Goal: Use online tool/utility: Utilize a website feature to perform a specific function

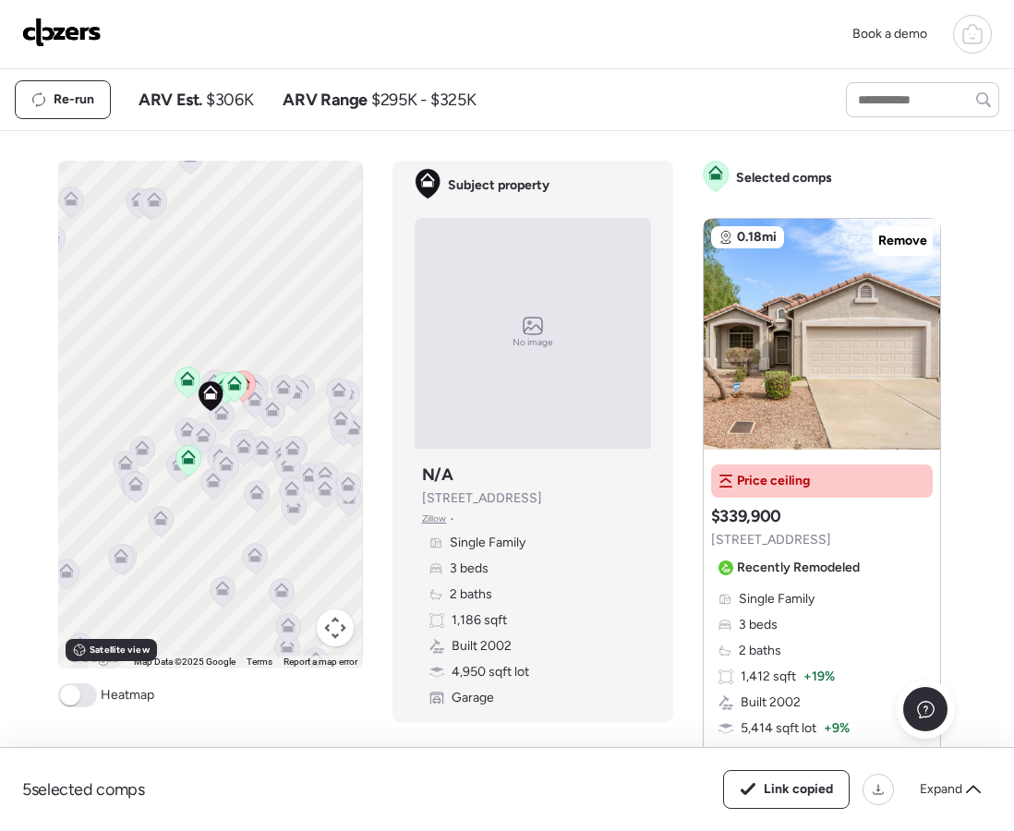
click at [52, 33] on img at bounding box center [61, 33] width 79 height 30
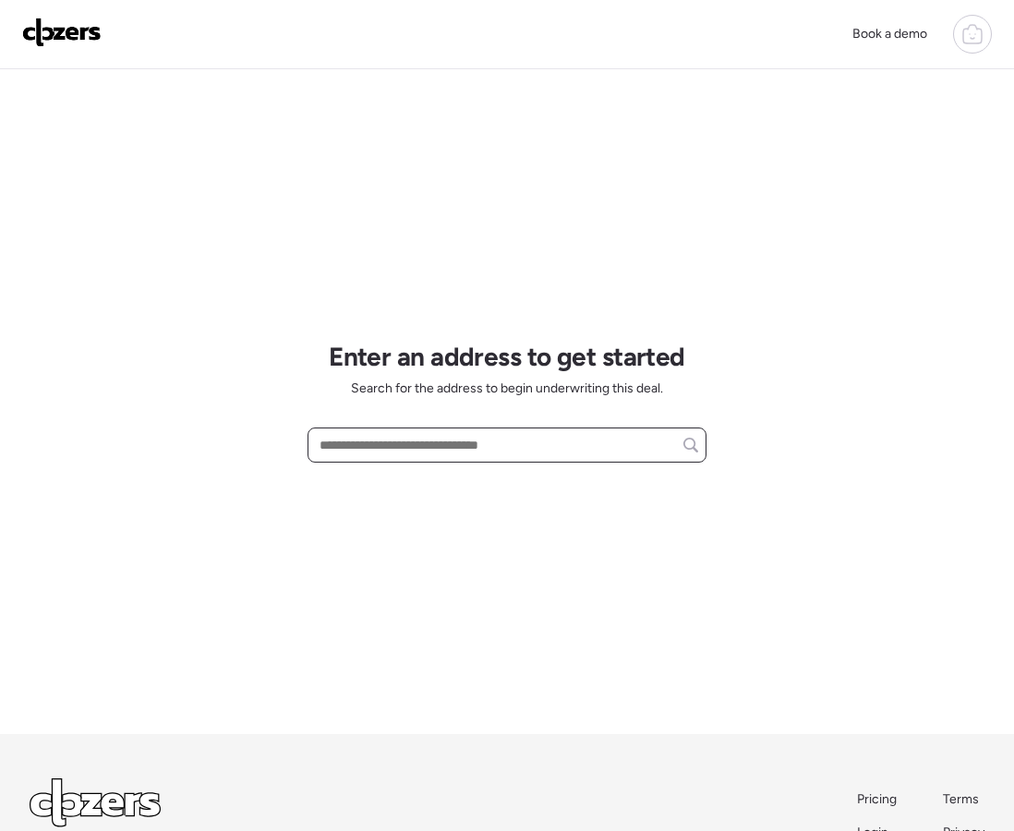
click at [413, 445] on input "text" at bounding box center [507, 445] width 382 height 26
paste input "**********"
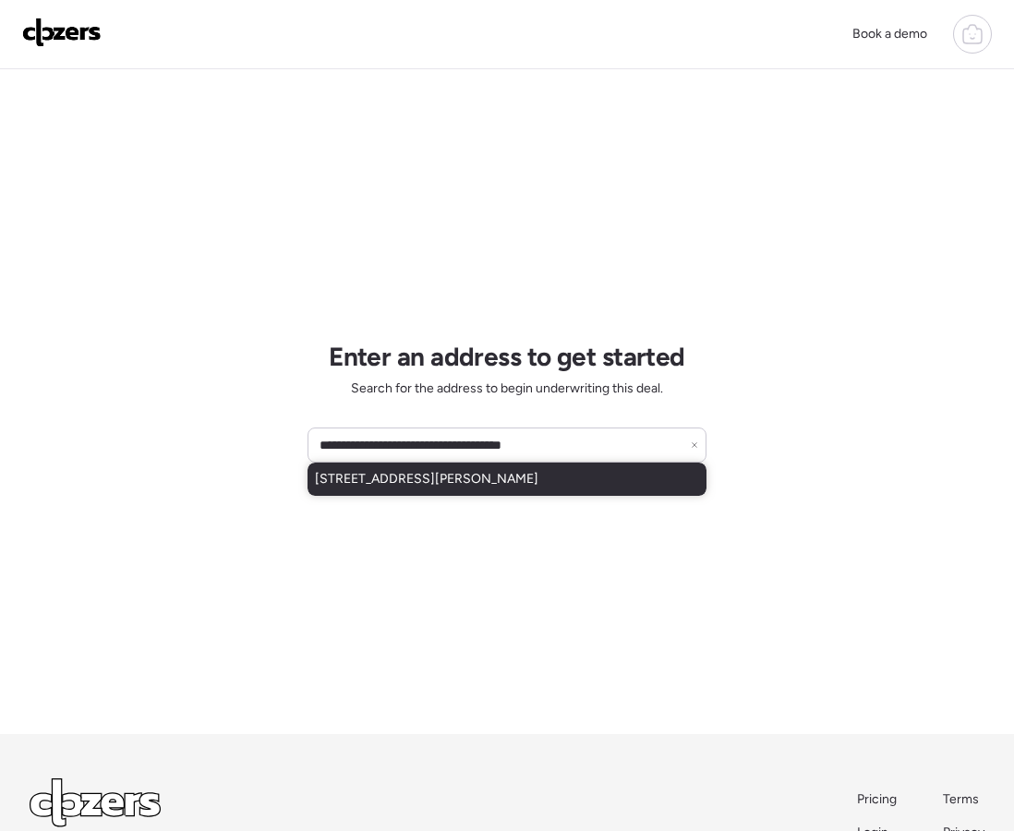
click at [424, 479] on span "4827 E La Puente Ave, Phoenix, AZ, 85044" at bounding box center [427, 479] width 224 height 18
type input "**********"
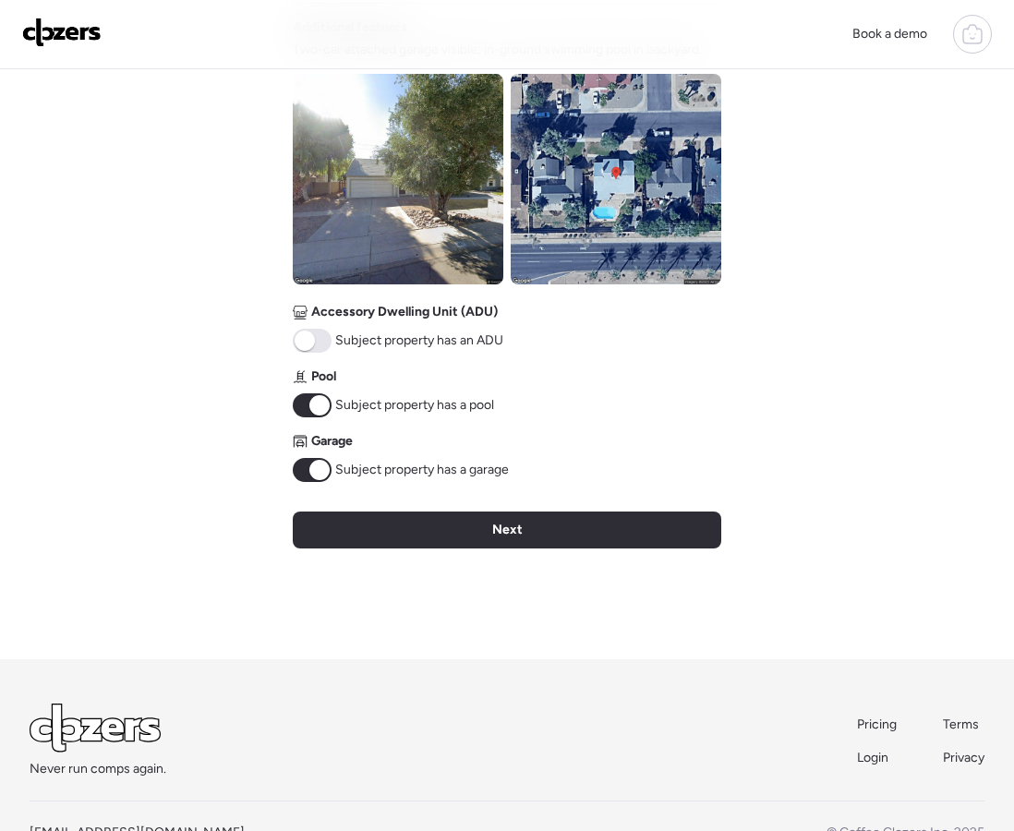
scroll to position [681, 0]
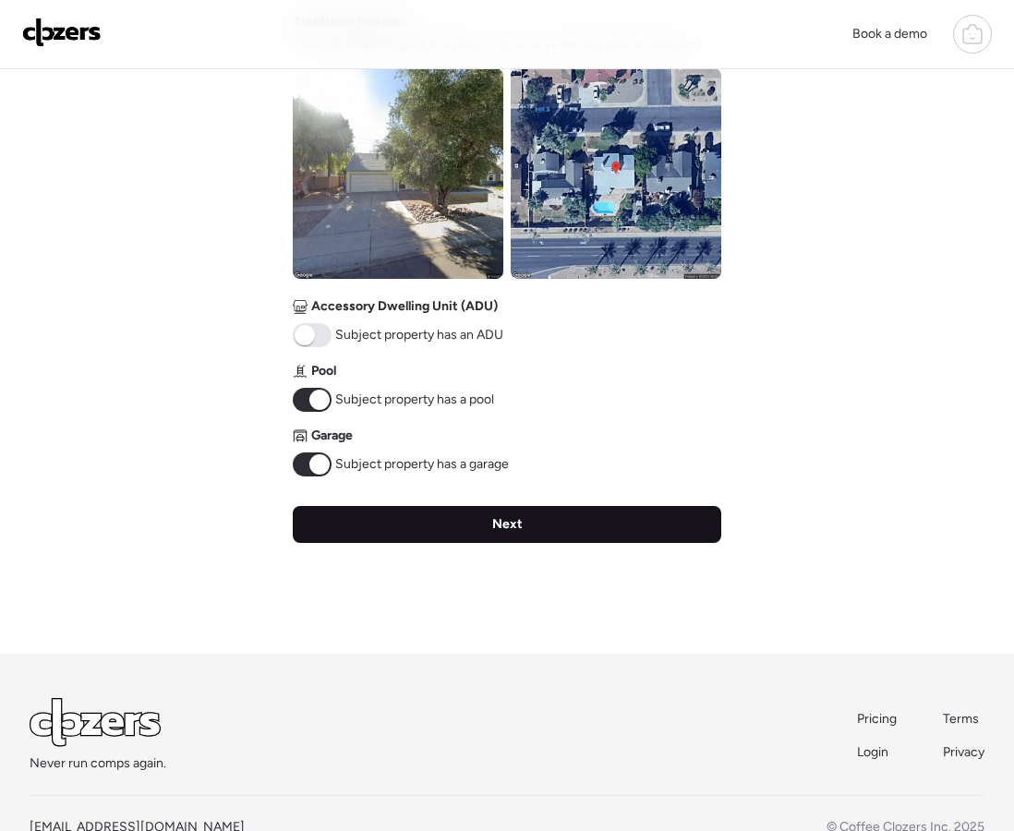
click at [491, 529] on div "Next" at bounding box center [507, 524] width 429 height 37
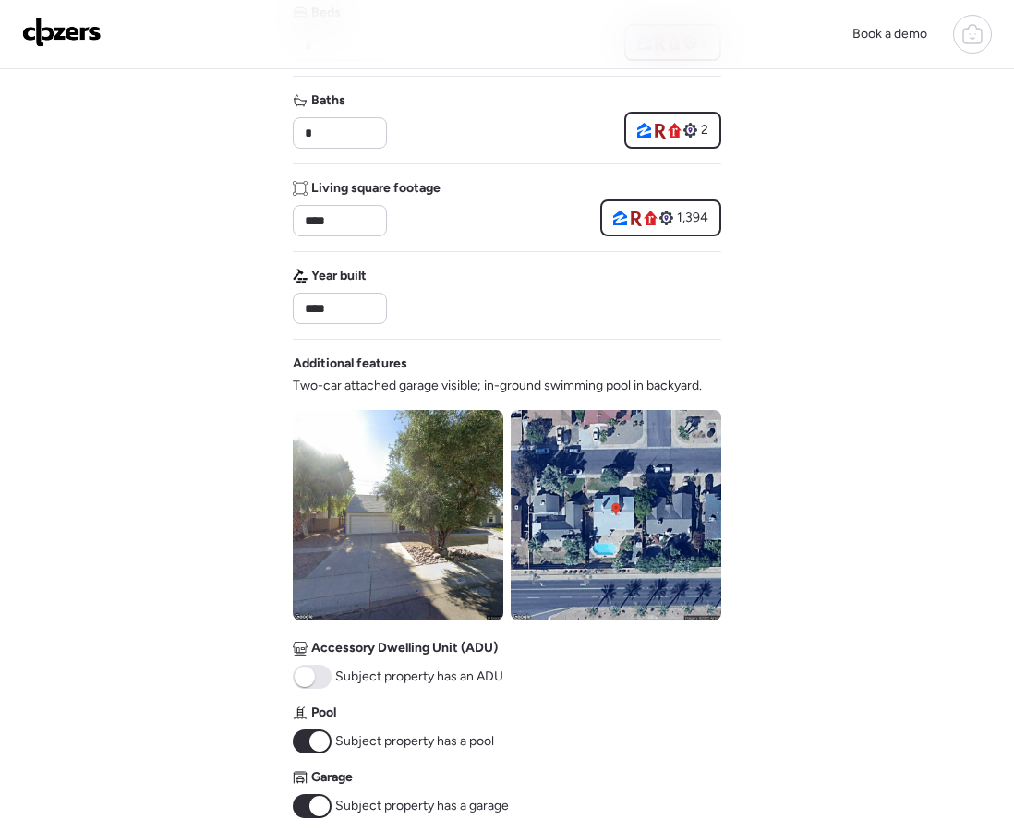
click at [491, 529] on div "Verify basic info Please verify that our data for this property is correct. Add…" at bounding box center [507, 363] width 429 height 1266
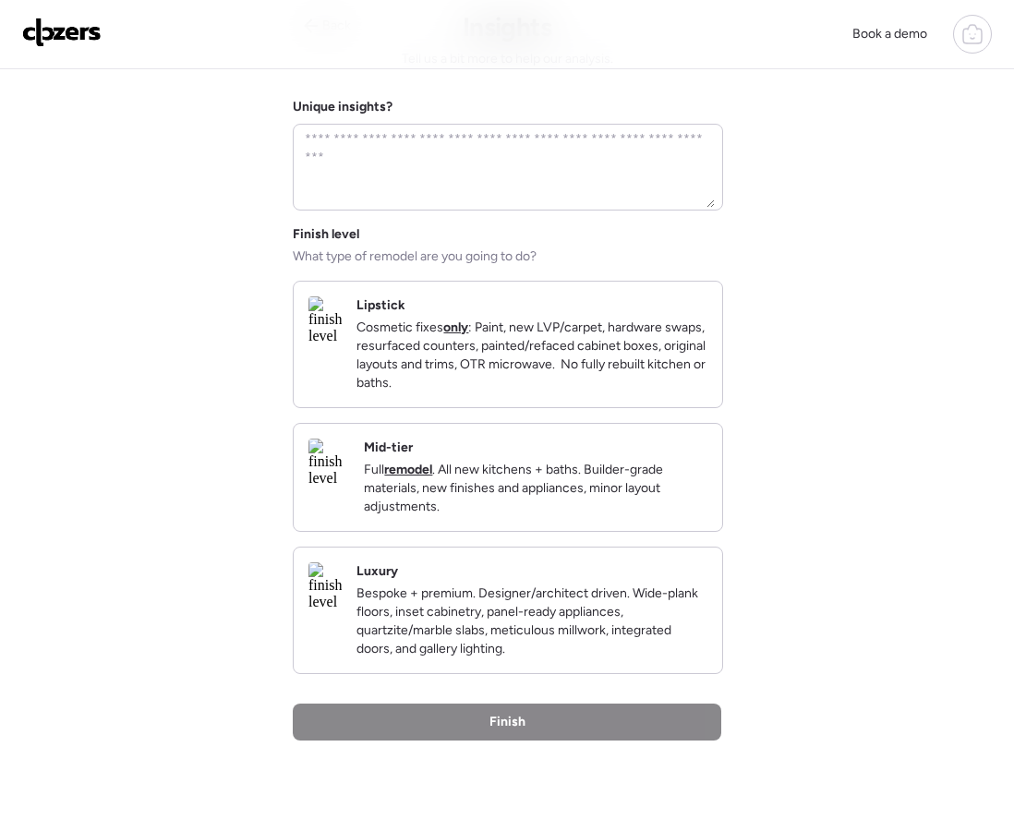
scroll to position [0, 0]
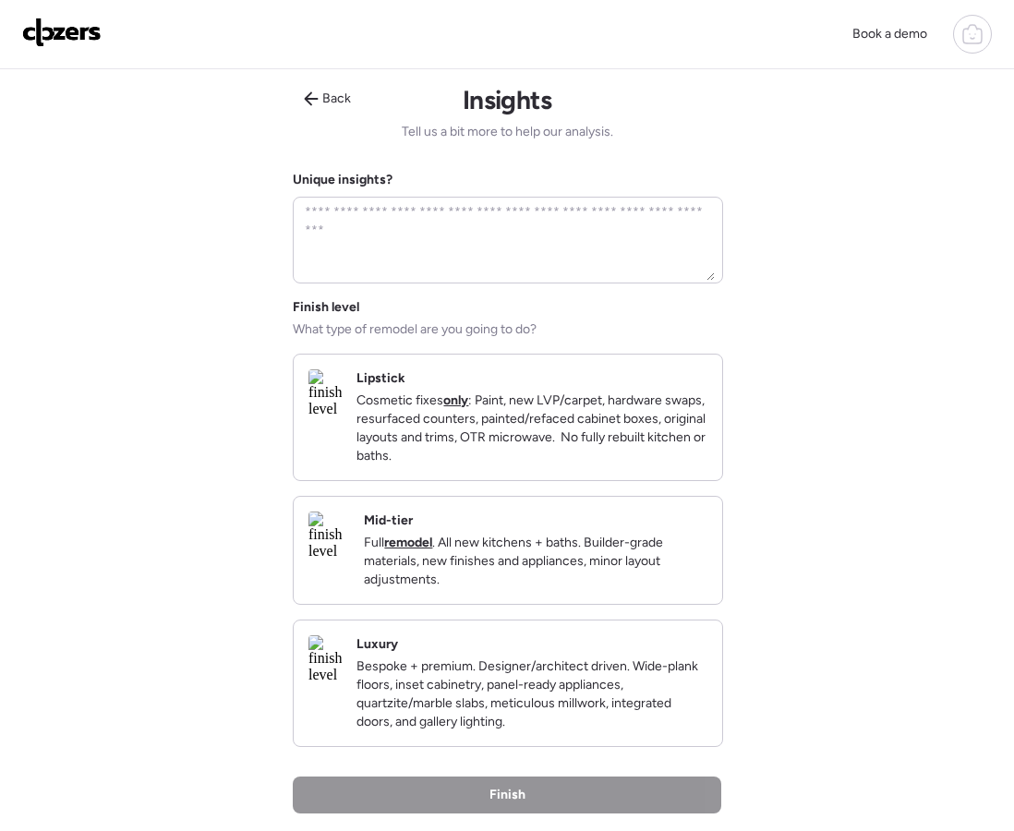
click at [468, 403] on strong "only" at bounding box center [455, 401] width 25 height 16
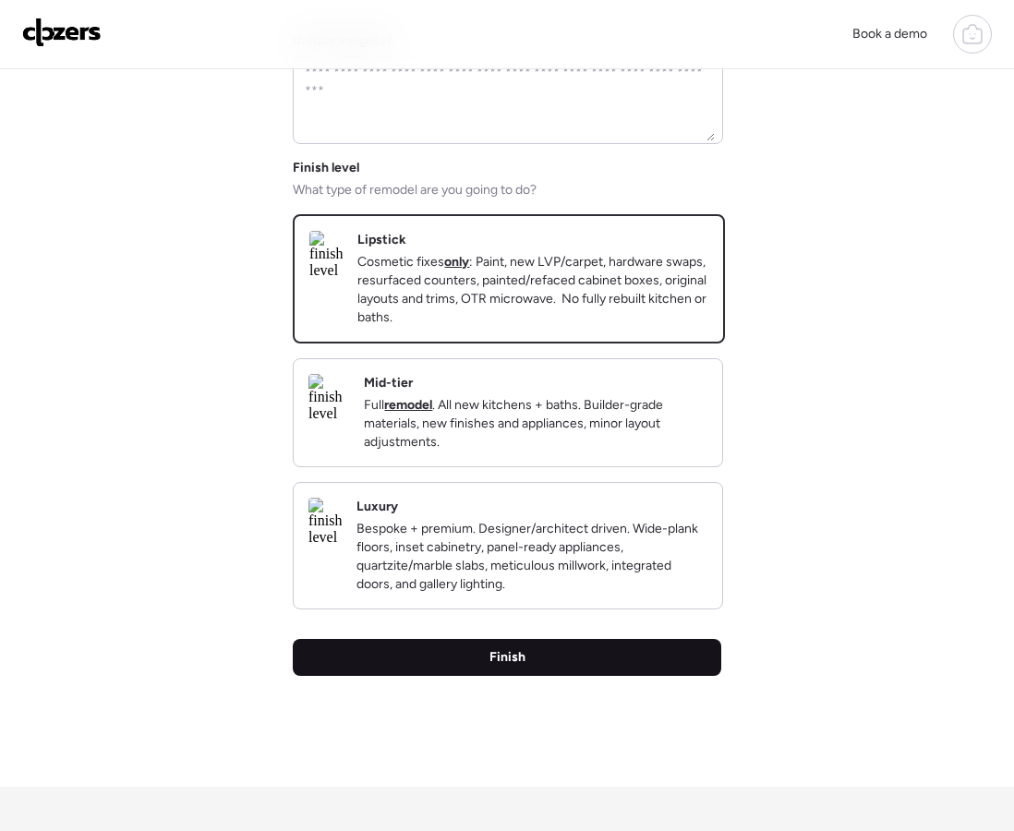
scroll to position [179, 0]
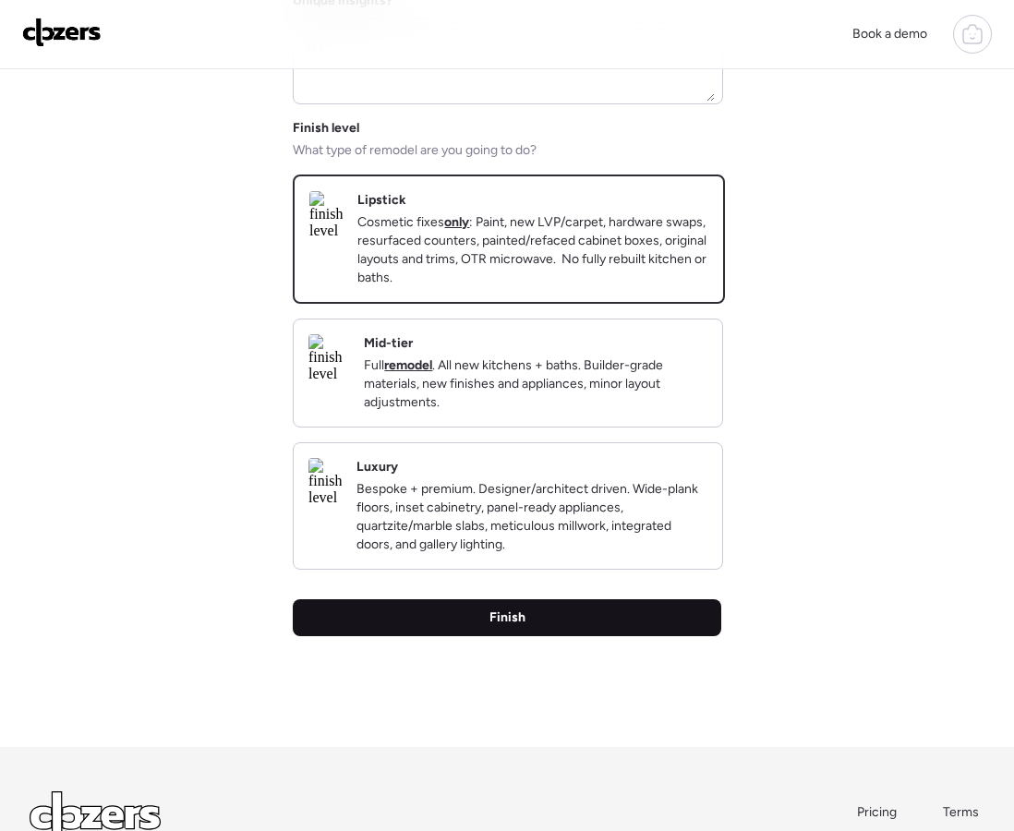
click at [554, 636] on div "Finish" at bounding box center [507, 618] width 429 height 37
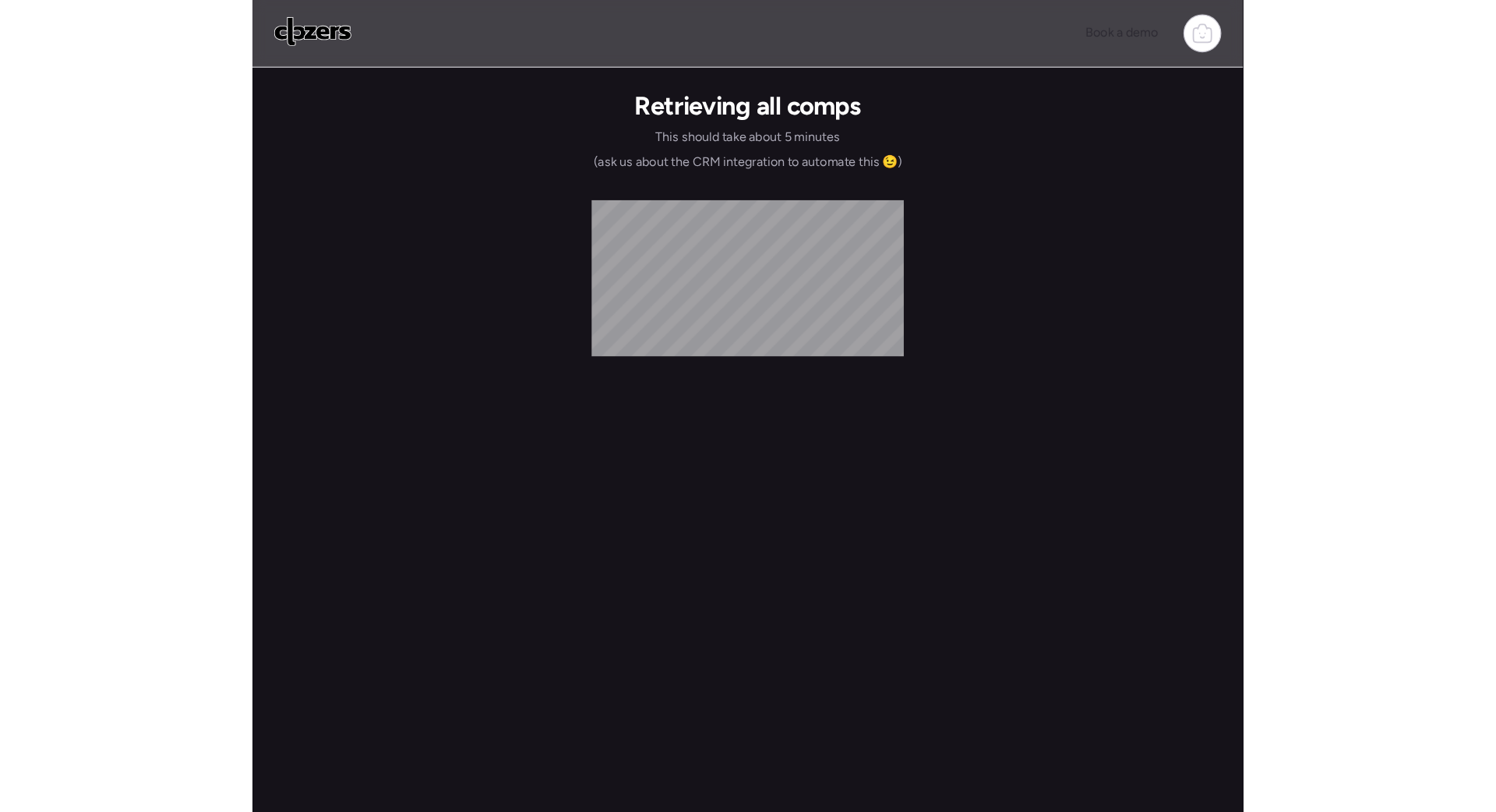
scroll to position [0, 0]
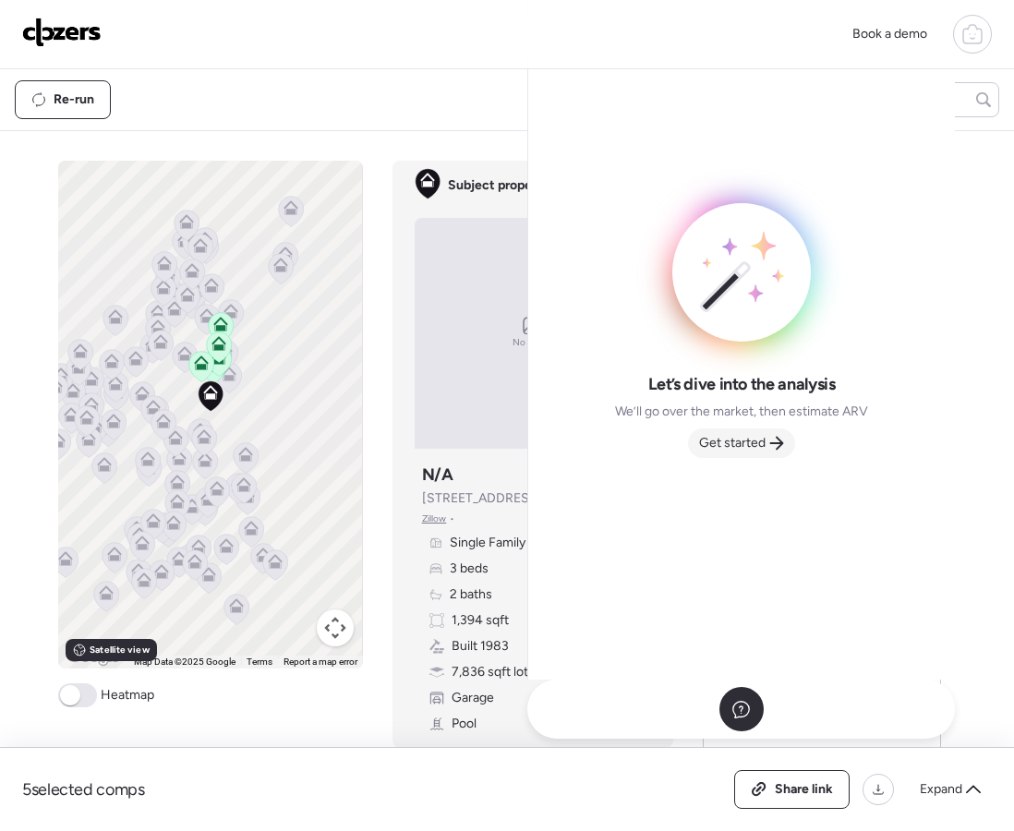
click at [742, 446] on span "Get started" at bounding box center [732, 443] width 67 height 18
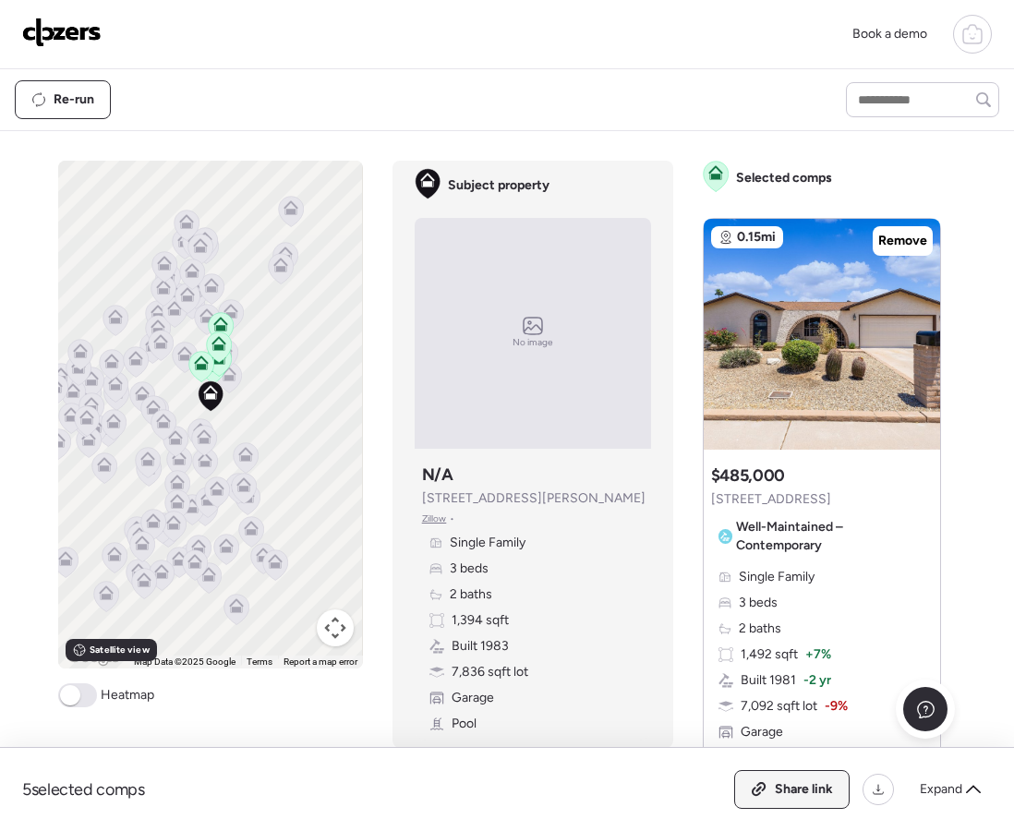
click at [794, 784] on span "Share link" at bounding box center [804, 790] width 58 height 18
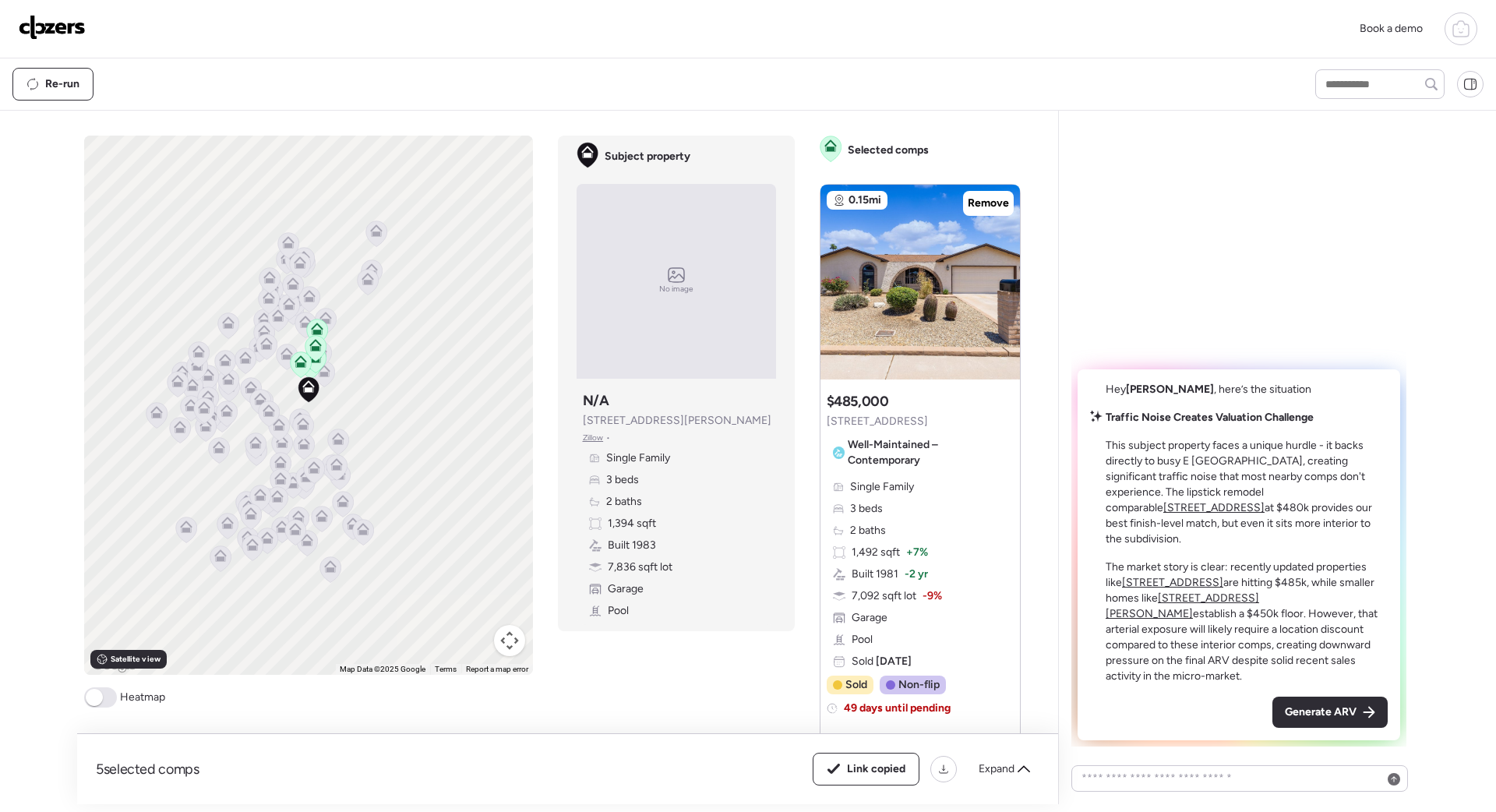
drag, startPoint x: 1345, startPoint y: 723, endPoint x: 1339, endPoint y: 718, distance: 7.8
click at [854, 700] on div "Generate ARV" at bounding box center [1330, 712] width 116 height 31
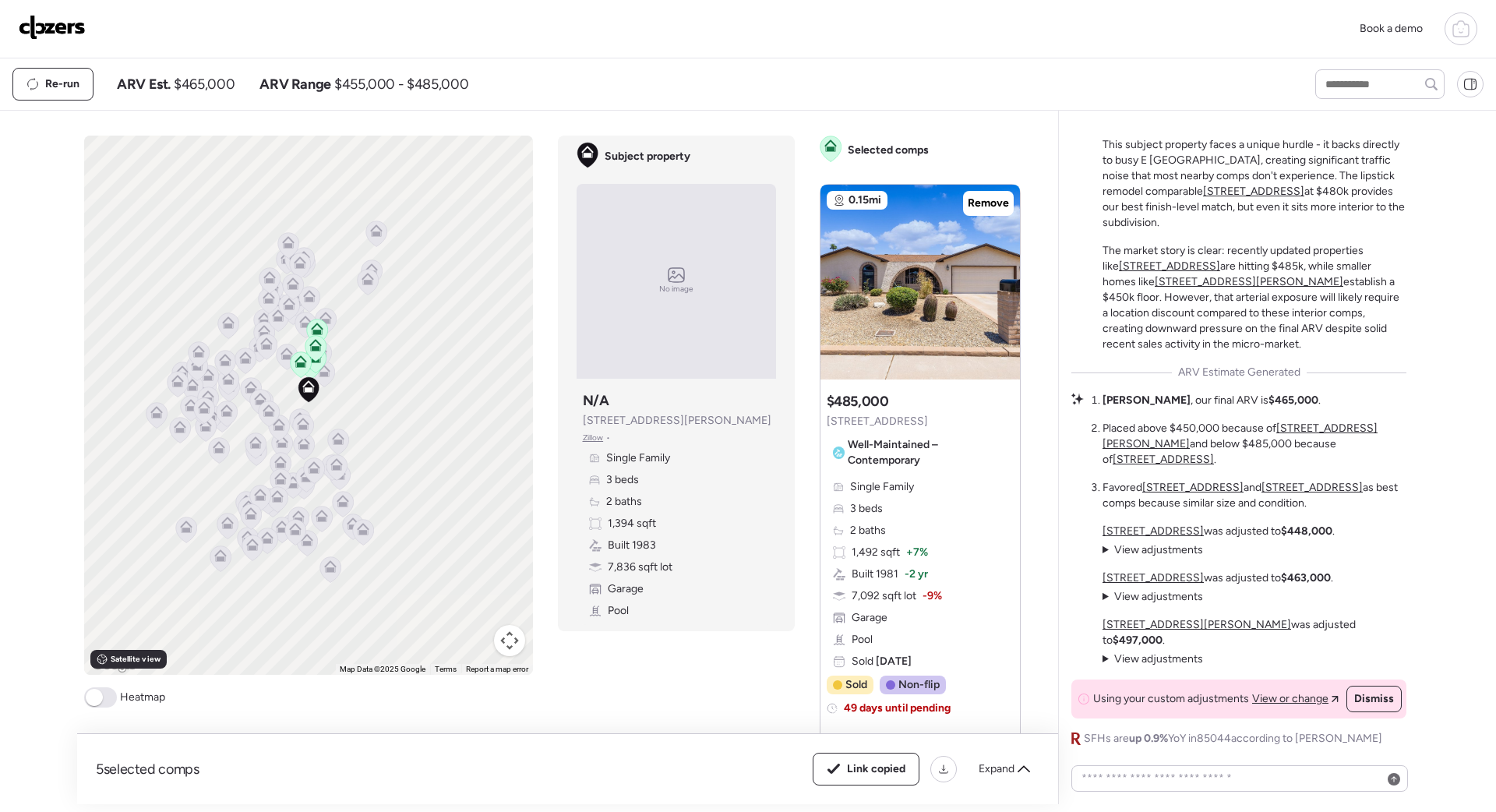
click at [60, 27] on img at bounding box center [51, 28] width 67 height 25
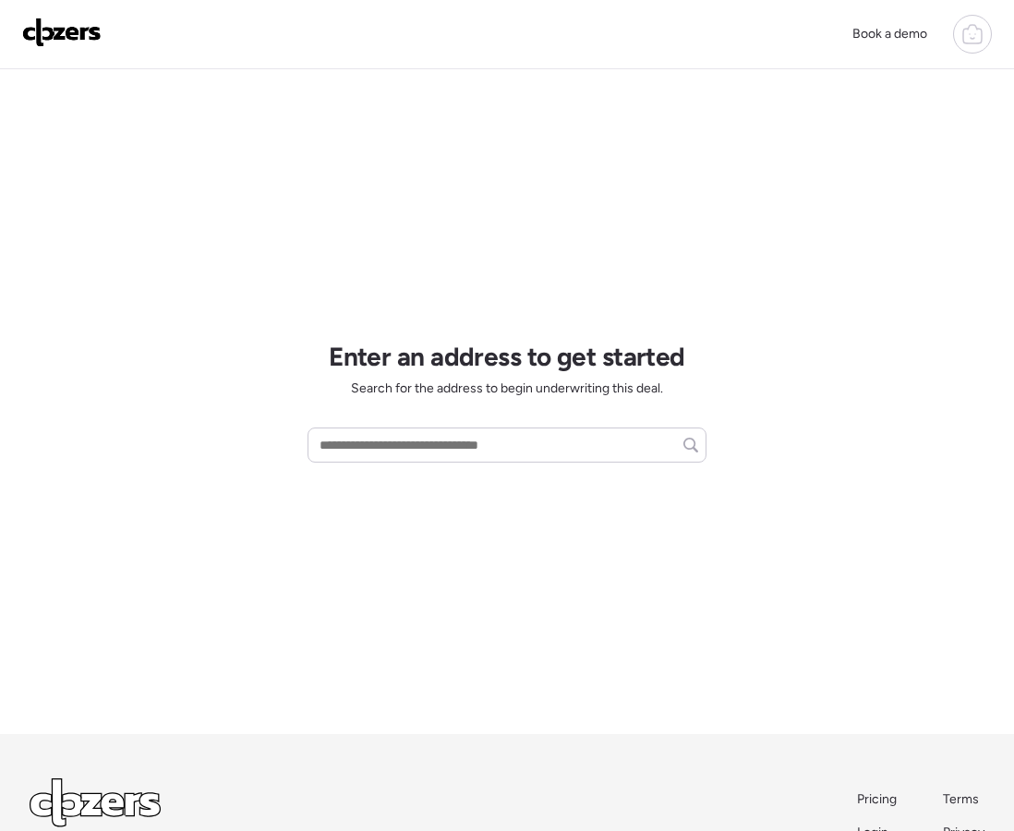
click at [968, 35] on icon at bounding box center [973, 34] width 22 height 22
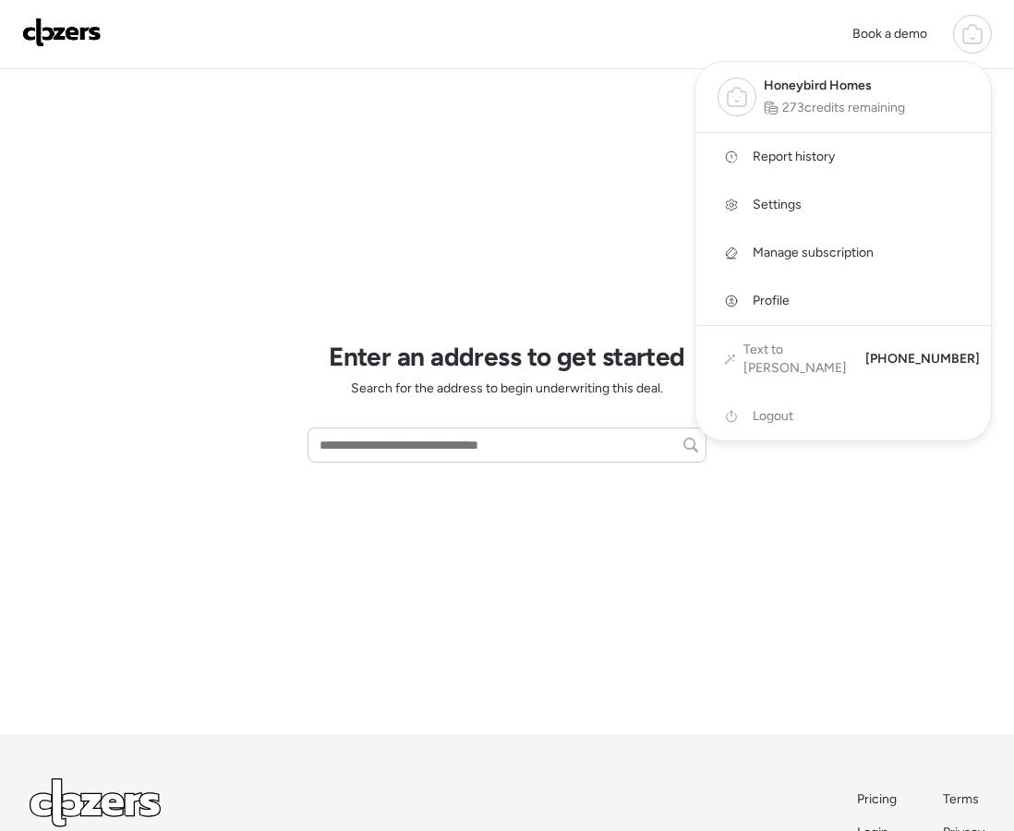
click at [801, 151] on span "Report history" at bounding box center [794, 157] width 82 height 18
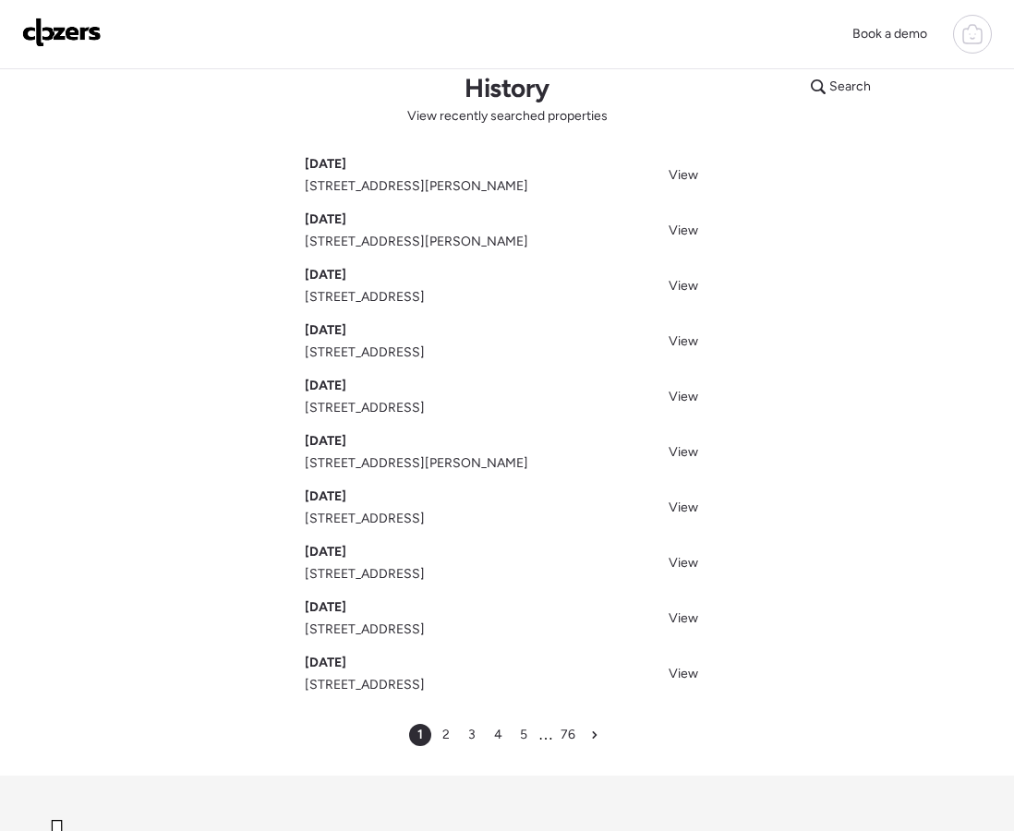
scroll to position [30, 0]
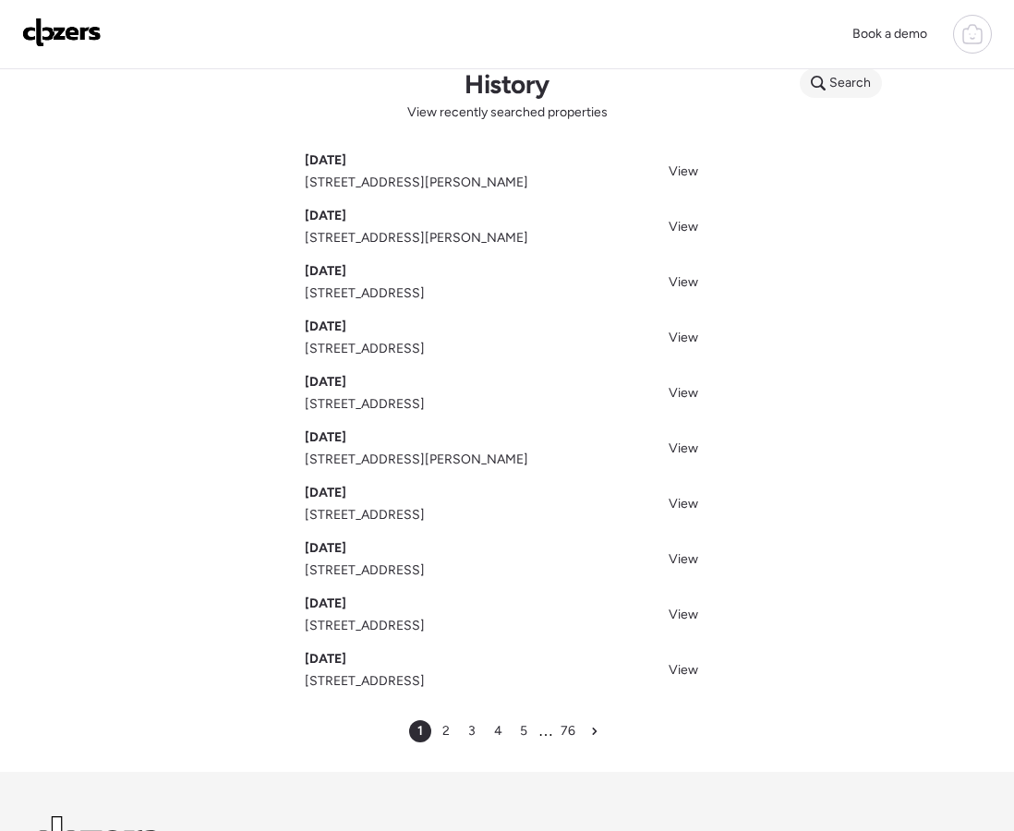
click at [817, 91] on div "Search" at bounding box center [841, 83] width 82 height 30
click at [826, 84] on input "text" at bounding box center [876, 86] width 137 height 26
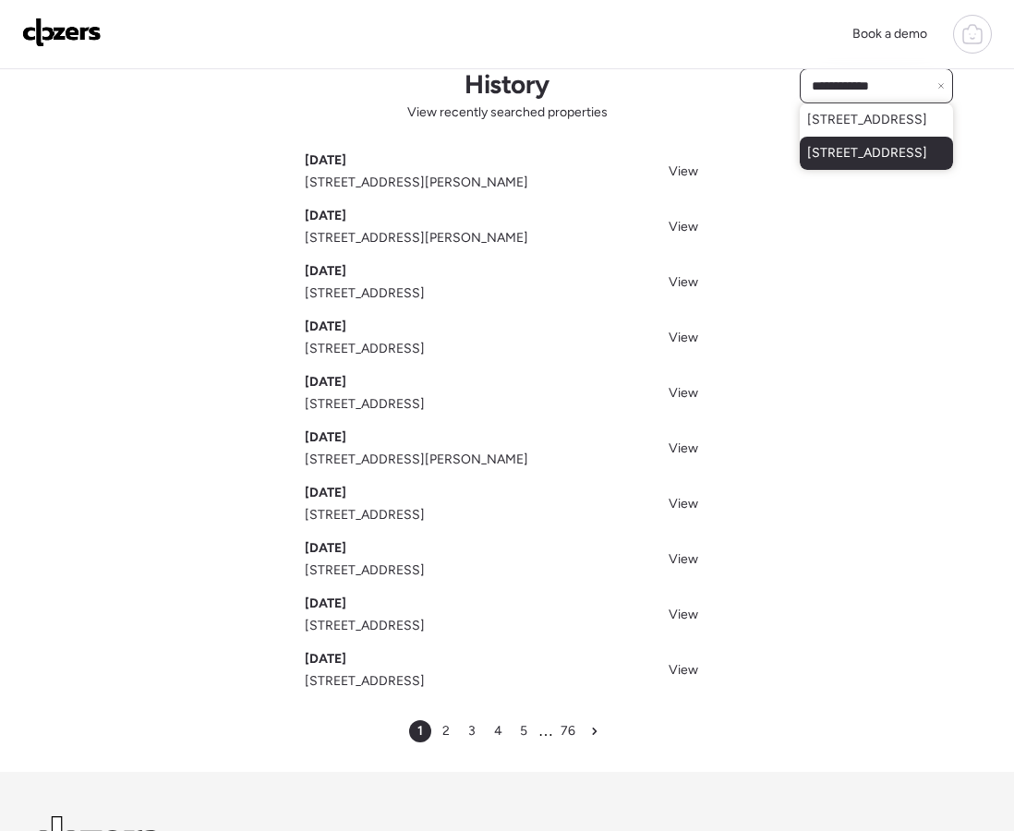
type input "**********"
click at [866, 163] on span "[STREET_ADDRESS]" at bounding box center [867, 153] width 120 height 18
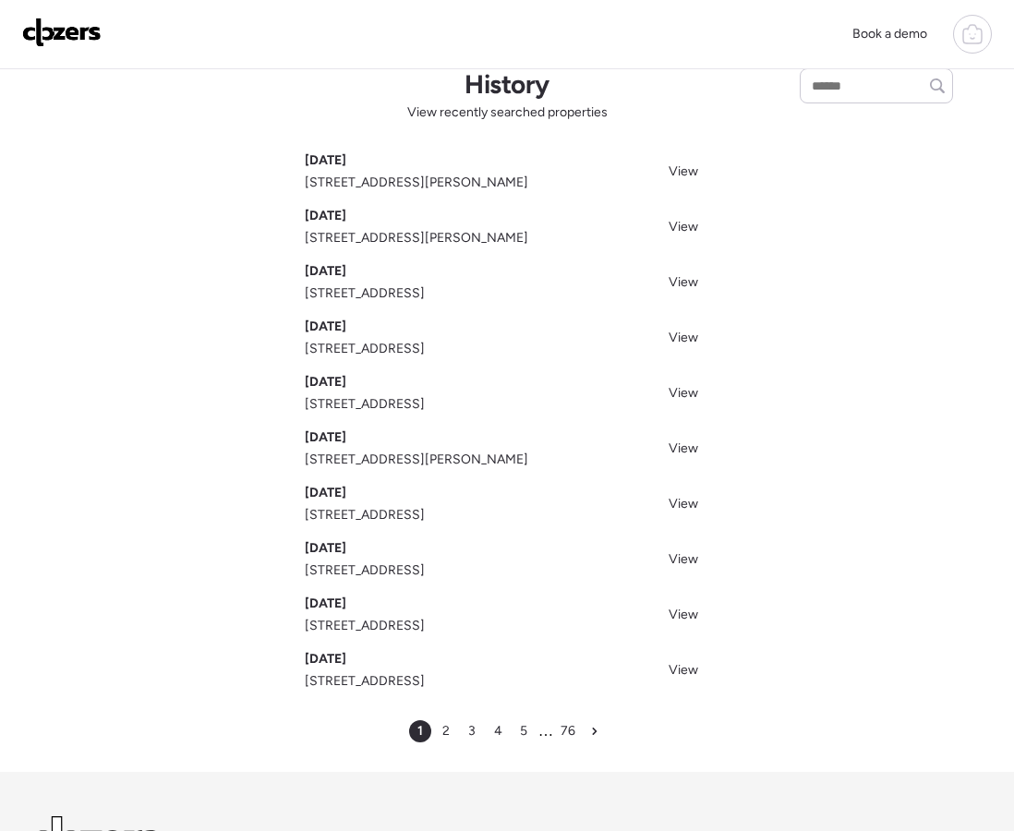
click at [66, 32] on img at bounding box center [61, 33] width 79 height 30
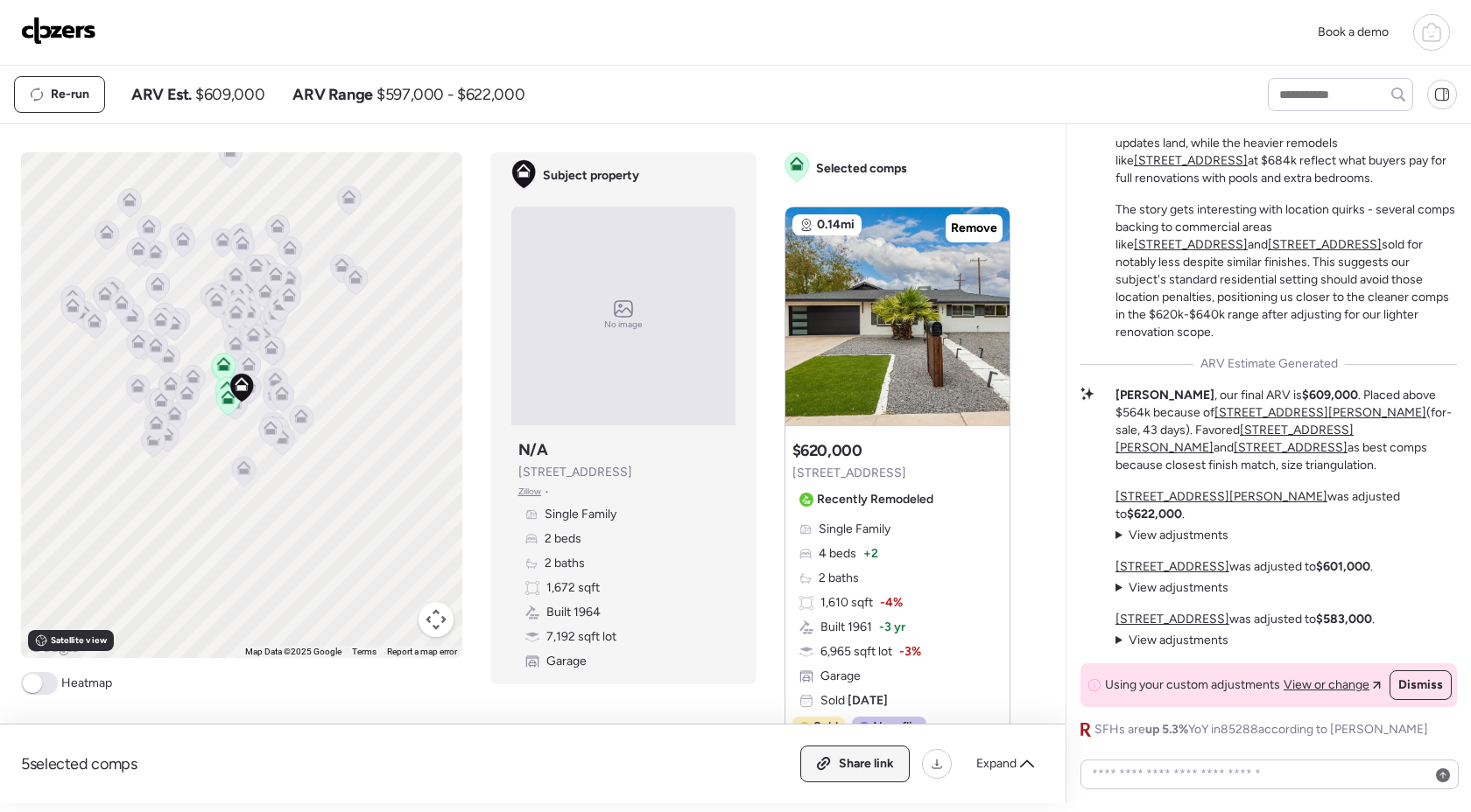
click at [860, 769] on span "Share link" at bounding box center [866, 764] width 55 height 17
click at [862, 764] on span "Link copied" at bounding box center [861, 764] width 65 height 17
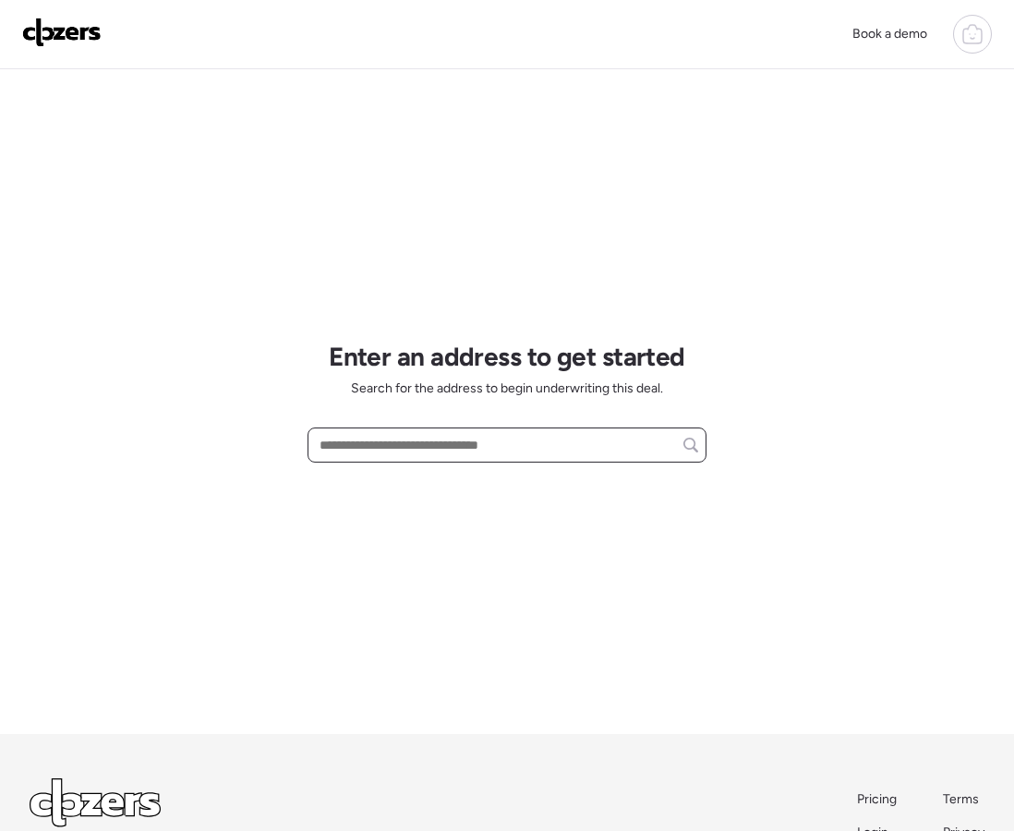
click at [407, 438] on input "text" at bounding box center [507, 445] width 382 height 26
paste input "**********"
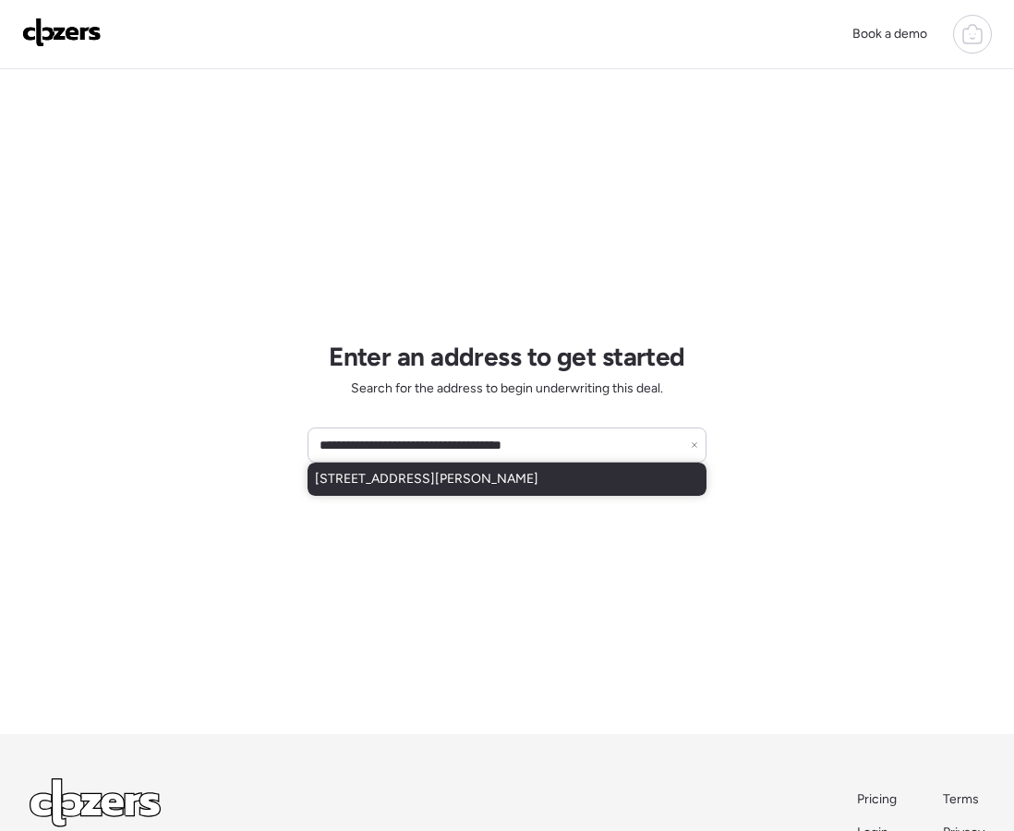
click at [411, 470] on span "4501 W Crittenden Ln, Phoenix, AZ, 85031" at bounding box center [427, 479] width 224 height 18
type input "**********"
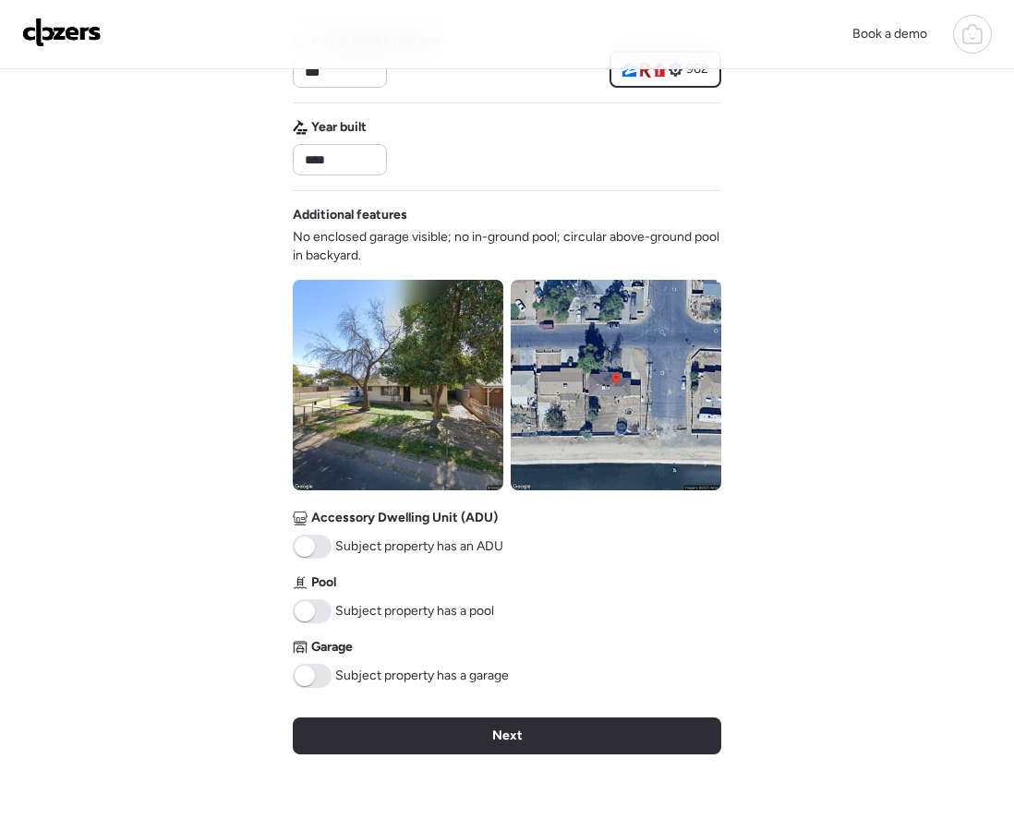
scroll to position [682, 0]
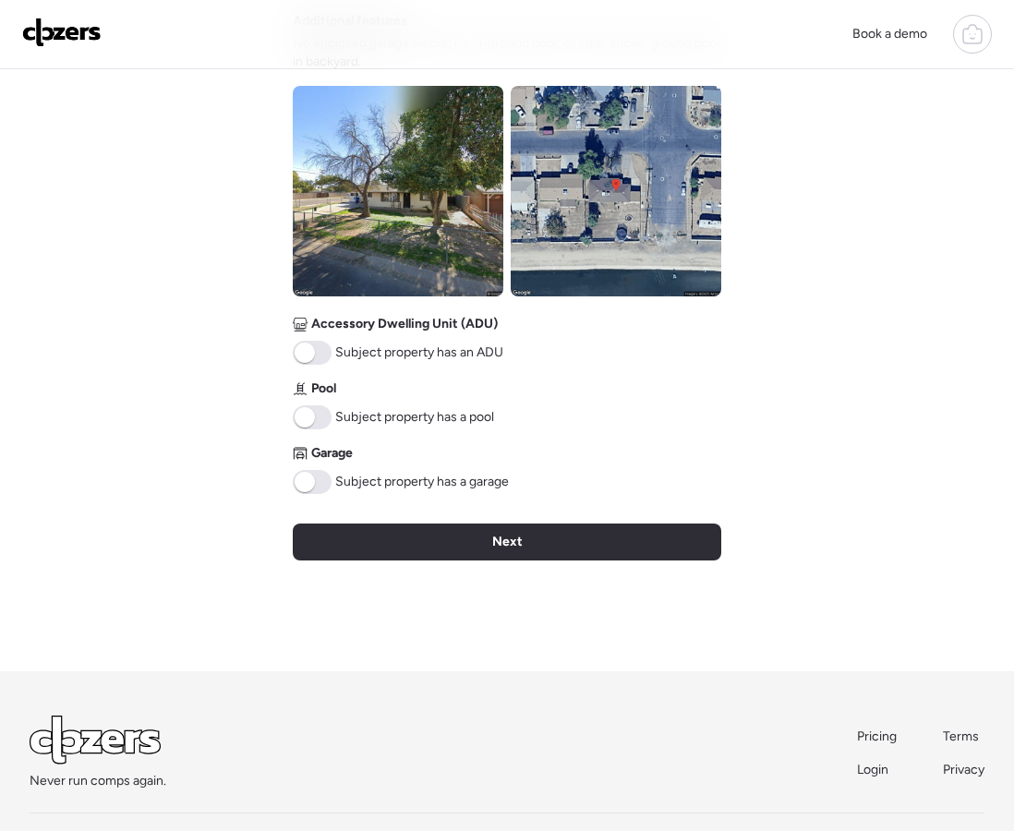
click at [492, 546] on span "Next" at bounding box center [507, 542] width 30 height 18
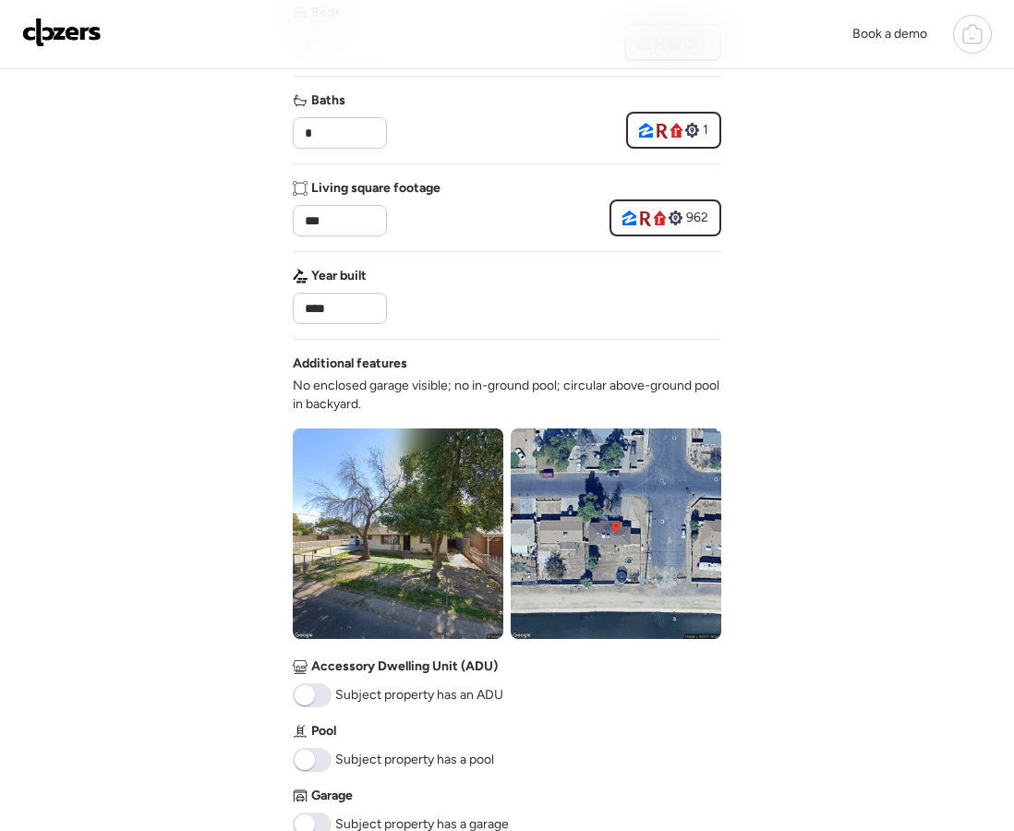
click at [492, 546] on div "Verify basic info Please verify that our data for this property is correct. Add…" at bounding box center [507, 372] width 429 height 1284
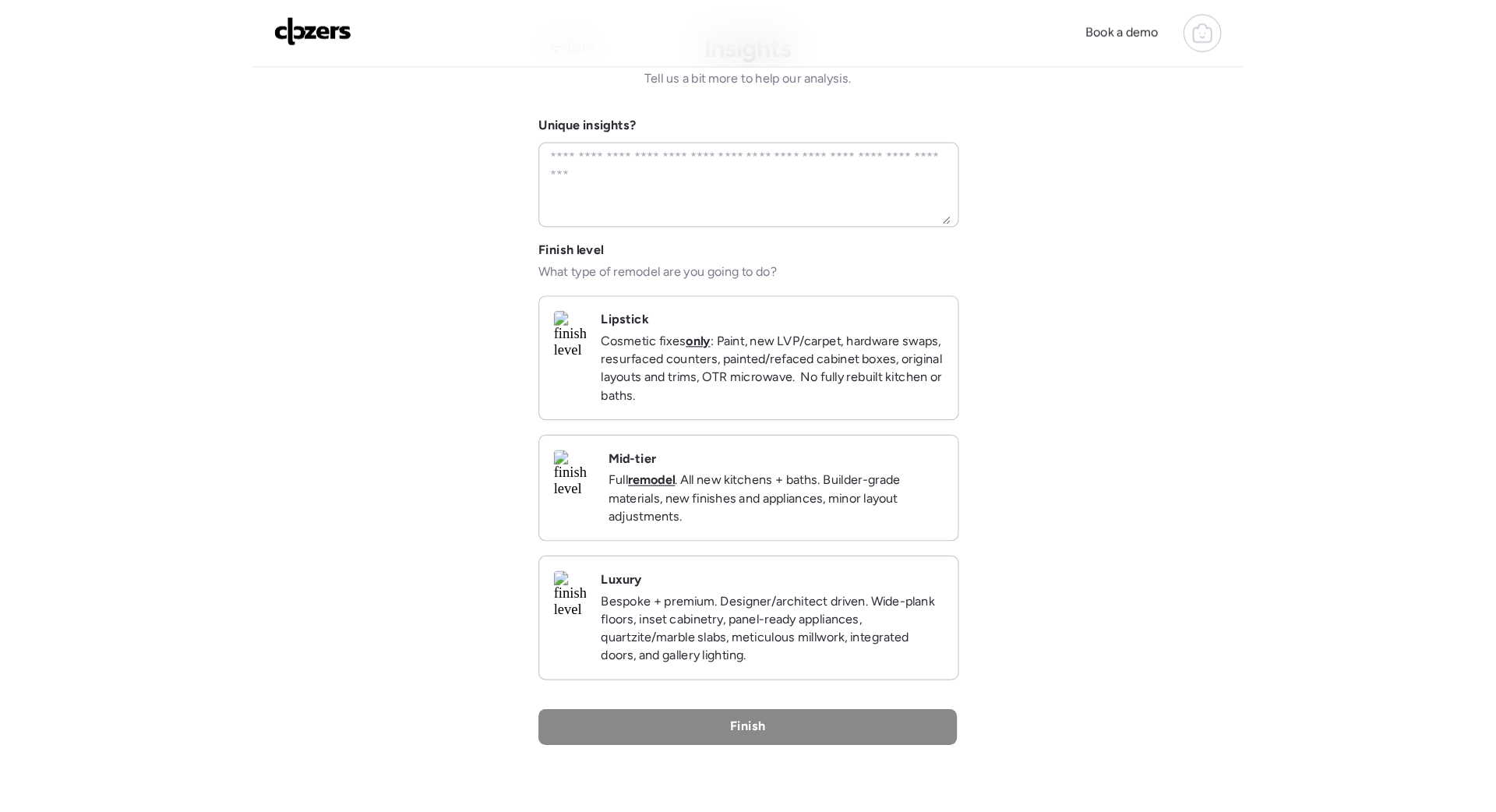
scroll to position [0, 0]
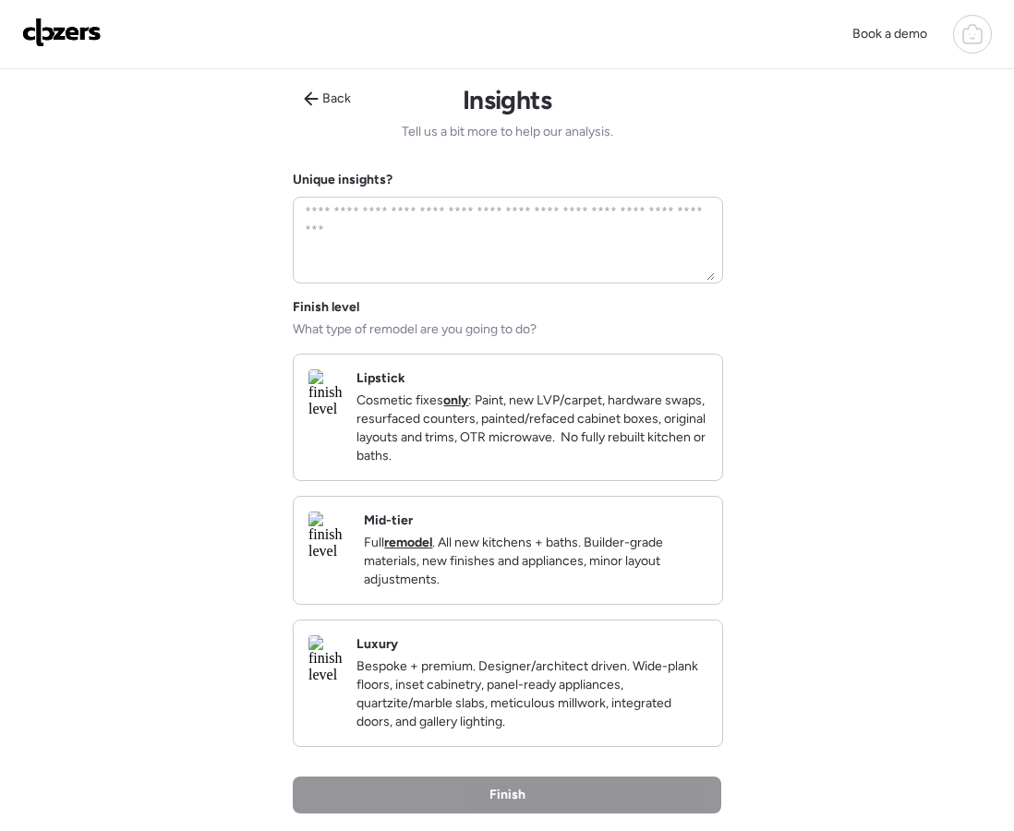
click at [505, 451] on p "Cosmetic fixes only : Paint, new LVP/carpet, hardware swaps, resurfaced counter…" at bounding box center [532, 429] width 351 height 74
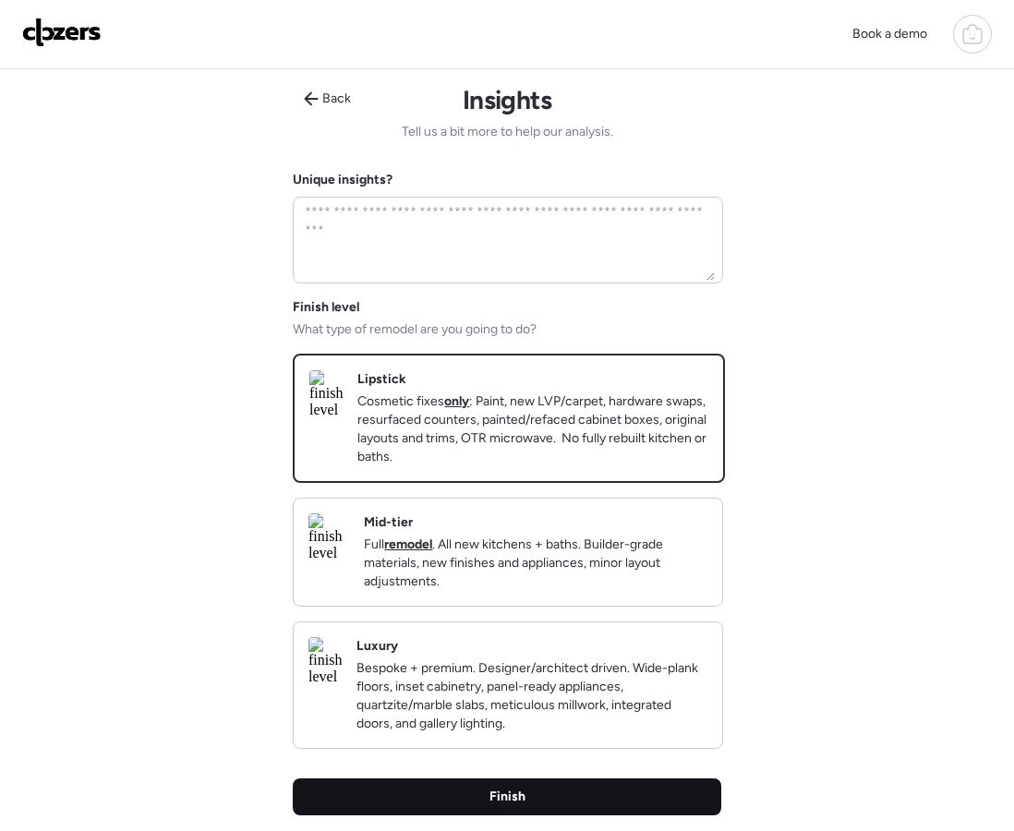
click at [541, 816] on div "Finish" at bounding box center [507, 797] width 429 height 37
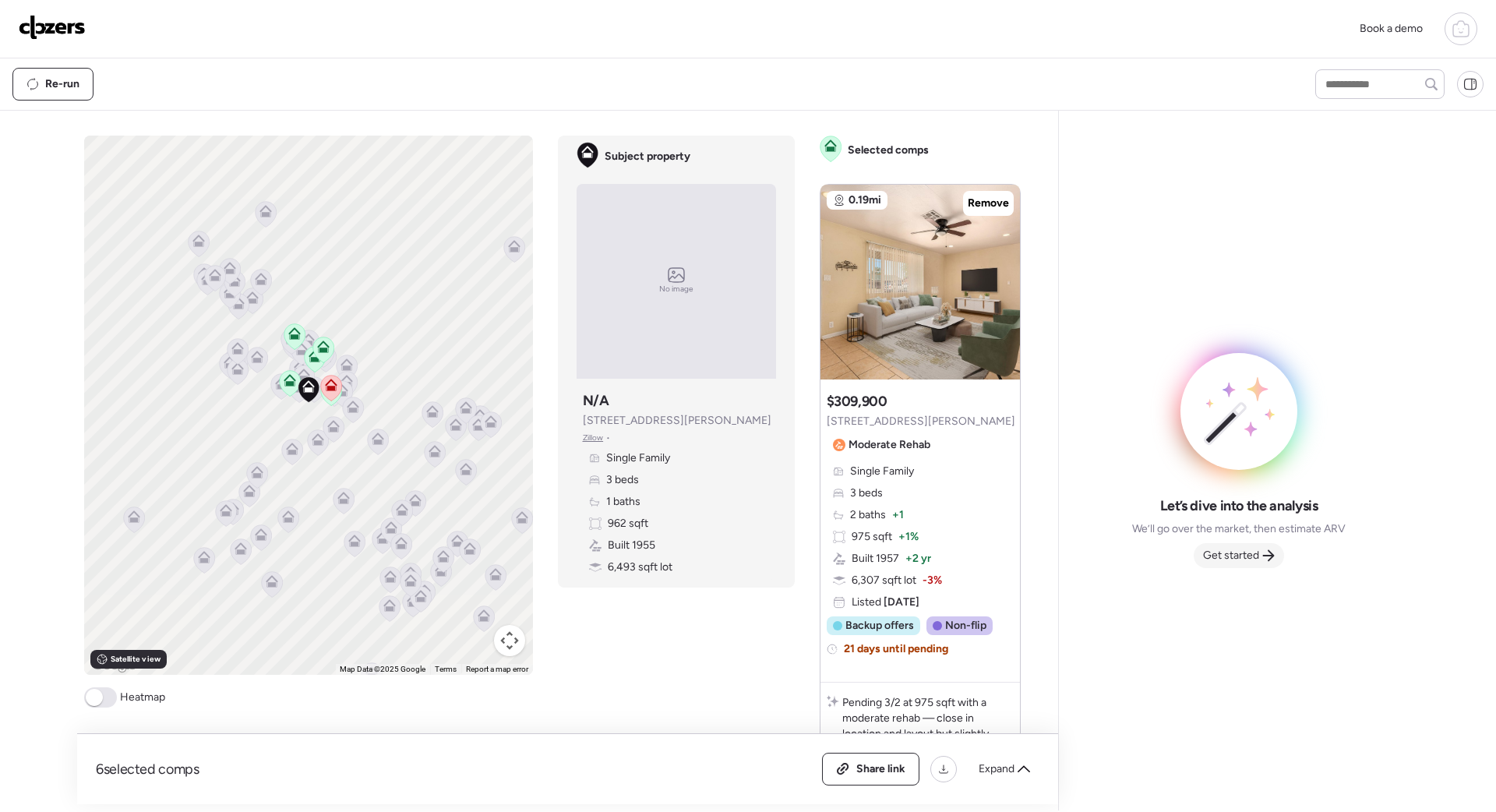
click at [854, 552] on span "Get started" at bounding box center [1230, 555] width 57 height 15
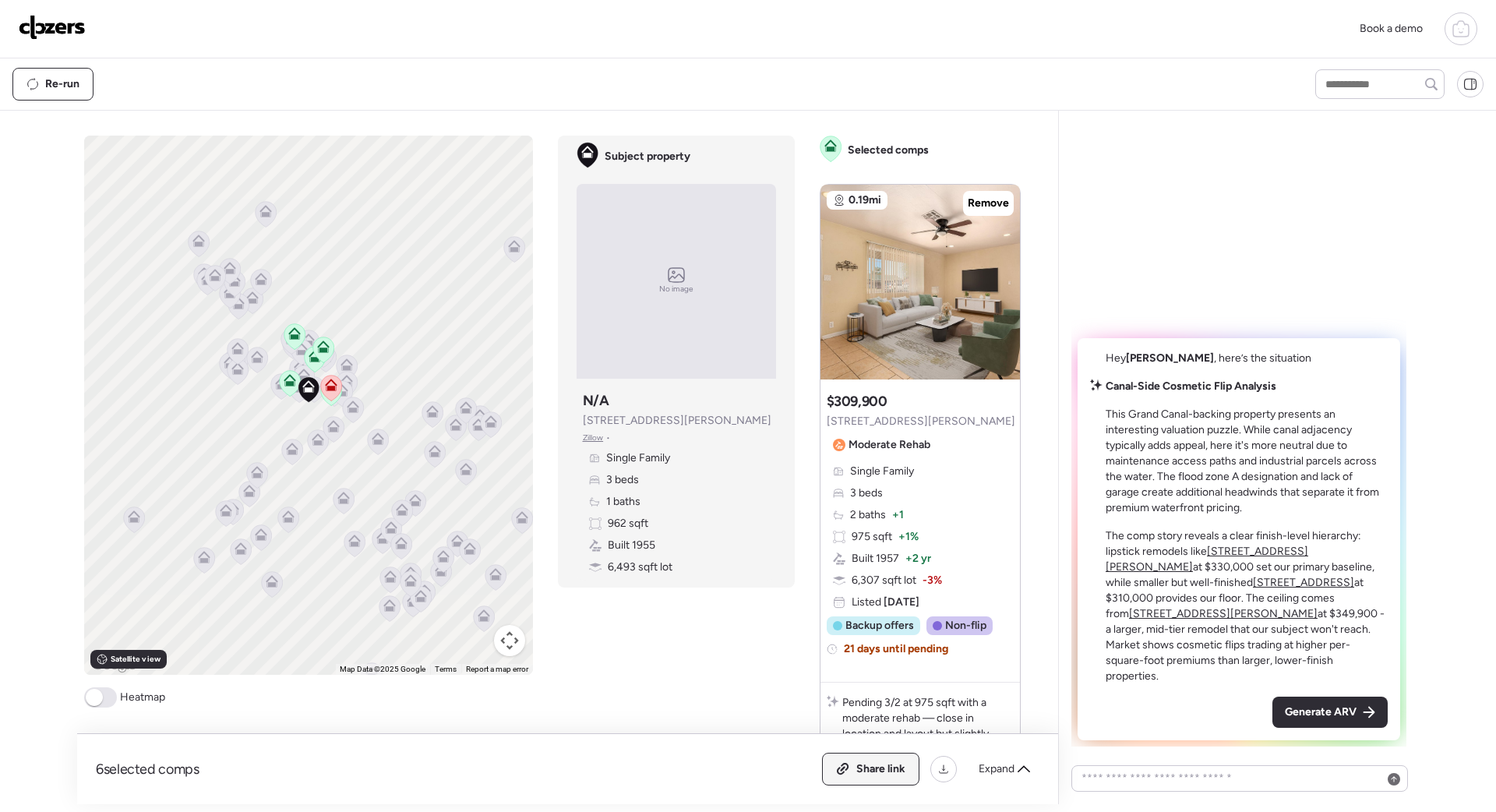
click at [853, 700] on div "Share link" at bounding box center [871, 768] width 96 height 31
click at [854, 700] on div "Generate ARV" at bounding box center [1330, 712] width 116 height 31
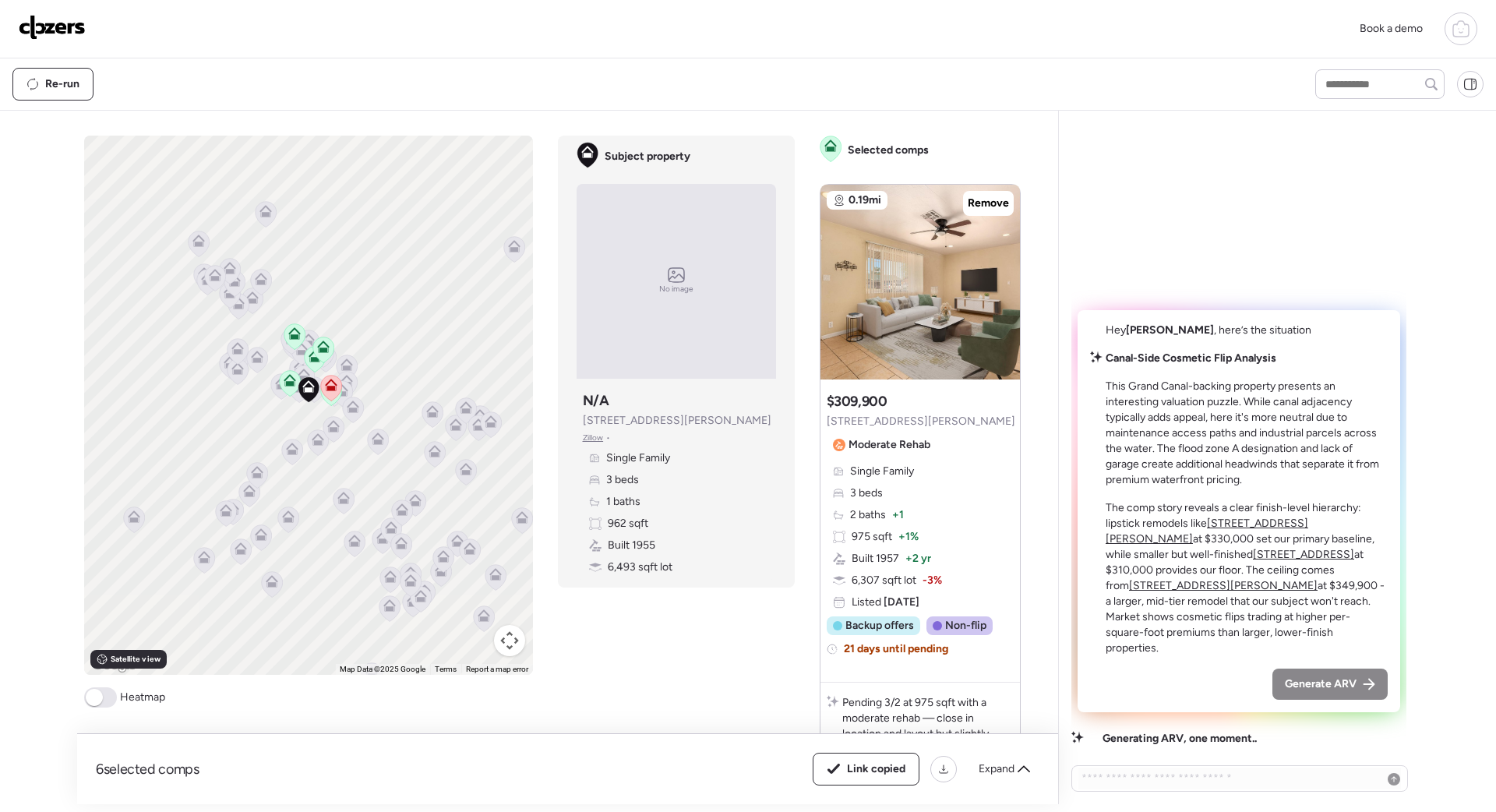
click at [854, 677] on span "Generate ARV" at bounding box center [1320, 684] width 72 height 15
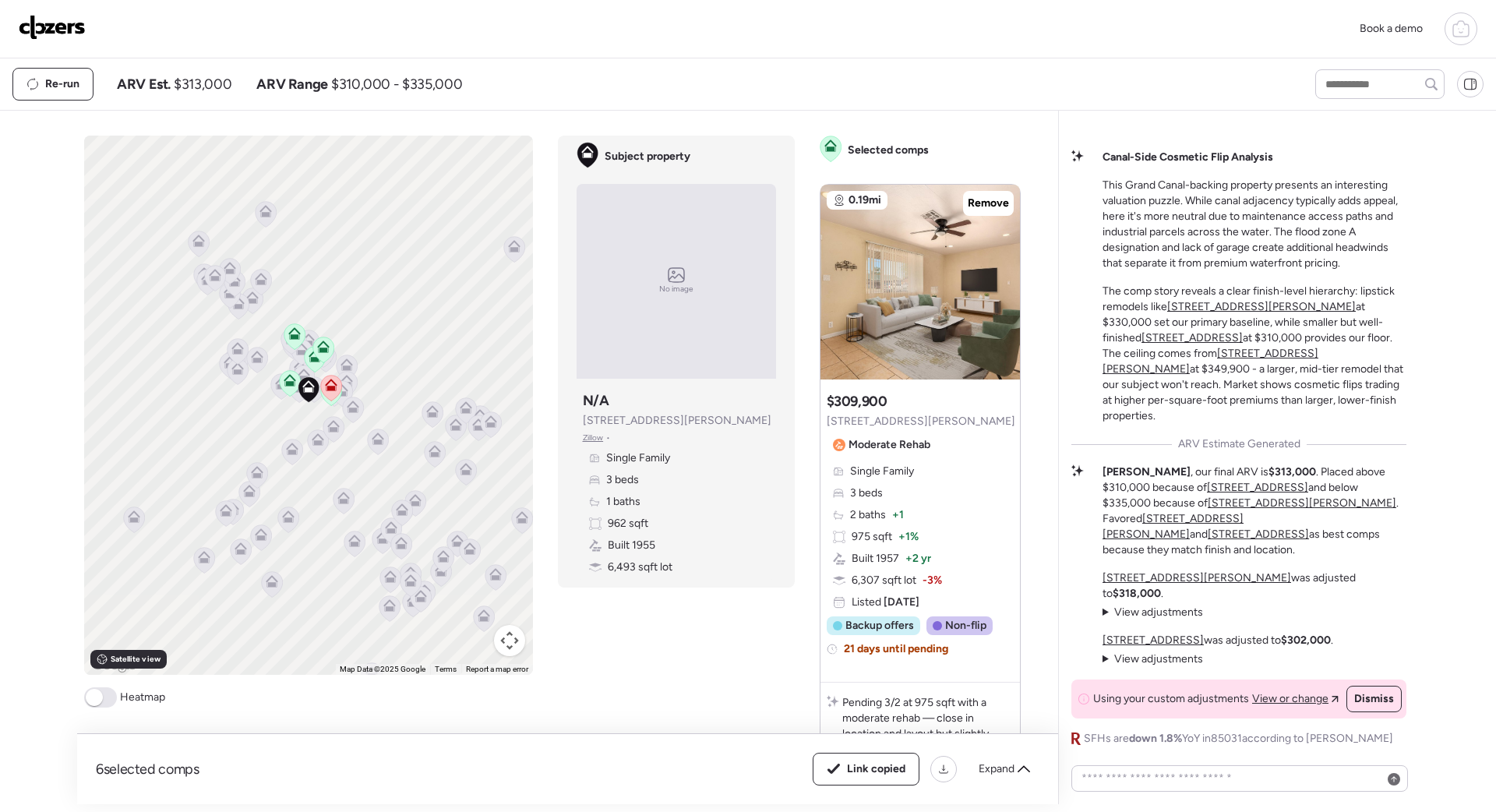
click at [51, 30] on img at bounding box center [51, 28] width 67 height 25
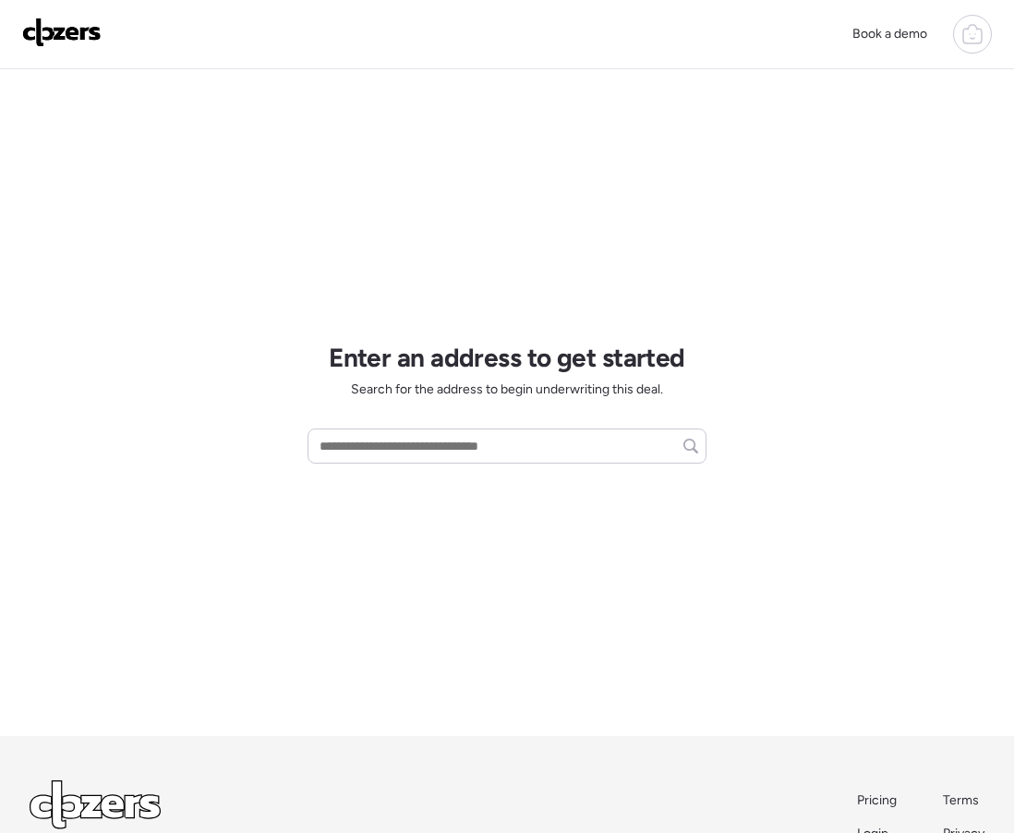
click at [342, 442] on input "text" at bounding box center [507, 446] width 382 height 26
paste input "**********"
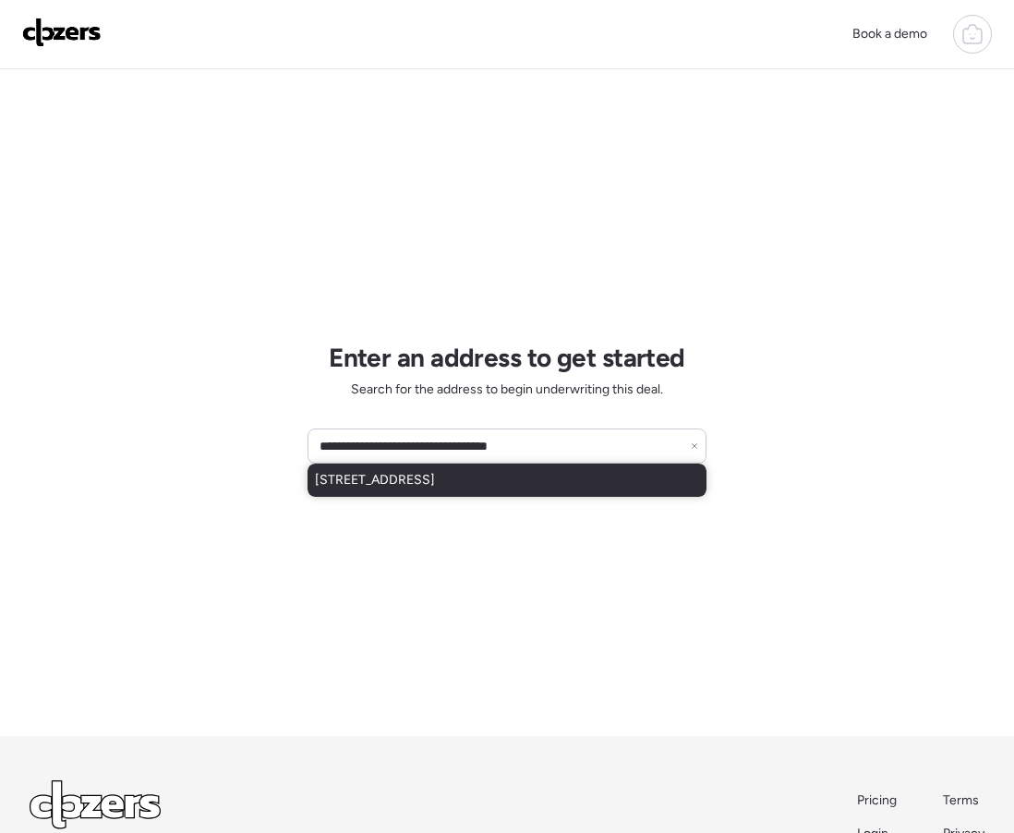
click at [399, 487] on span "[STREET_ADDRESS]" at bounding box center [375, 480] width 120 height 18
type input "**********"
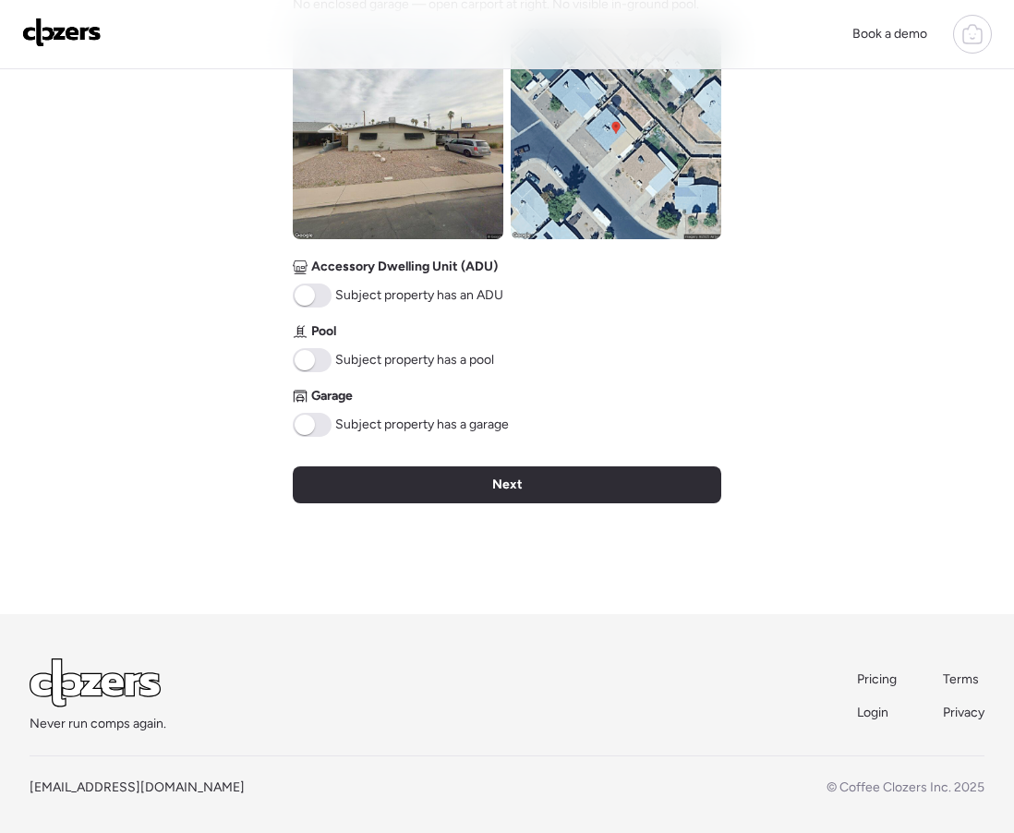
scroll to position [729, 0]
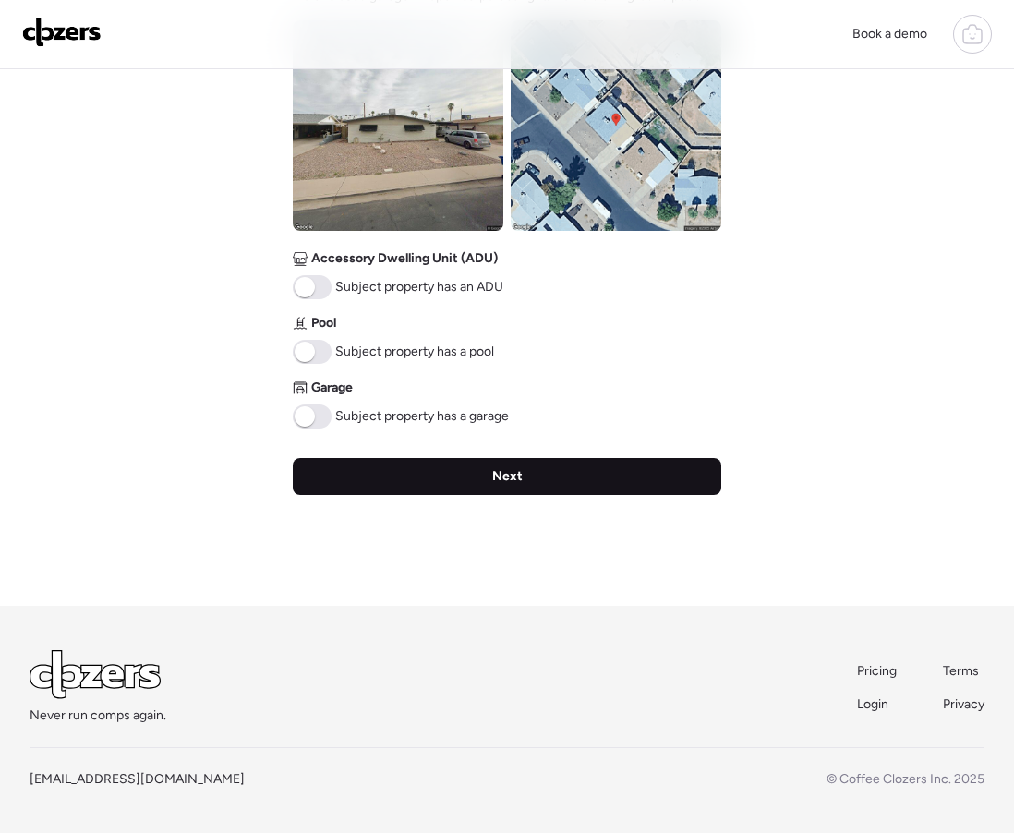
click at [519, 474] on span "Next" at bounding box center [507, 476] width 30 height 18
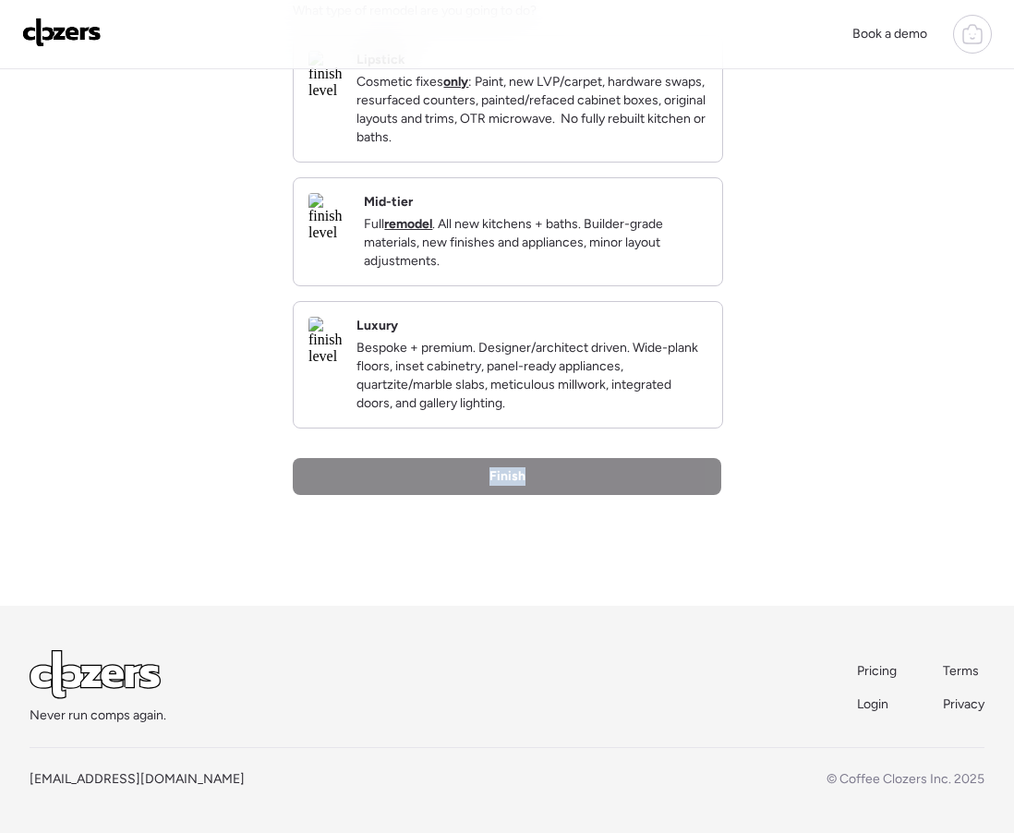
click at [519, 474] on span "Finish" at bounding box center [508, 476] width 36 height 18
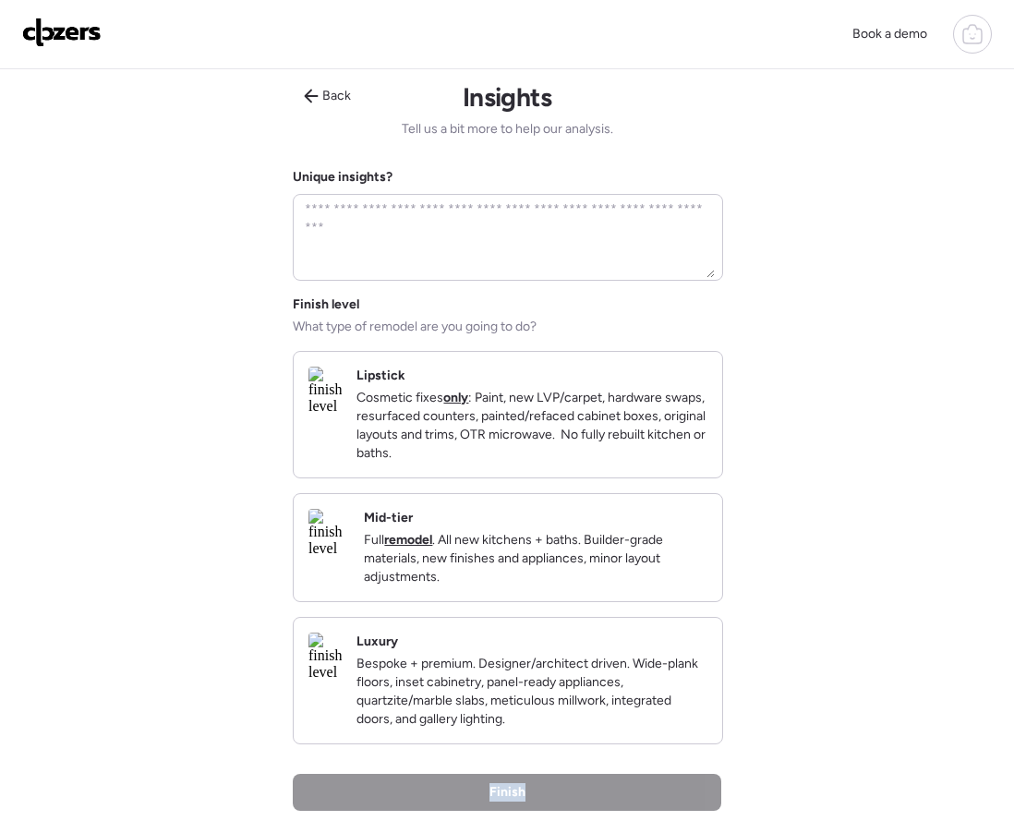
scroll to position [0, 0]
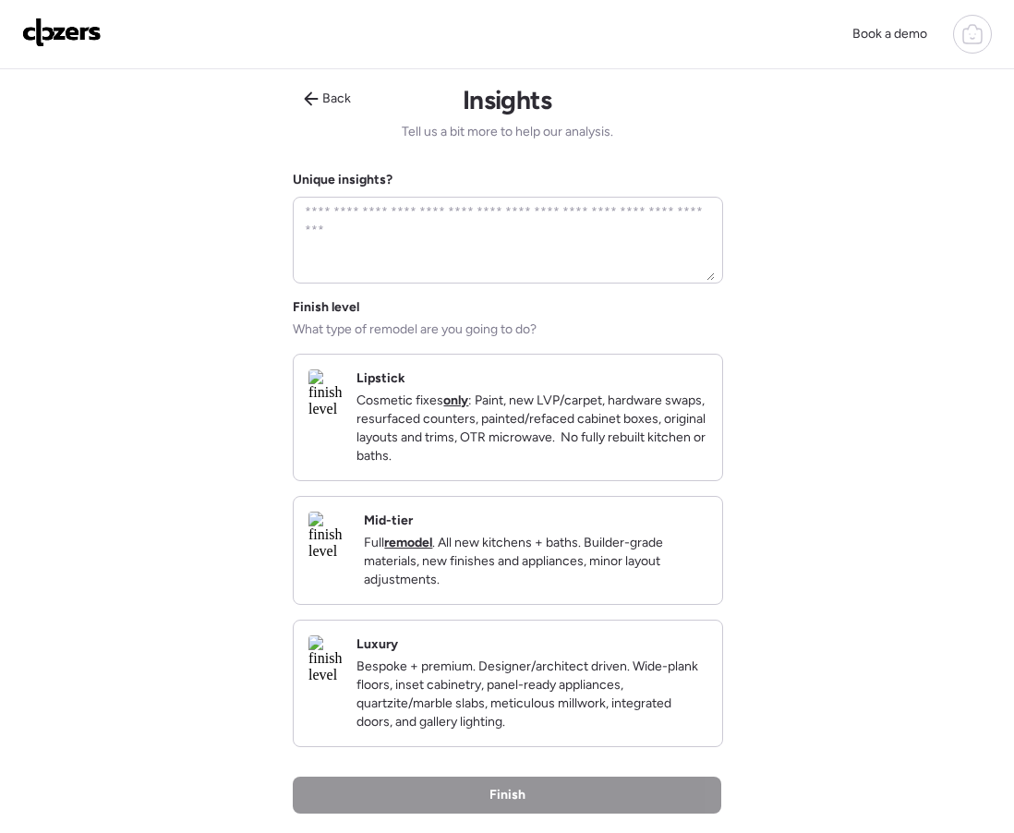
click at [484, 417] on p "Cosmetic fixes only : Paint, new LVP/carpet, hardware swaps, resurfaced counter…" at bounding box center [532, 429] width 351 height 74
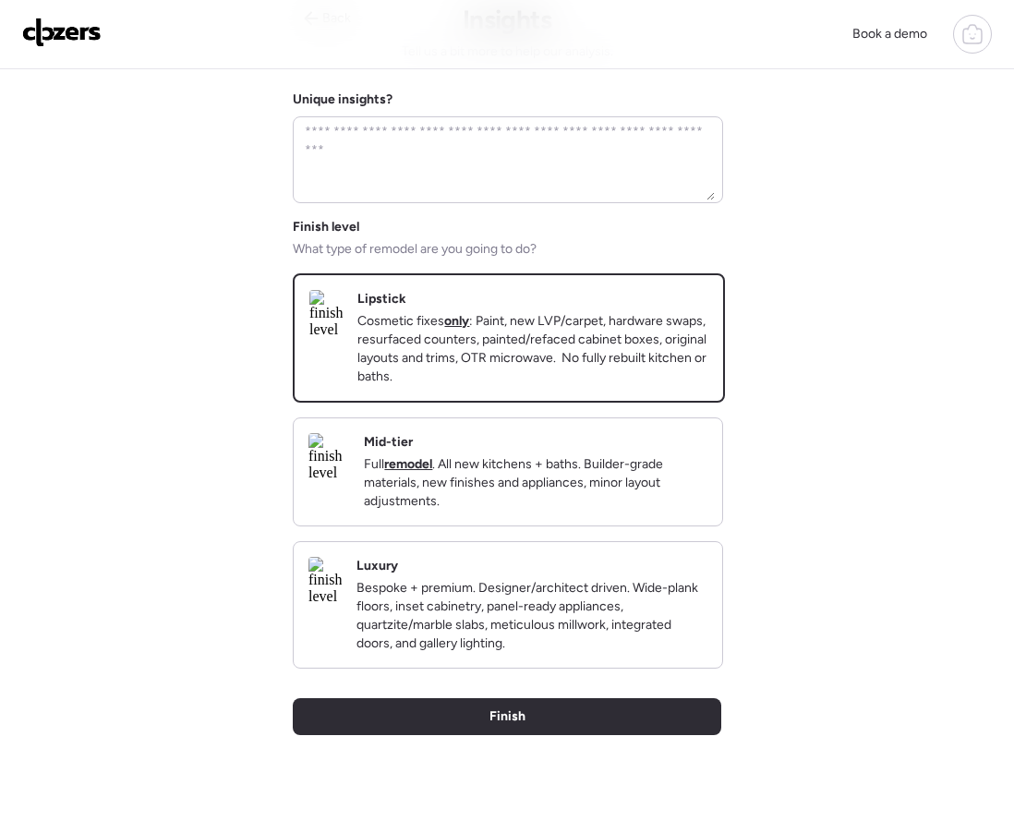
scroll to position [351, 0]
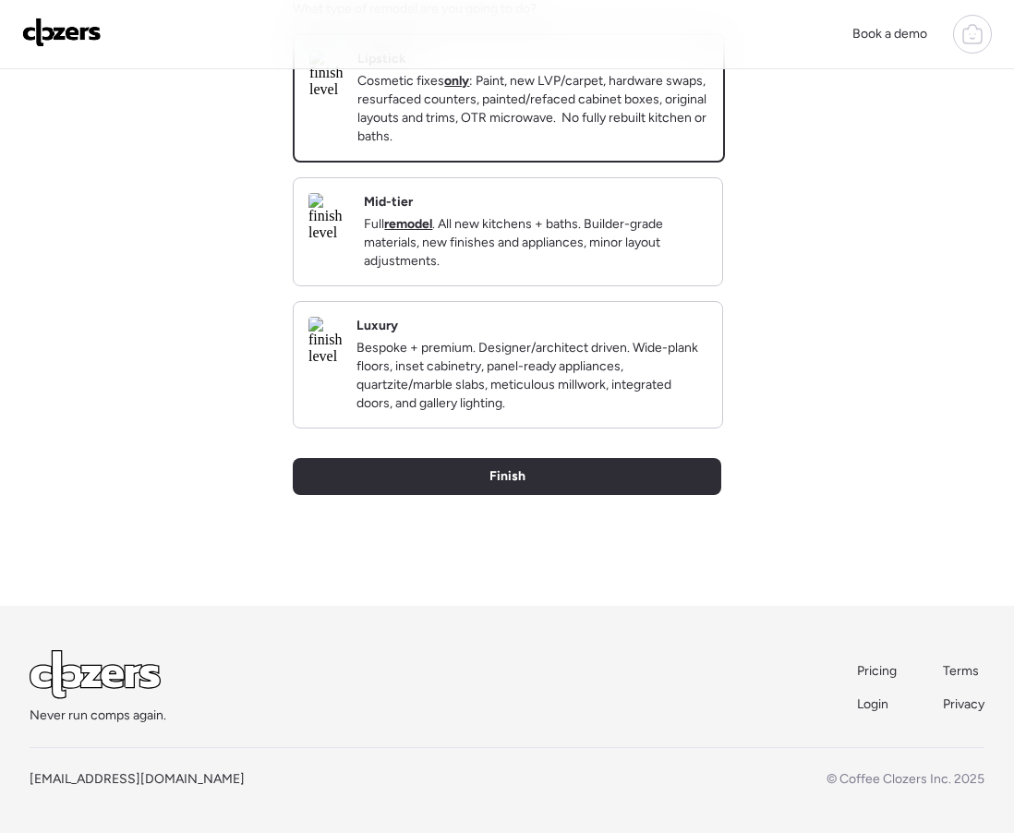
click at [544, 478] on div "Finish" at bounding box center [507, 476] width 429 height 37
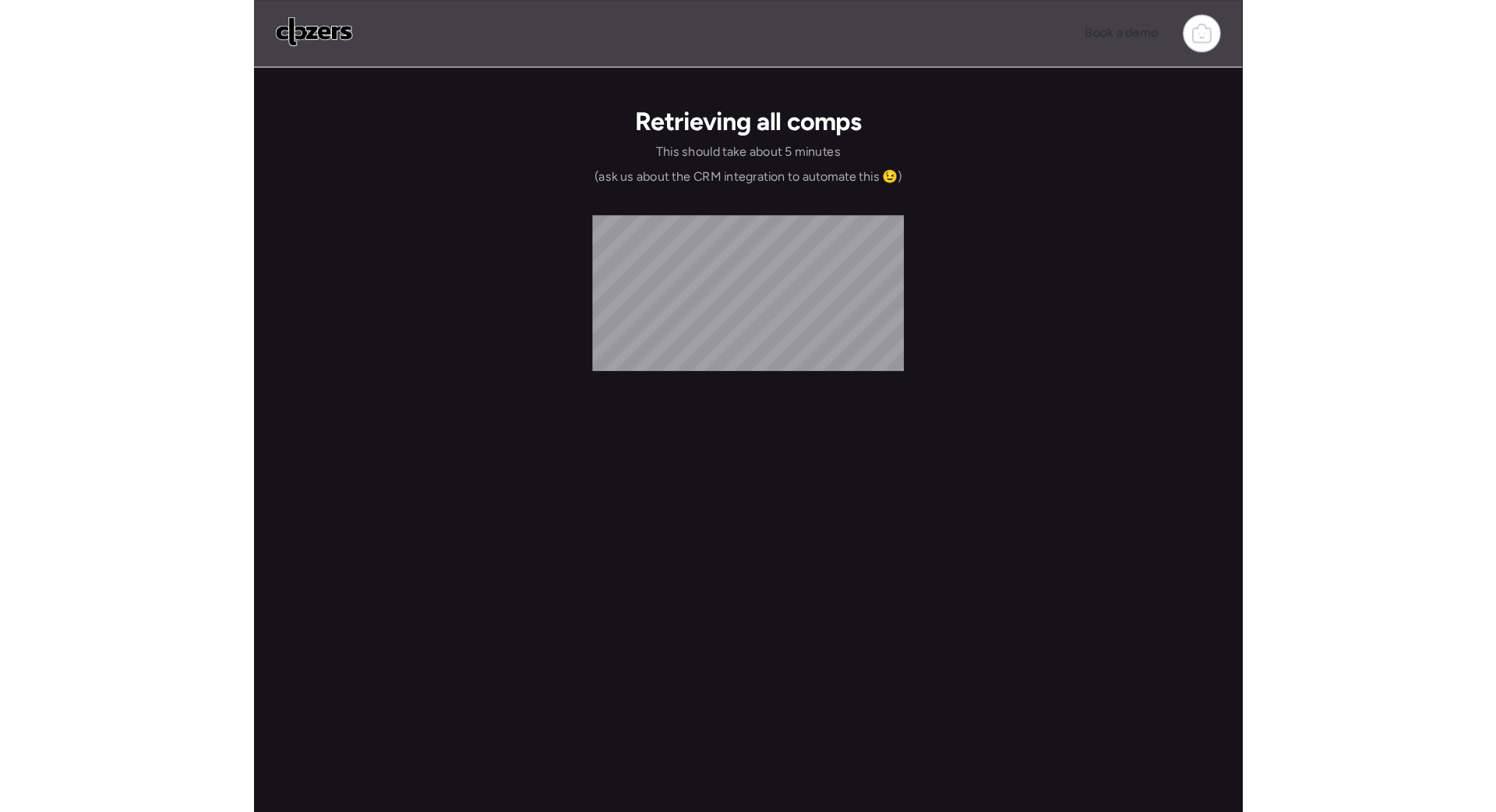
scroll to position [0, 0]
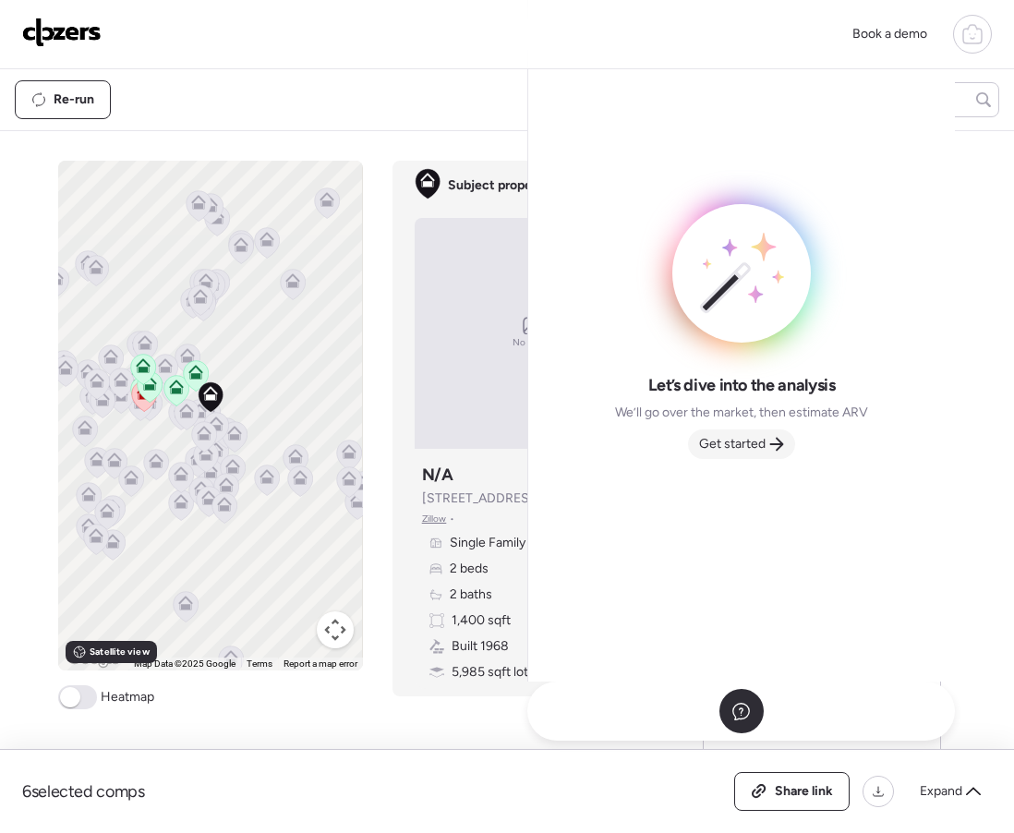
click at [738, 442] on span "Get started" at bounding box center [732, 444] width 67 height 18
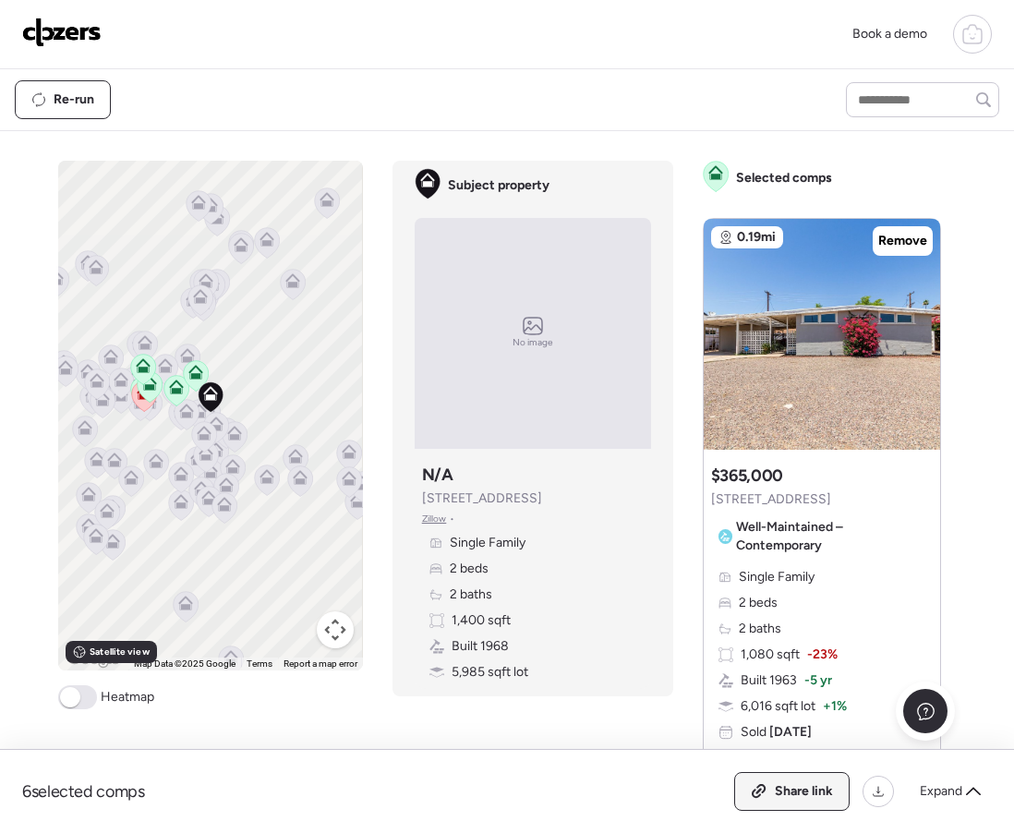
click at [763, 784] on icon at bounding box center [759, 791] width 17 height 15
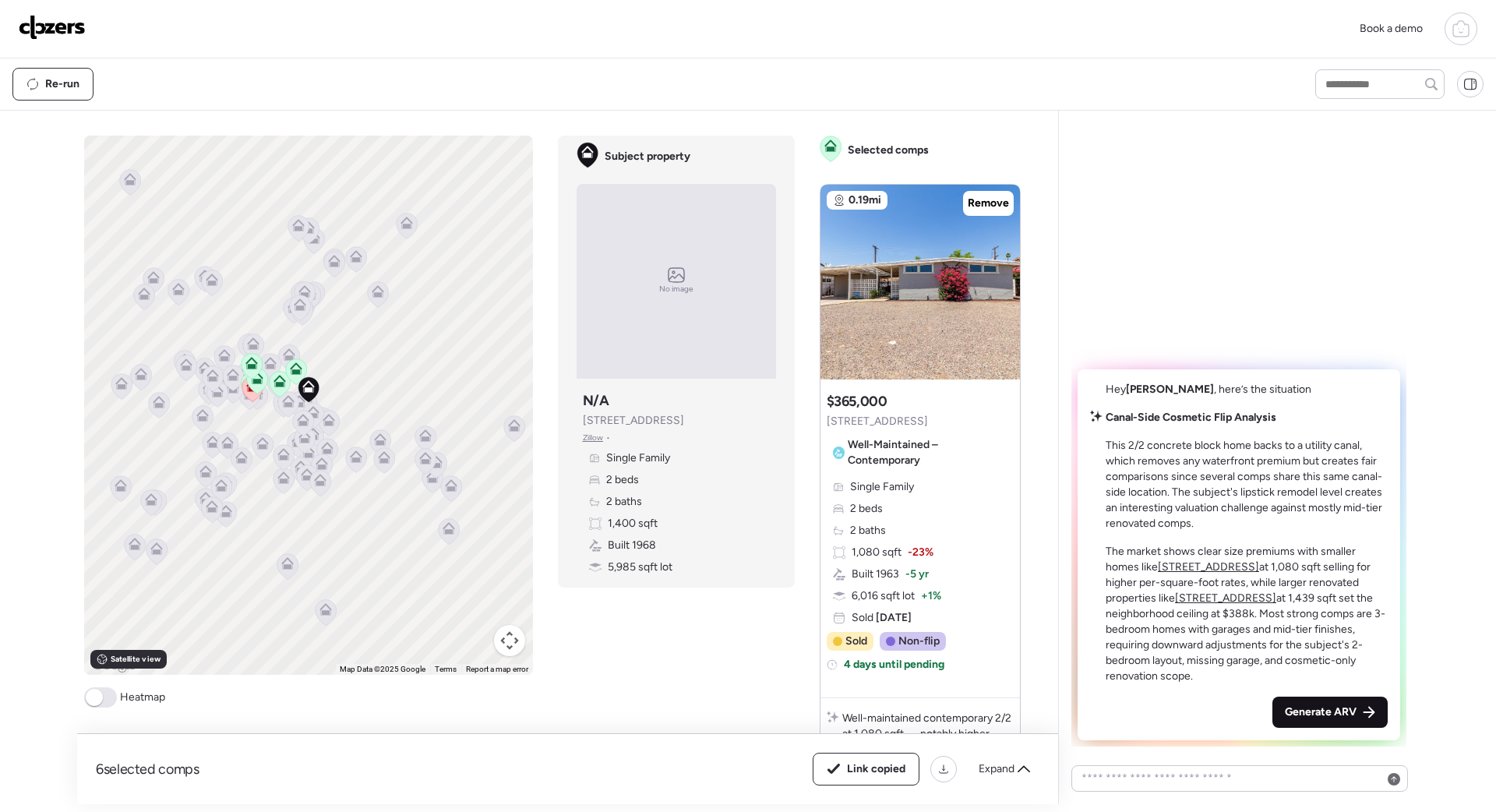
click at [1344, 709] on span "Generate ARV" at bounding box center [1320, 712] width 72 height 15
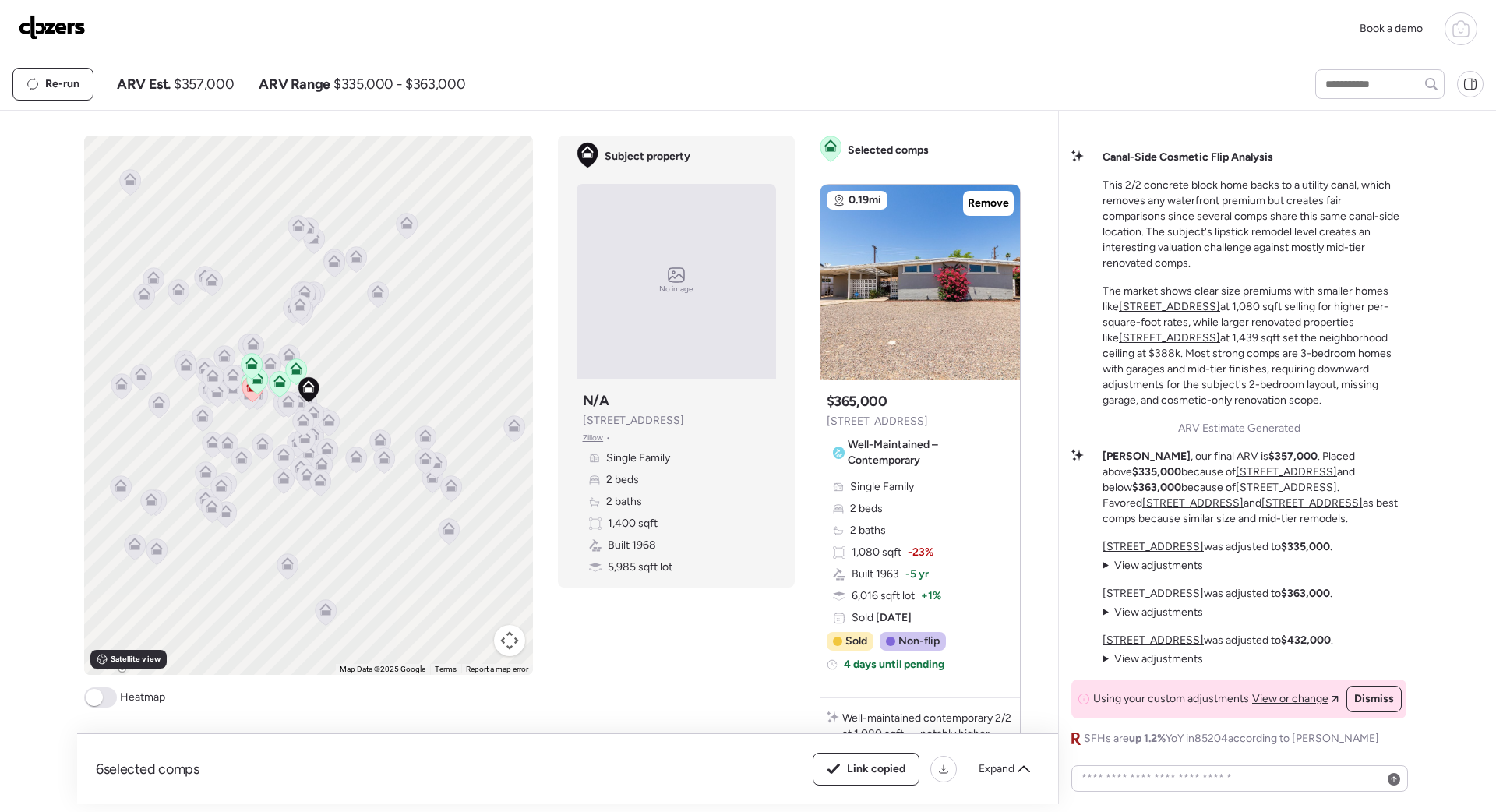
click at [65, 30] on img at bounding box center [51, 28] width 67 height 25
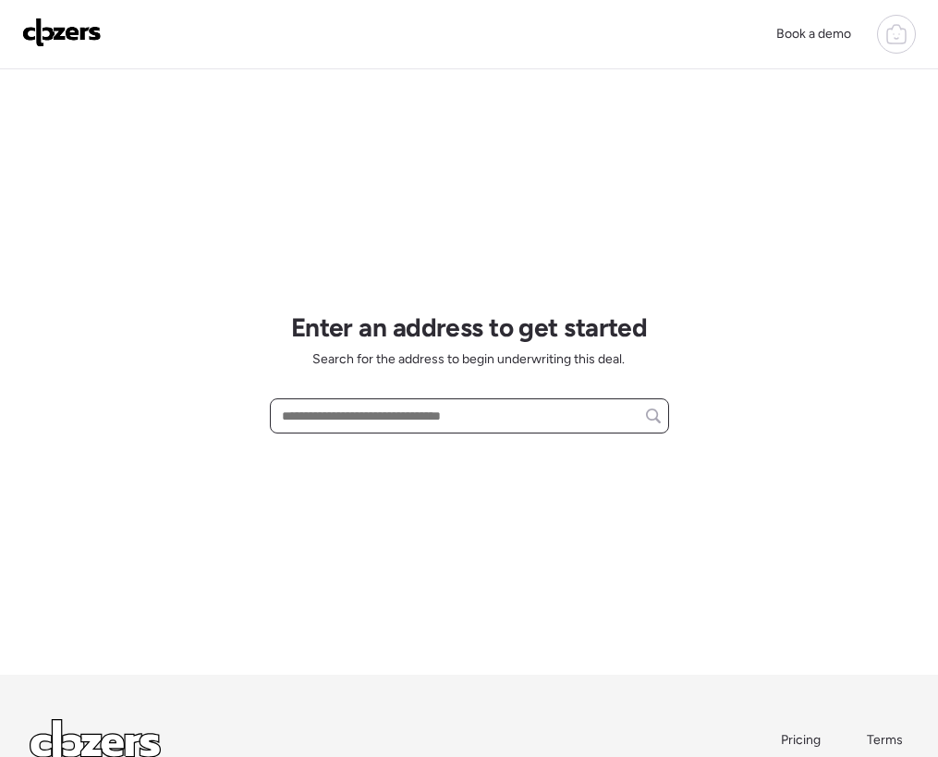
click at [313, 412] on input "text" at bounding box center [469, 416] width 382 height 26
paste input "**********"
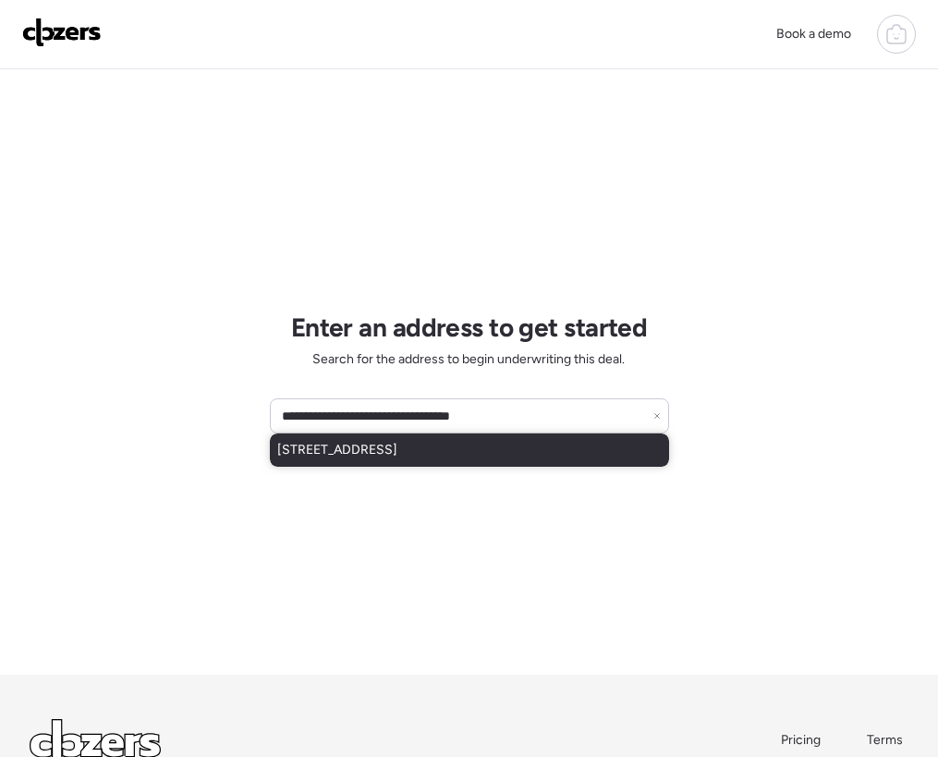
click at [376, 455] on span "2160 E Corona Ave, Phoenix, AZ, 85040" at bounding box center [337, 450] width 120 height 18
type input "**********"
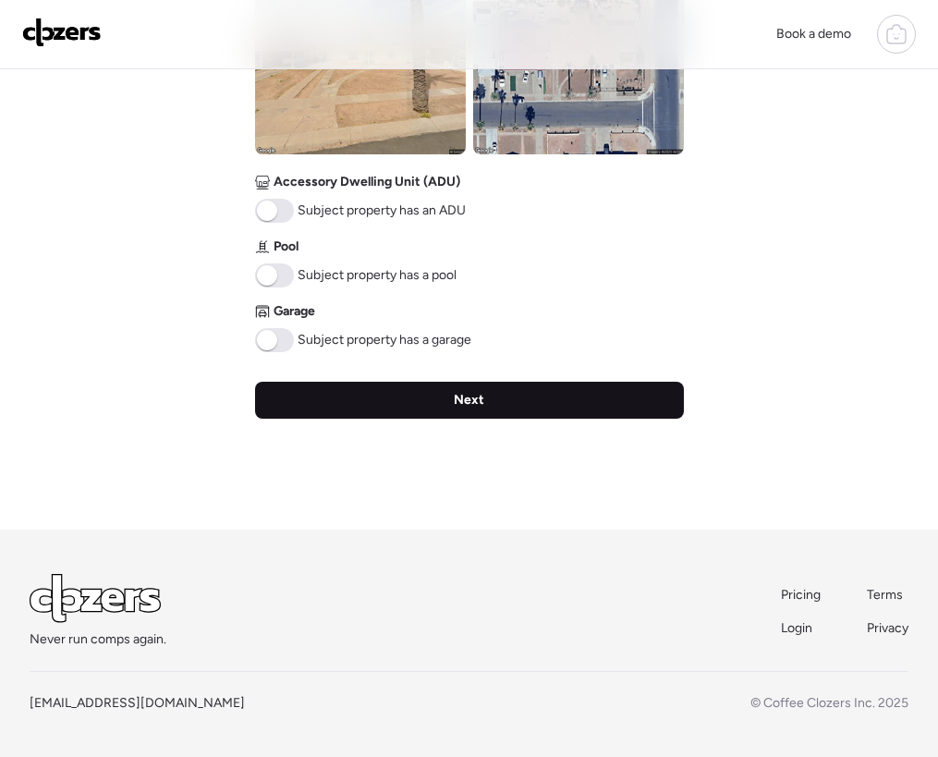
click at [359, 395] on div "Next" at bounding box center [469, 400] width 429 height 37
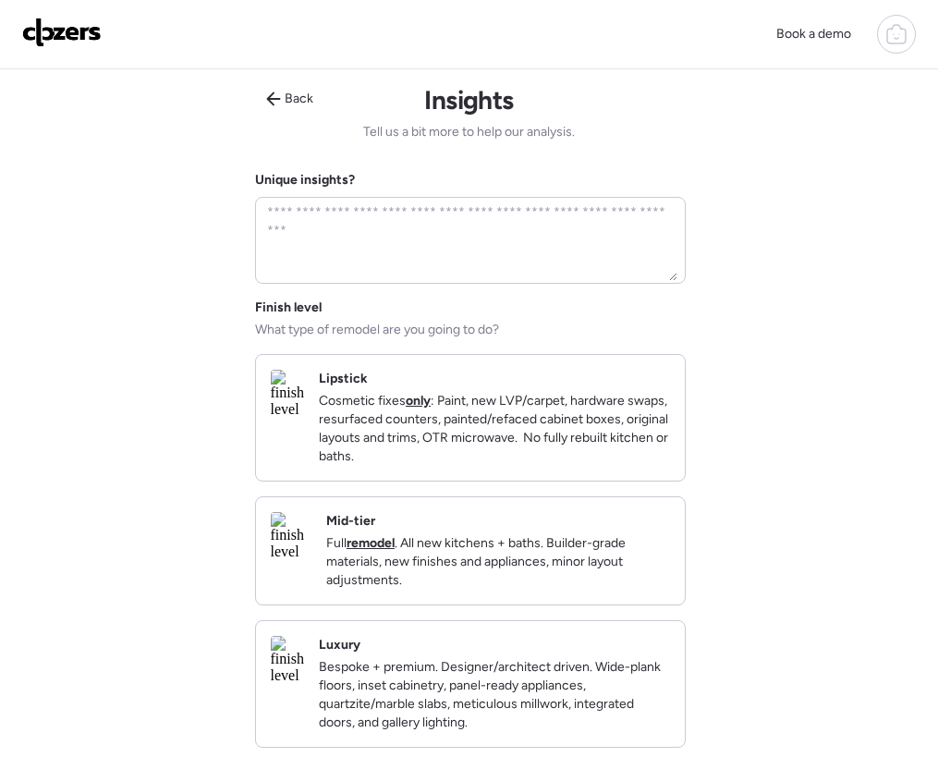
click at [474, 388] on div "Lipstick Cosmetic fixes only : Paint, new LVP/carpet, hardware swaps, resurface…" at bounding box center [494, 418] width 351 height 96
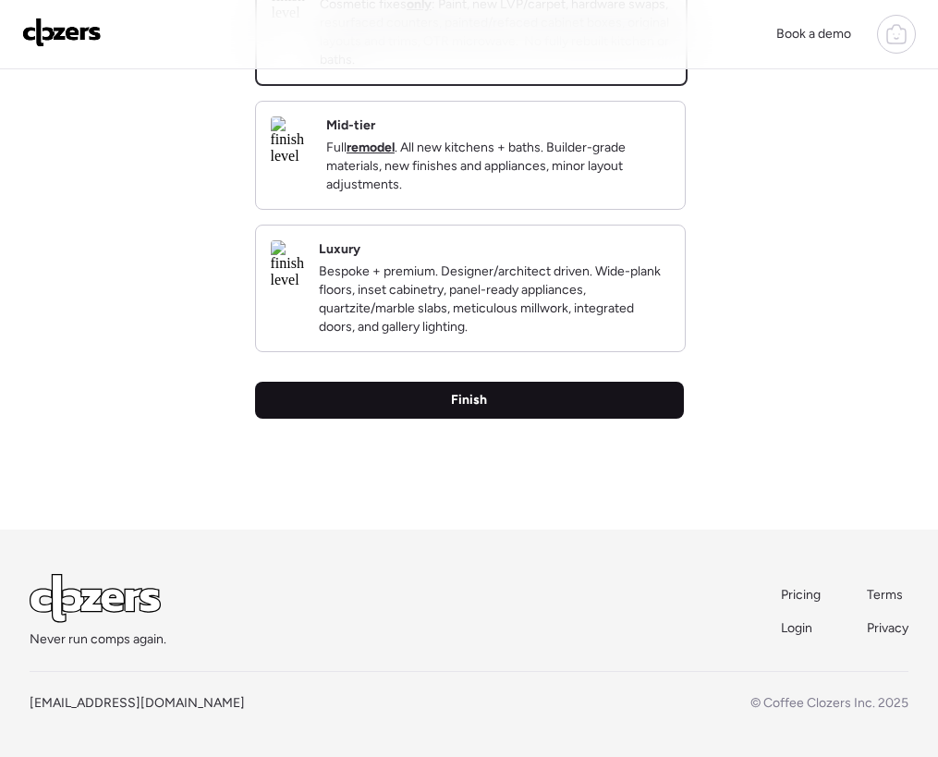
click at [491, 406] on div "Finish" at bounding box center [469, 400] width 429 height 37
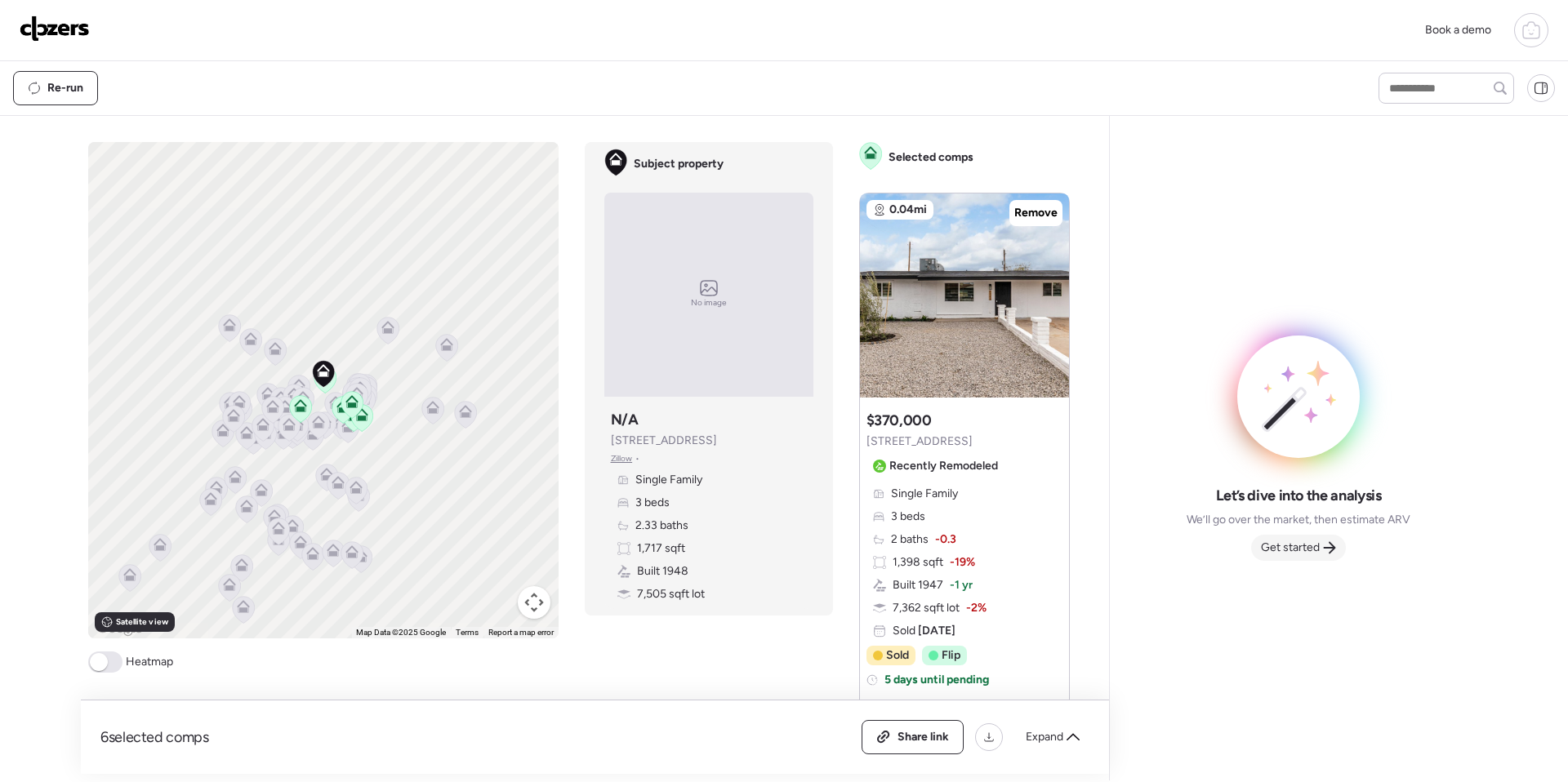
click at [828, 541] on span "Get started" at bounding box center [1290, 548] width 59 height 16
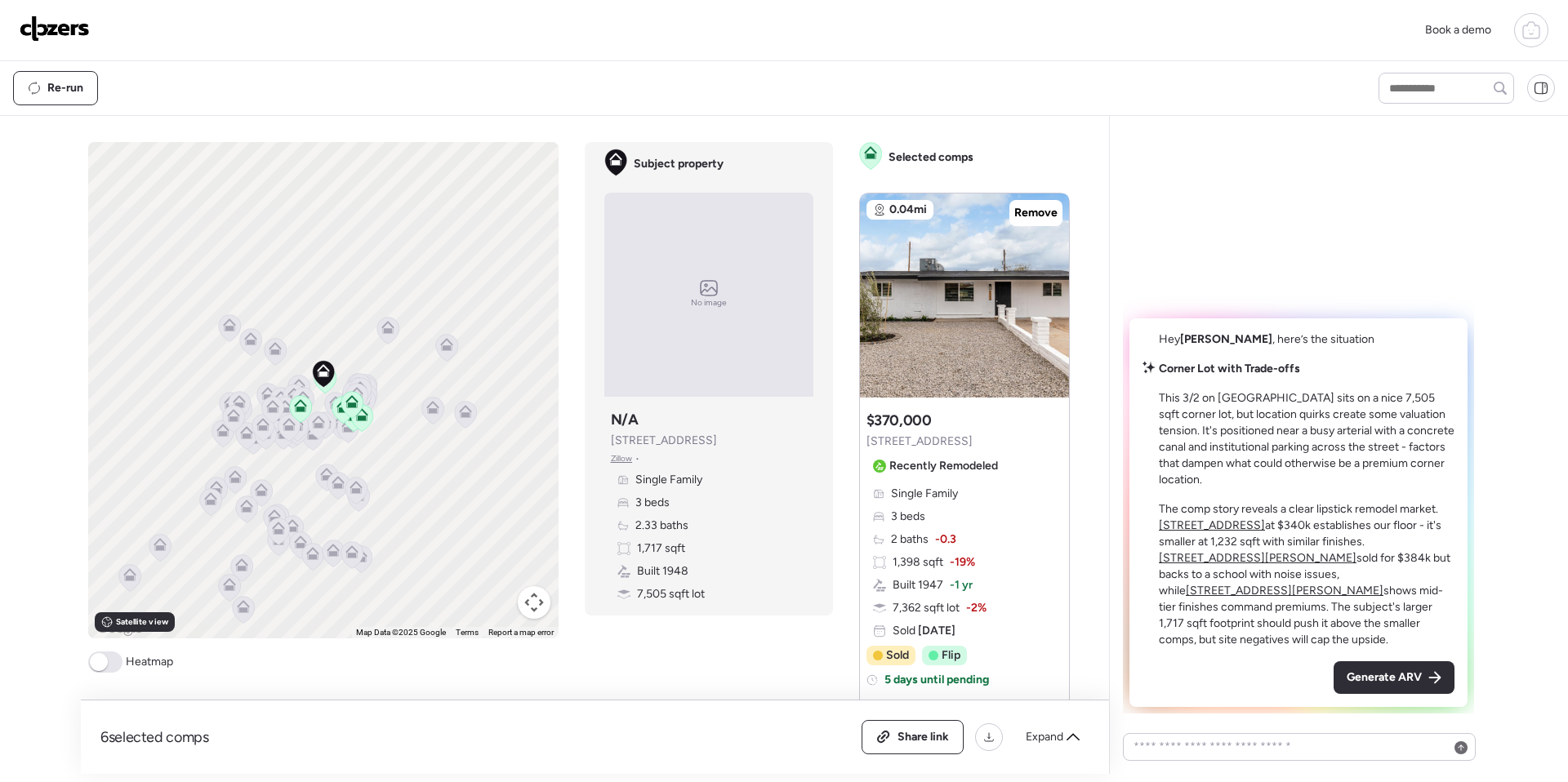
drag, startPoint x: 1374, startPoint y: 669, endPoint x: 1230, endPoint y: 695, distance: 146.3
click at [828, 668] on span "Generate ARV" at bounding box center [1383, 678] width 75 height 16
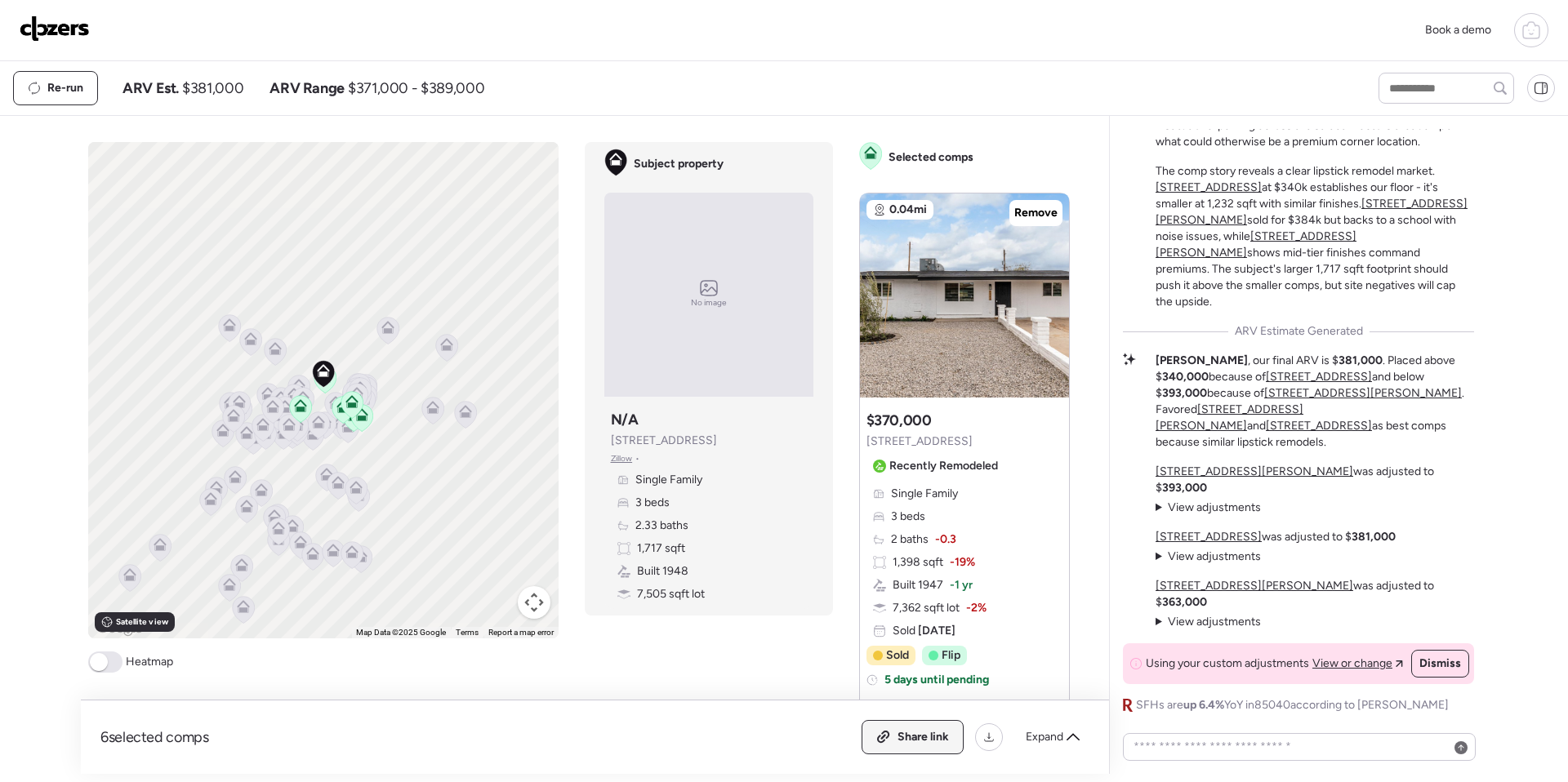
click at [828, 668] on div "Share link" at bounding box center [913, 737] width 101 height 33
click at [61, 32] on img at bounding box center [54, 29] width 70 height 27
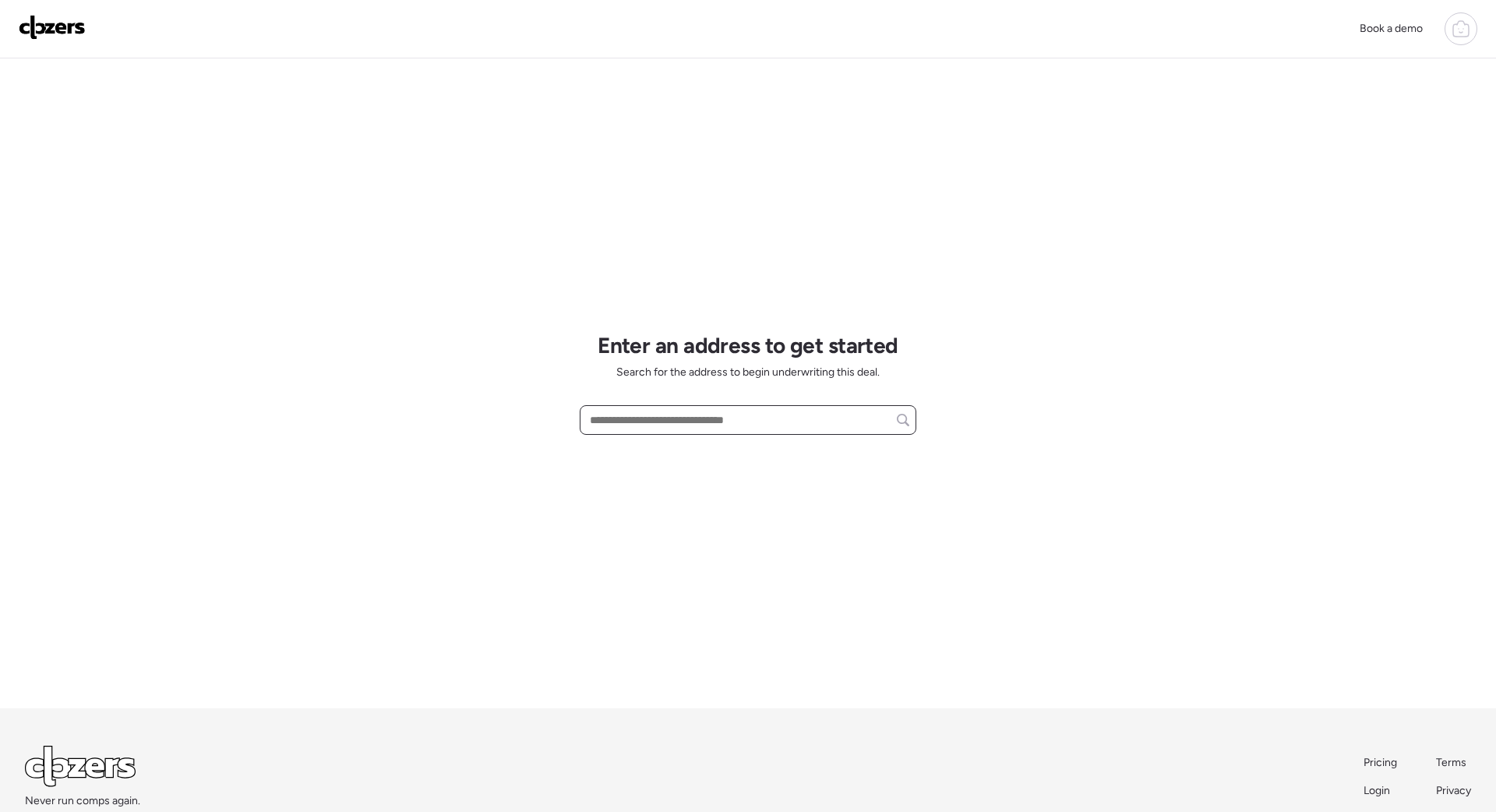
click at [618, 423] on input "text" at bounding box center [748, 420] width 322 height 22
paste input "**********"
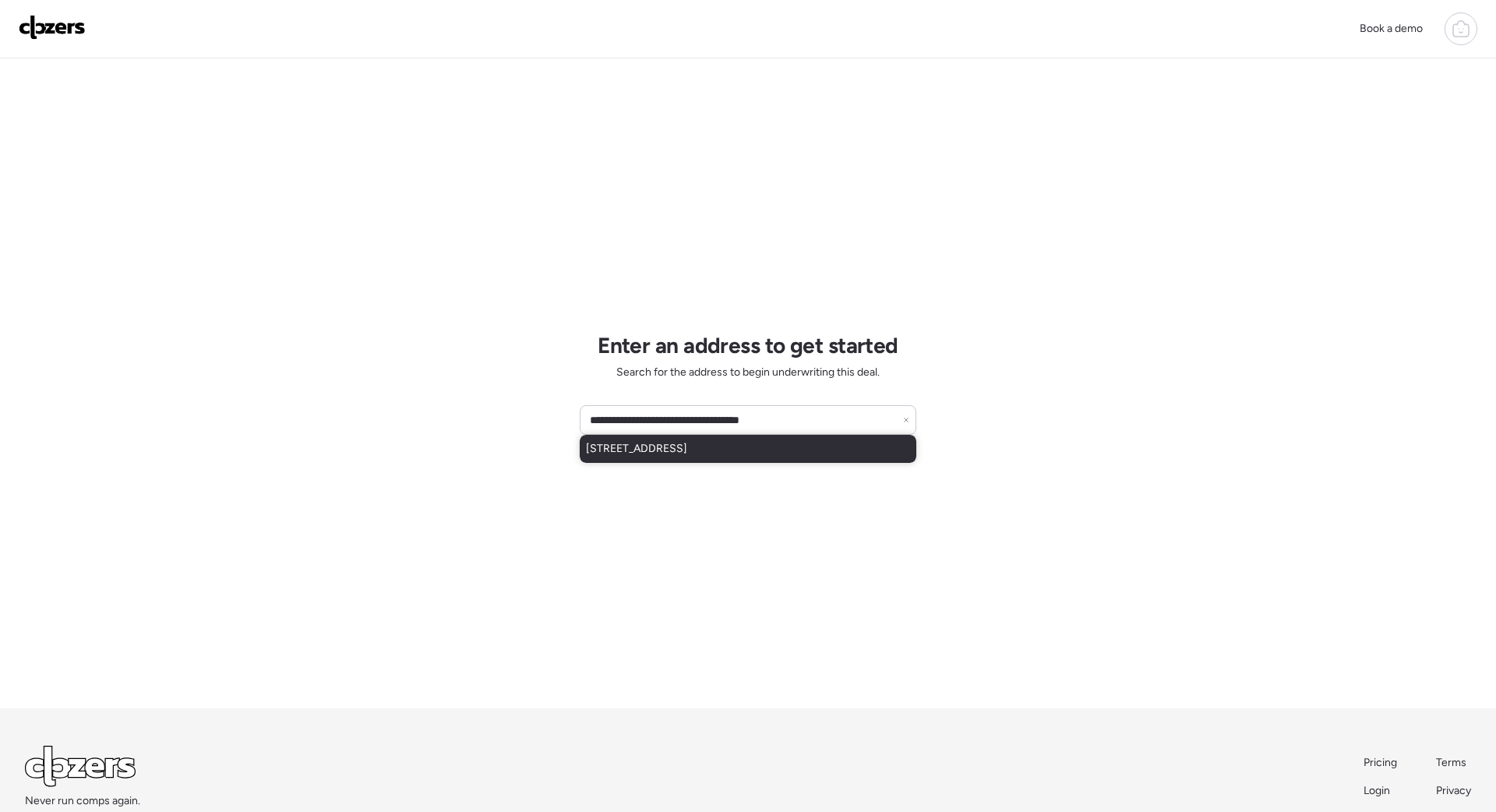
click at [671, 451] on span "11918 W Aster Dr, El Mirage, AZ, 85335" at bounding box center [637, 449] width 101 height 15
type input "**********"
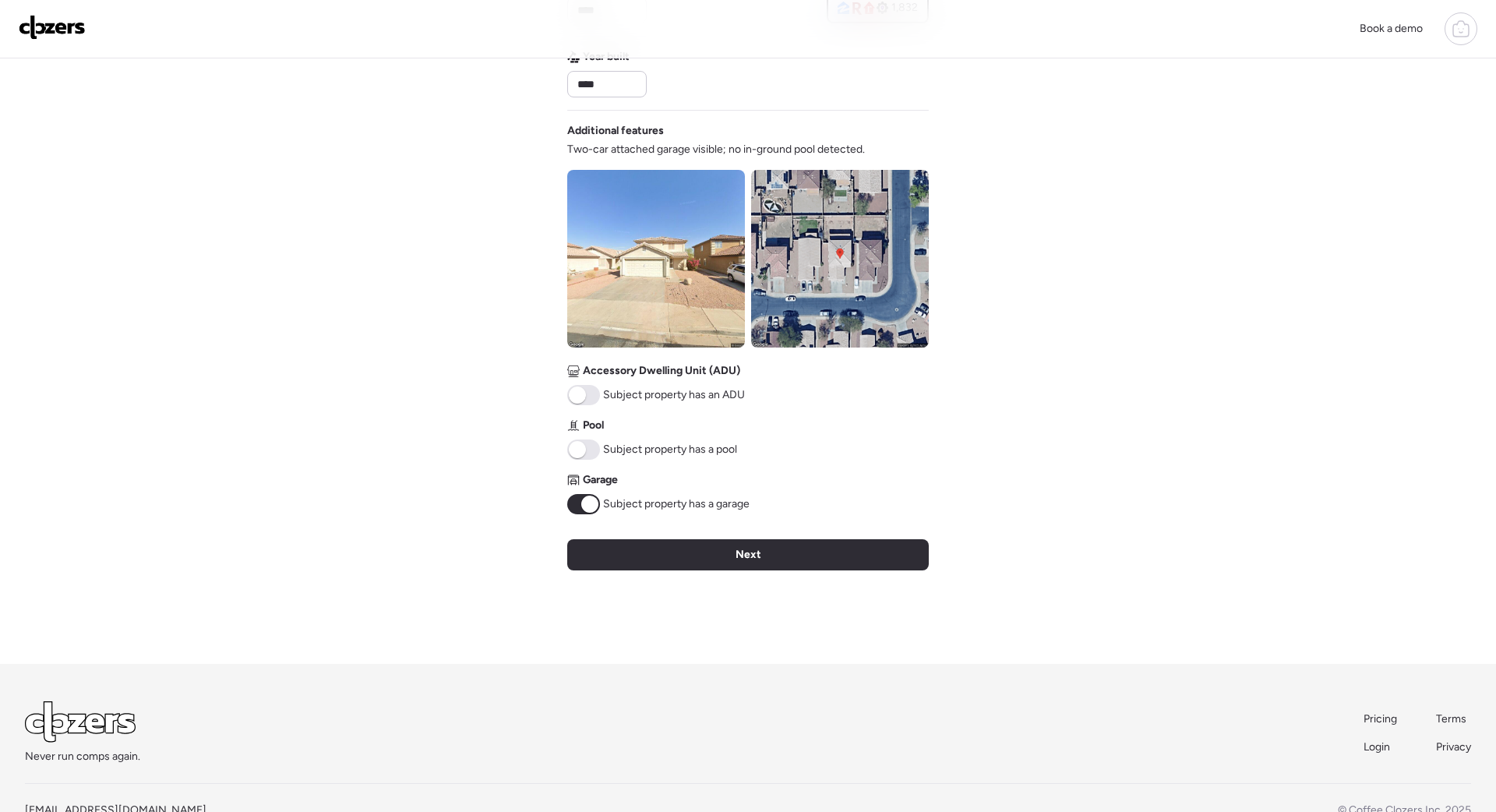
scroll to position [506, 0]
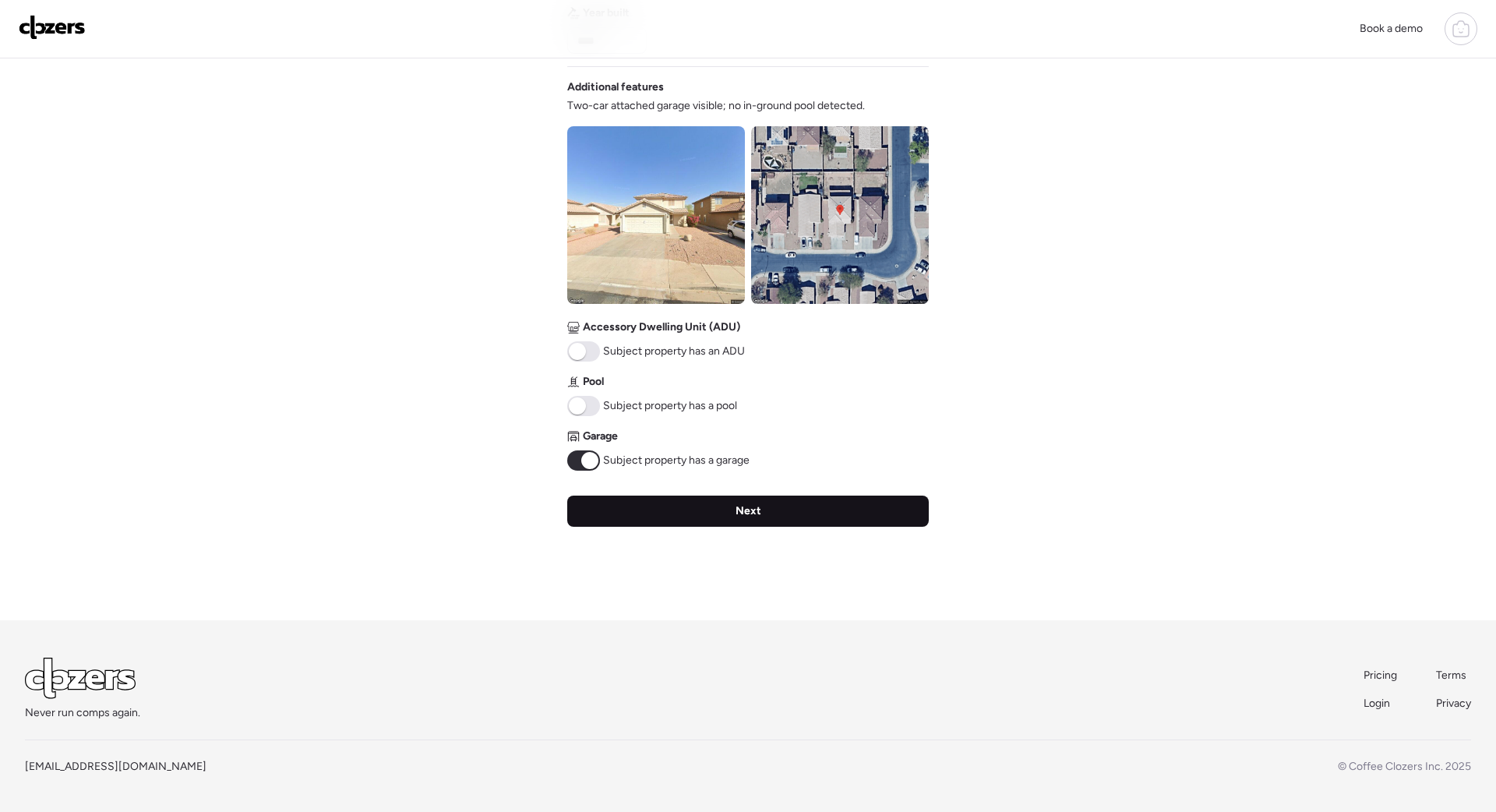
click at [771, 507] on div "Next" at bounding box center [748, 511] width 362 height 31
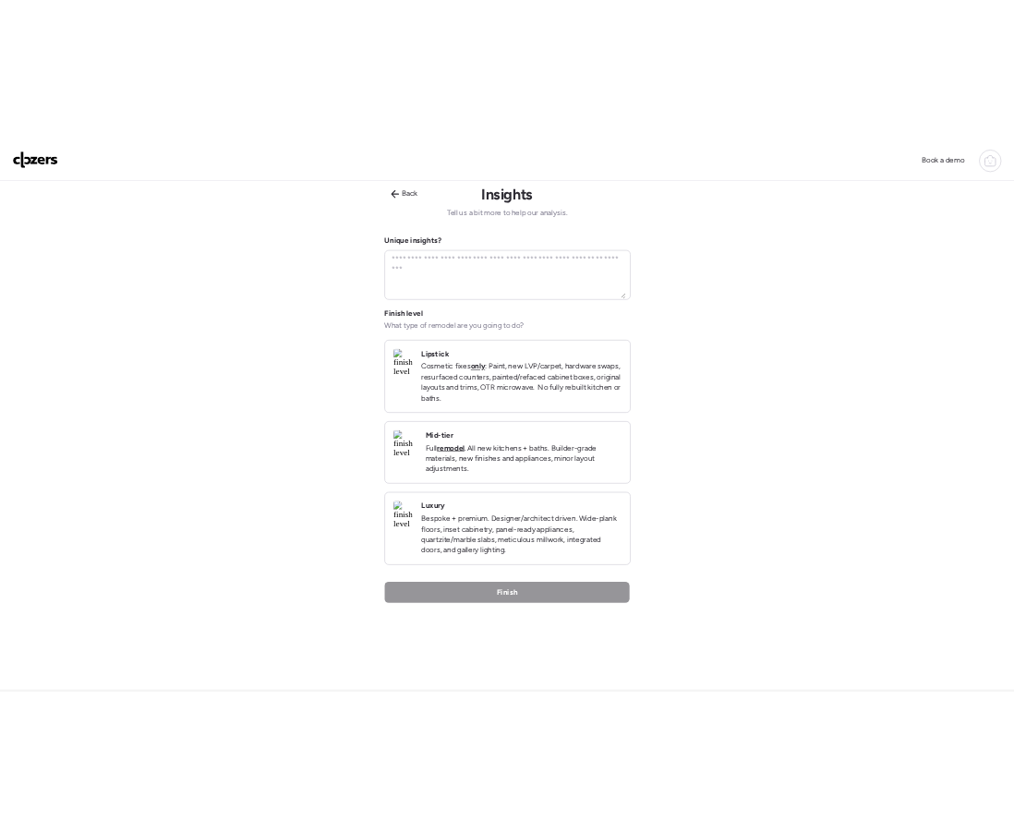
scroll to position [0, 0]
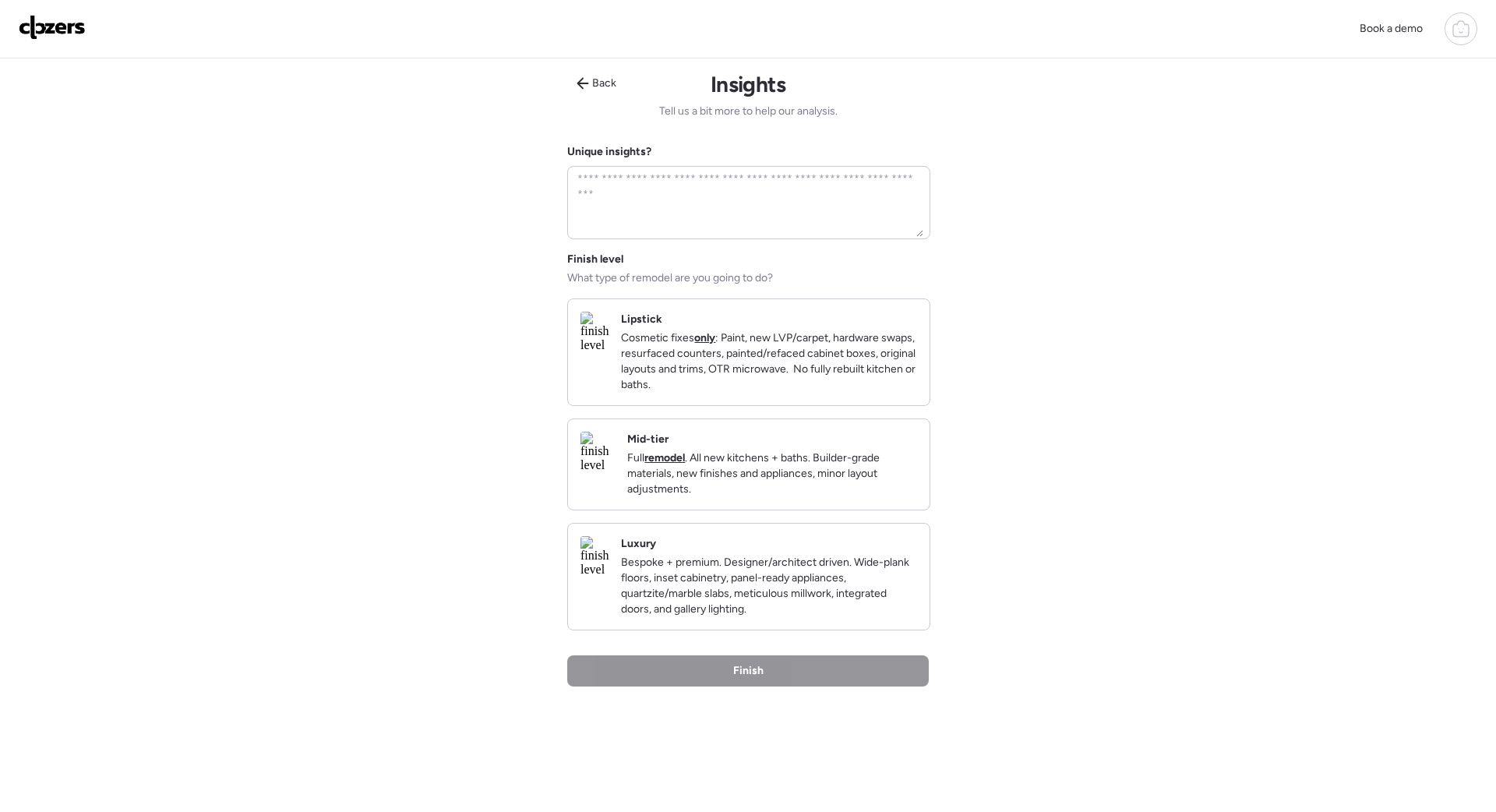
click at [780, 374] on p "Cosmetic fixes only : Paint, new LVP/carpet, hardware swaps, resurfaced counter…" at bounding box center [768, 362] width 296 height 62
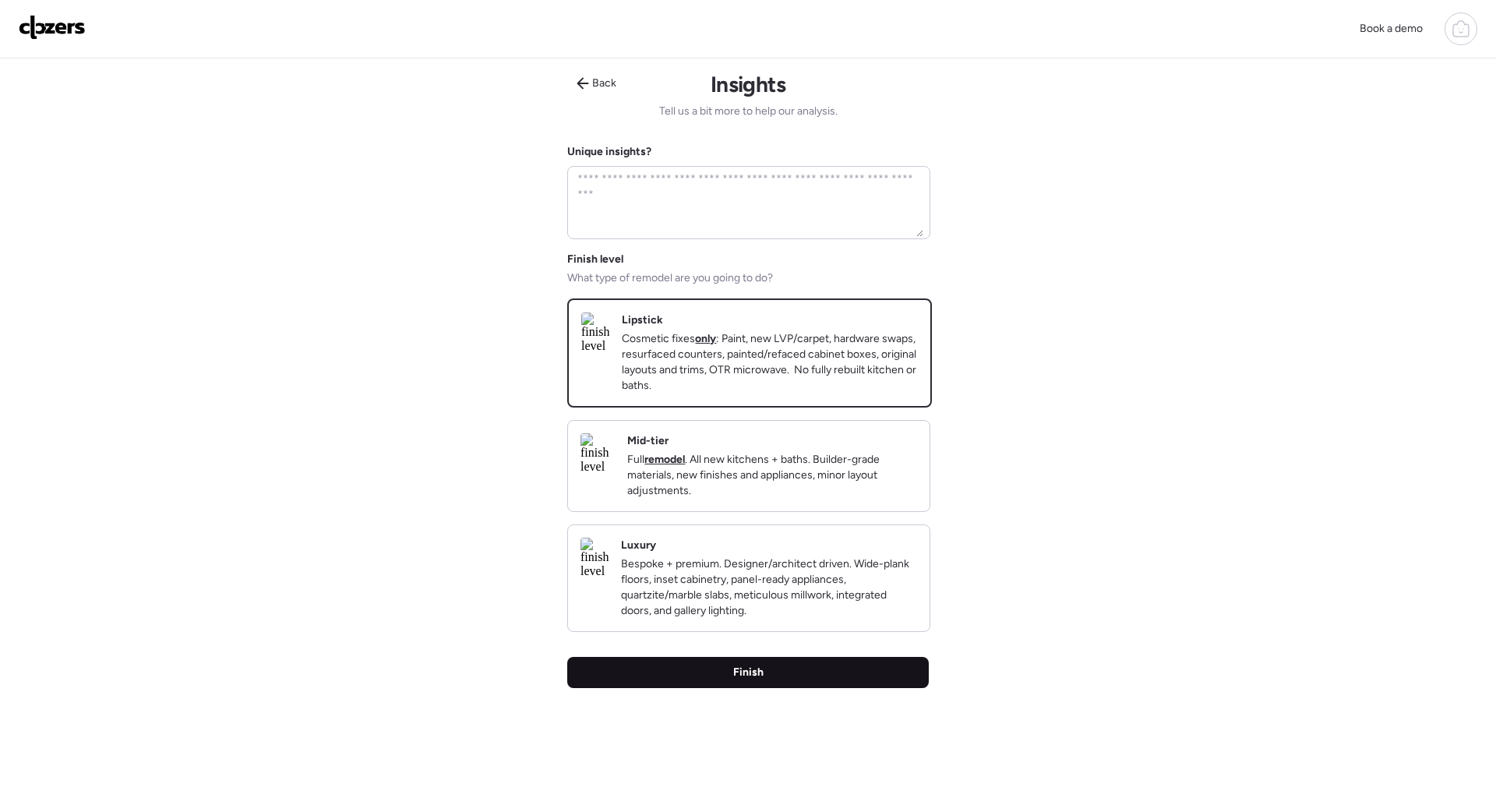
click at [791, 688] on div "Finish" at bounding box center [748, 672] width 362 height 31
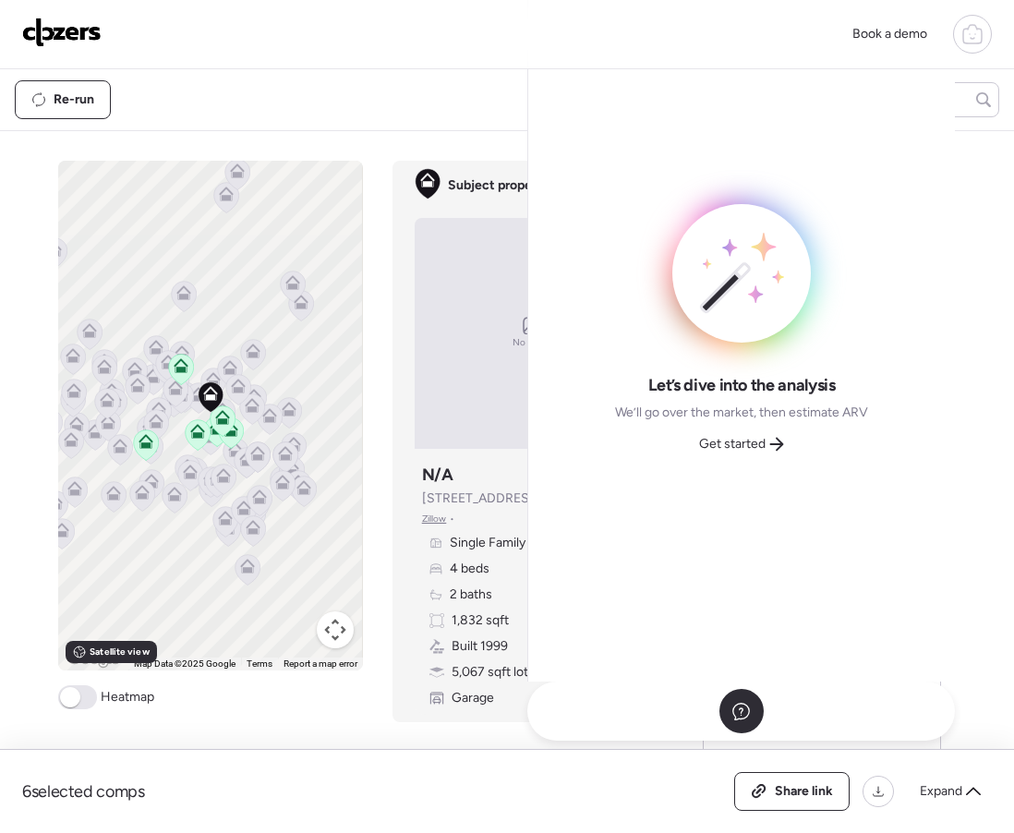
click at [758, 437] on span "Get started" at bounding box center [732, 444] width 67 height 18
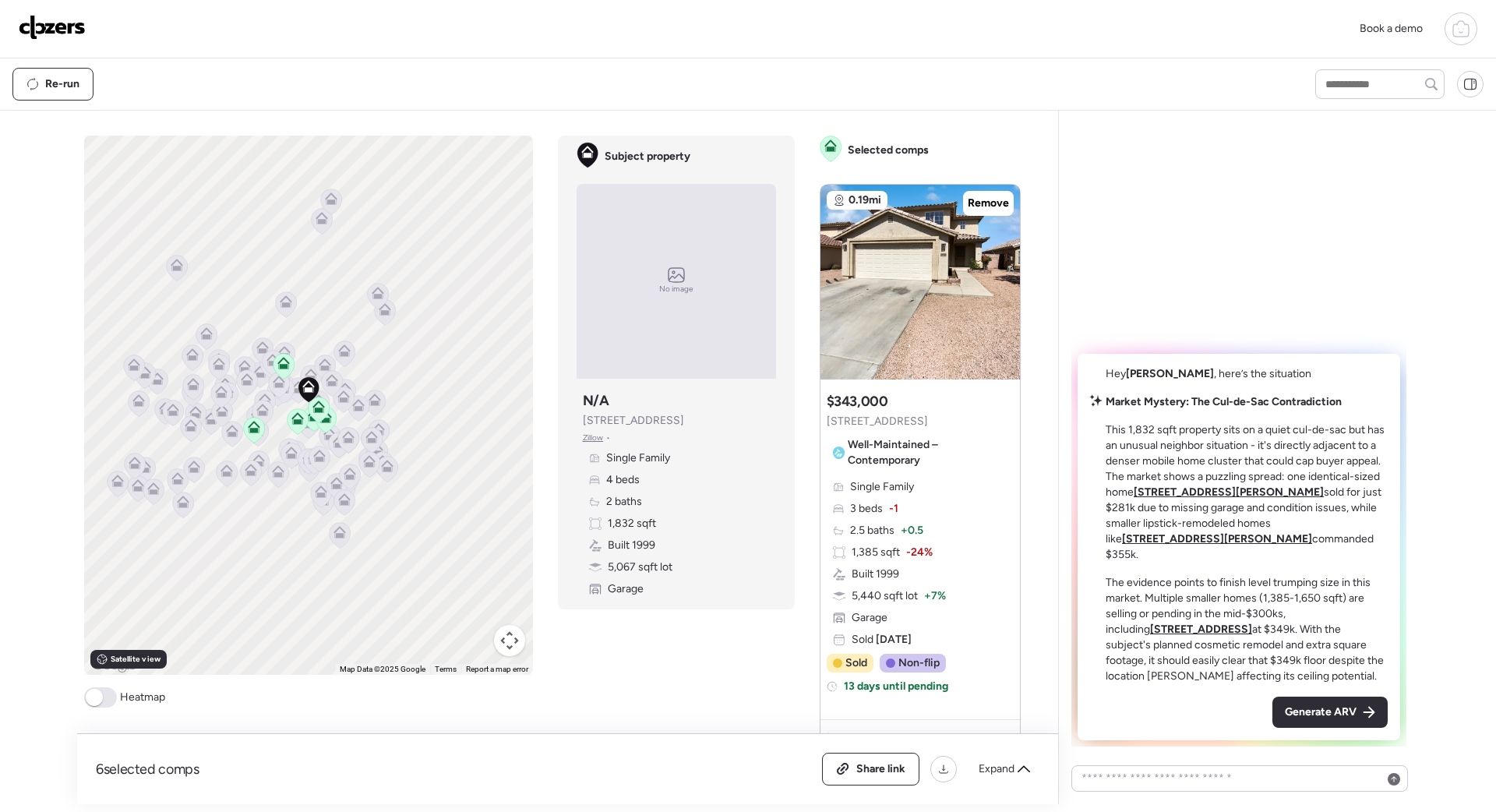
click at [1320, 713] on span "Generate ARV" at bounding box center [1320, 712] width 72 height 15
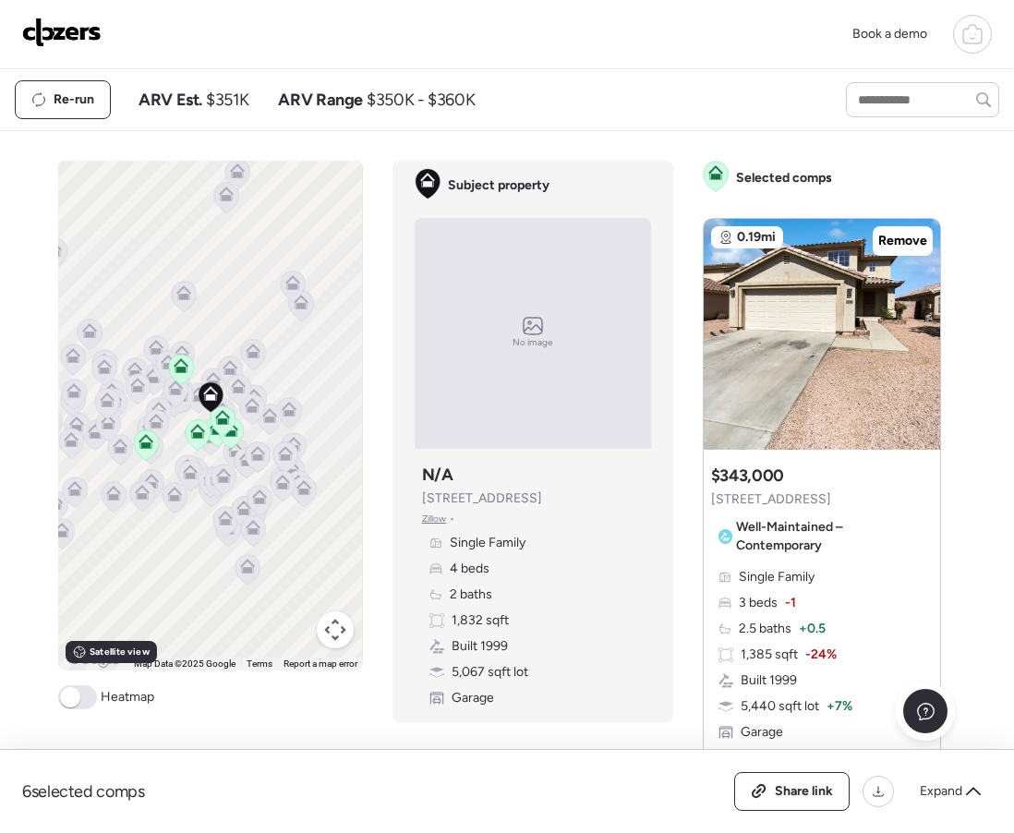
click at [68, 42] on img at bounding box center [61, 33] width 79 height 30
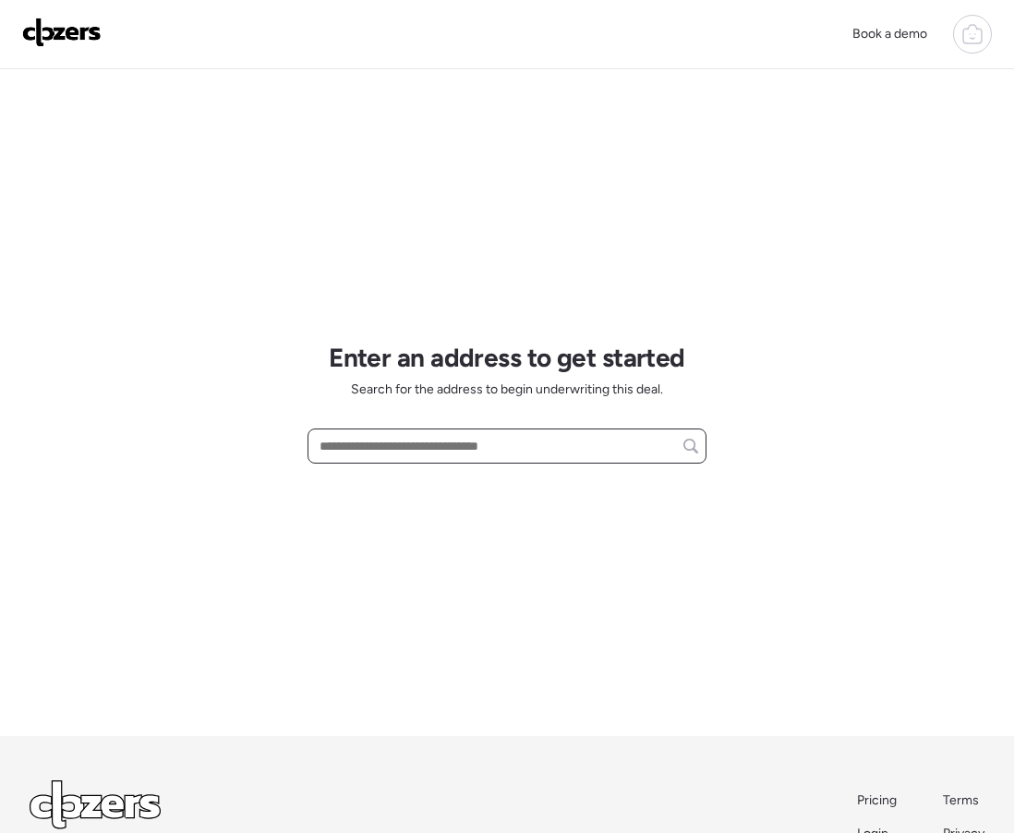
click at [332, 450] on input "text" at bounding box center [507, 446] width 382 height 26
paste input "**********"
click at [435, 480] on span "[STREET_ADDRESS]" at bounding box center [375, 480] width 120 height 18
type input "**********"
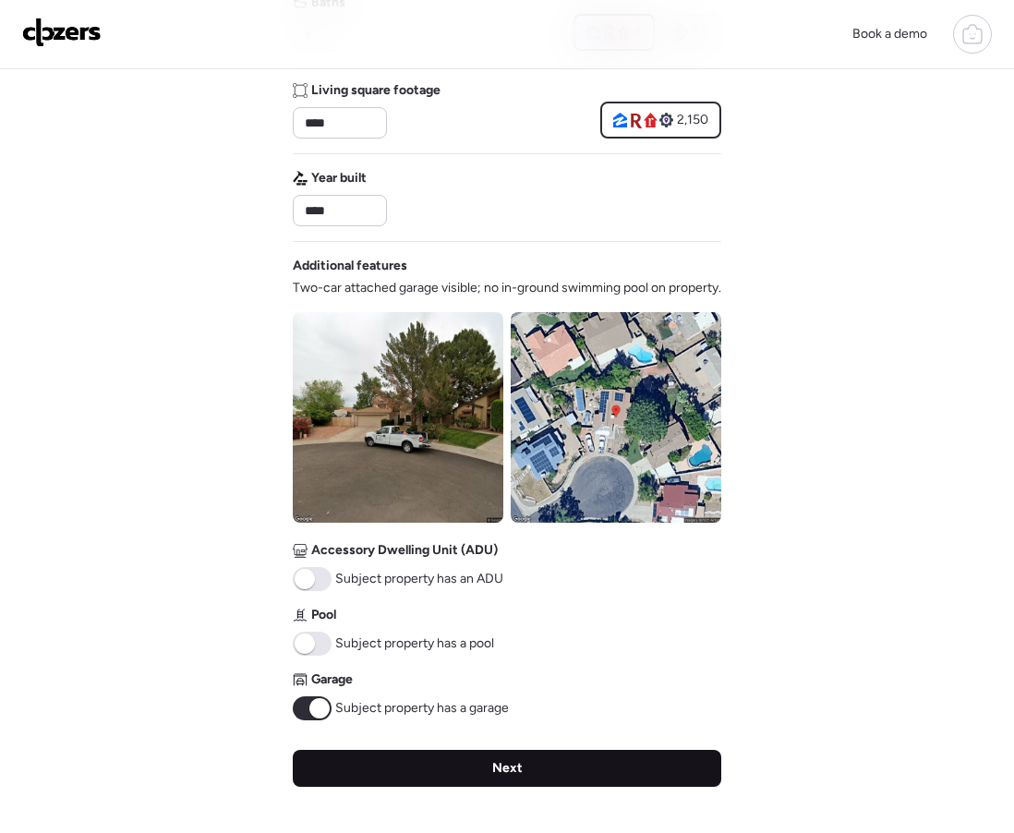
click at [488, 771] on div "Next" at bounding box center [507, 768] width 429 height 37
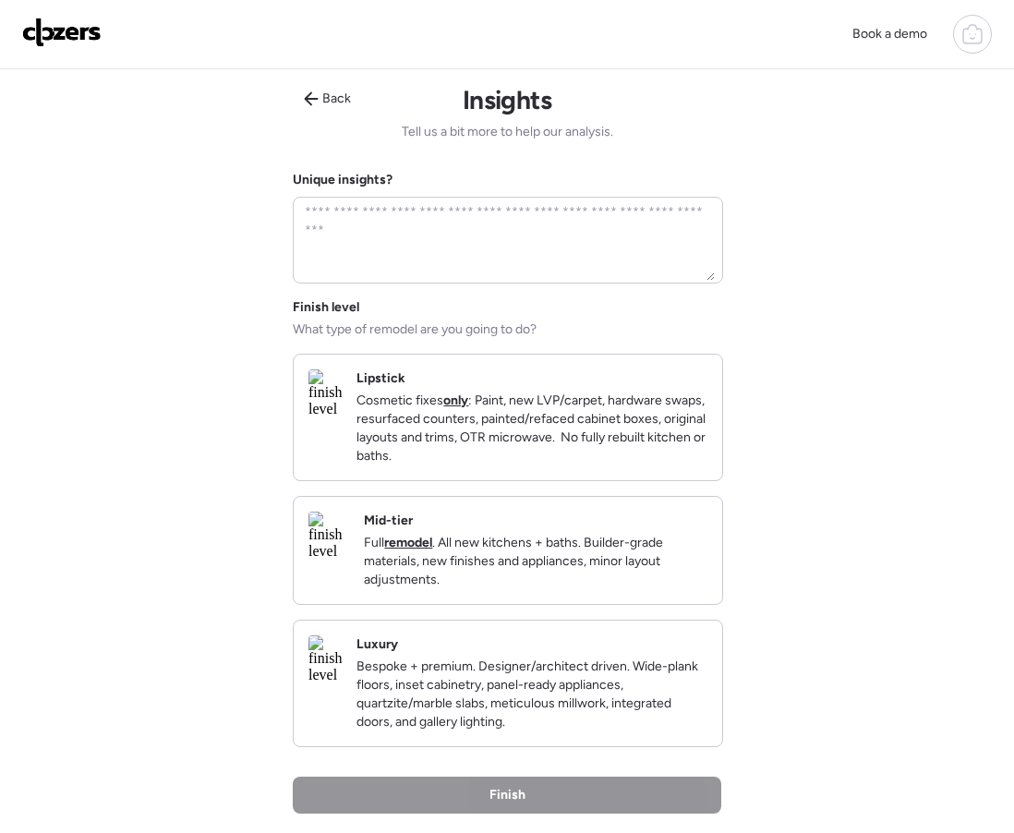
drag, startPoint x: 491, startPoint y: 462, endPoint x: 520, endPoint y: 591, distance: 132.7
click at [491, 462] on p "Cosmetic fixes only : Paint, new LVP/carpet, hardware swaps, resurfaced counter…" at bounding box center [532, 429] width 351 height 74
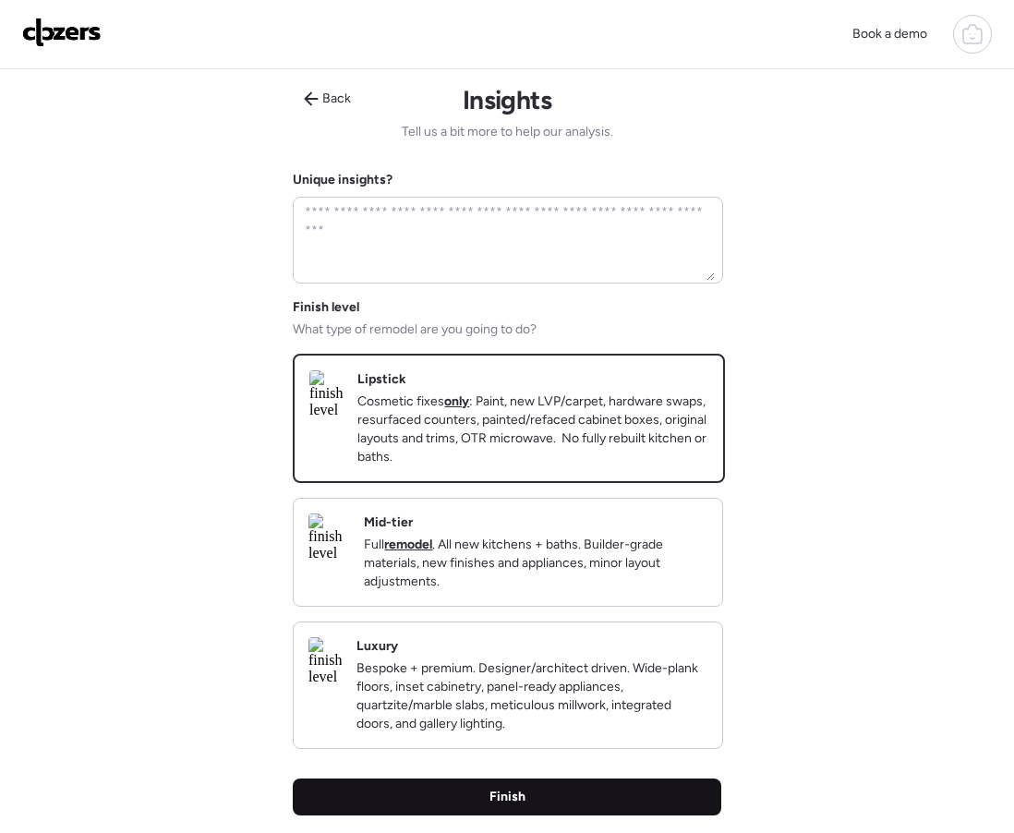
click at [596, 816] on div "Finish" at bounding box center [507, 797] width 429 height 37
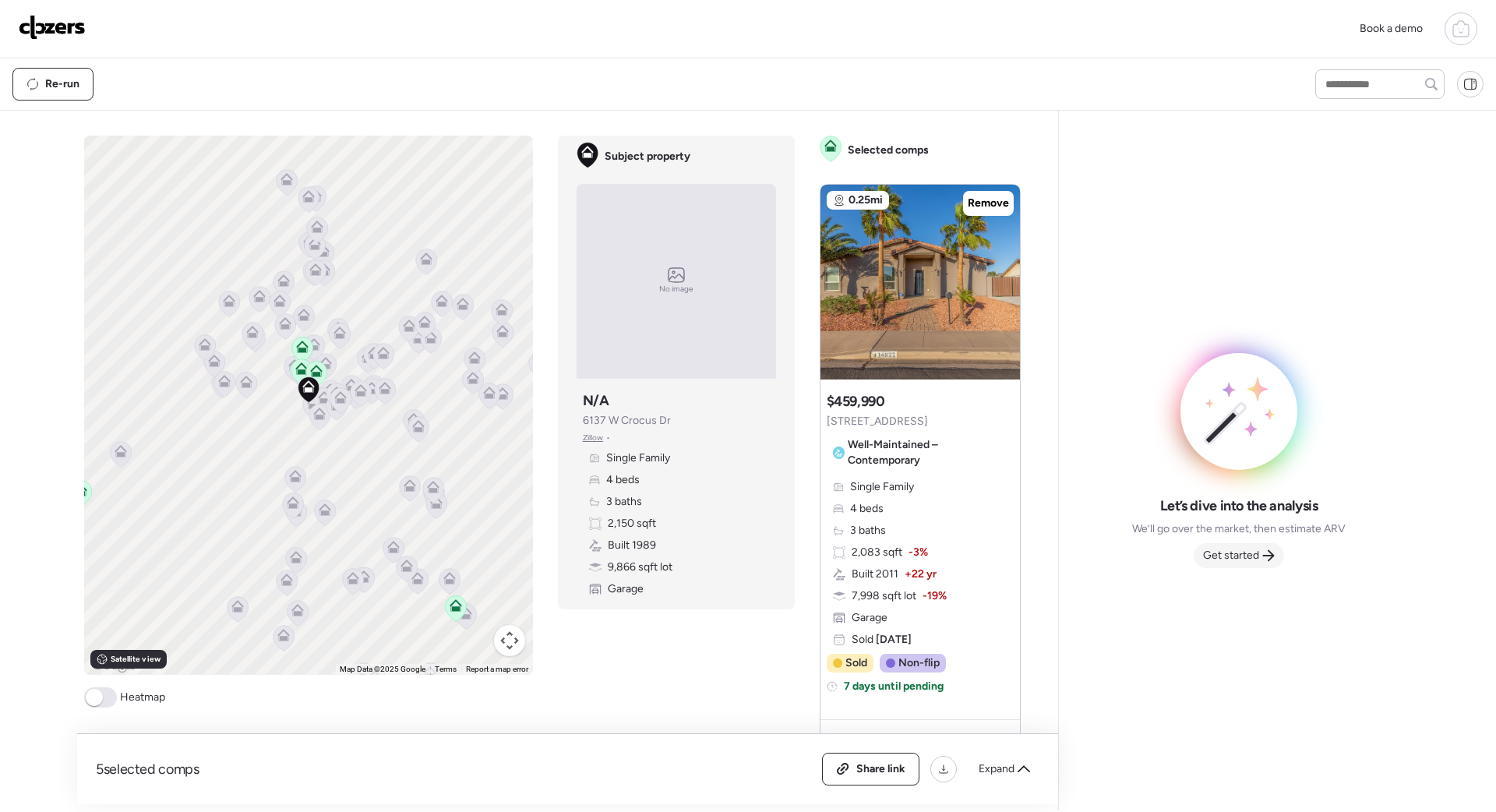
click at [854, 556] on span "Get started" at bounding box center [1230, 555] width 57 height 15
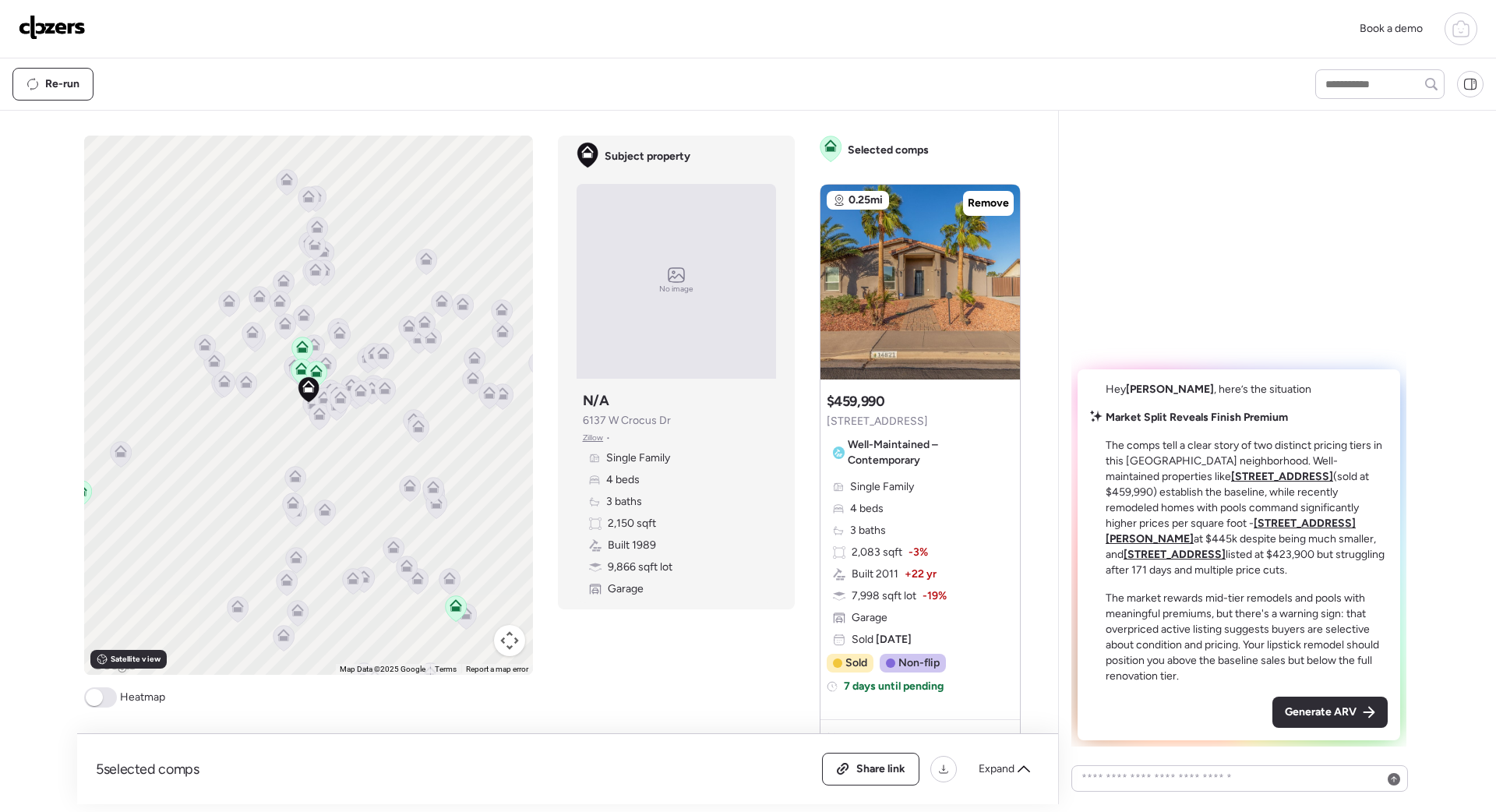
drag, startPoint x: 1286, startPoint y: 713, endPoint x: 1266, endPoint y: 718, distance: 20.6
click at [854, 702] on span "Generate ARV" at bounding box center [1320, 712] width 72 height 15
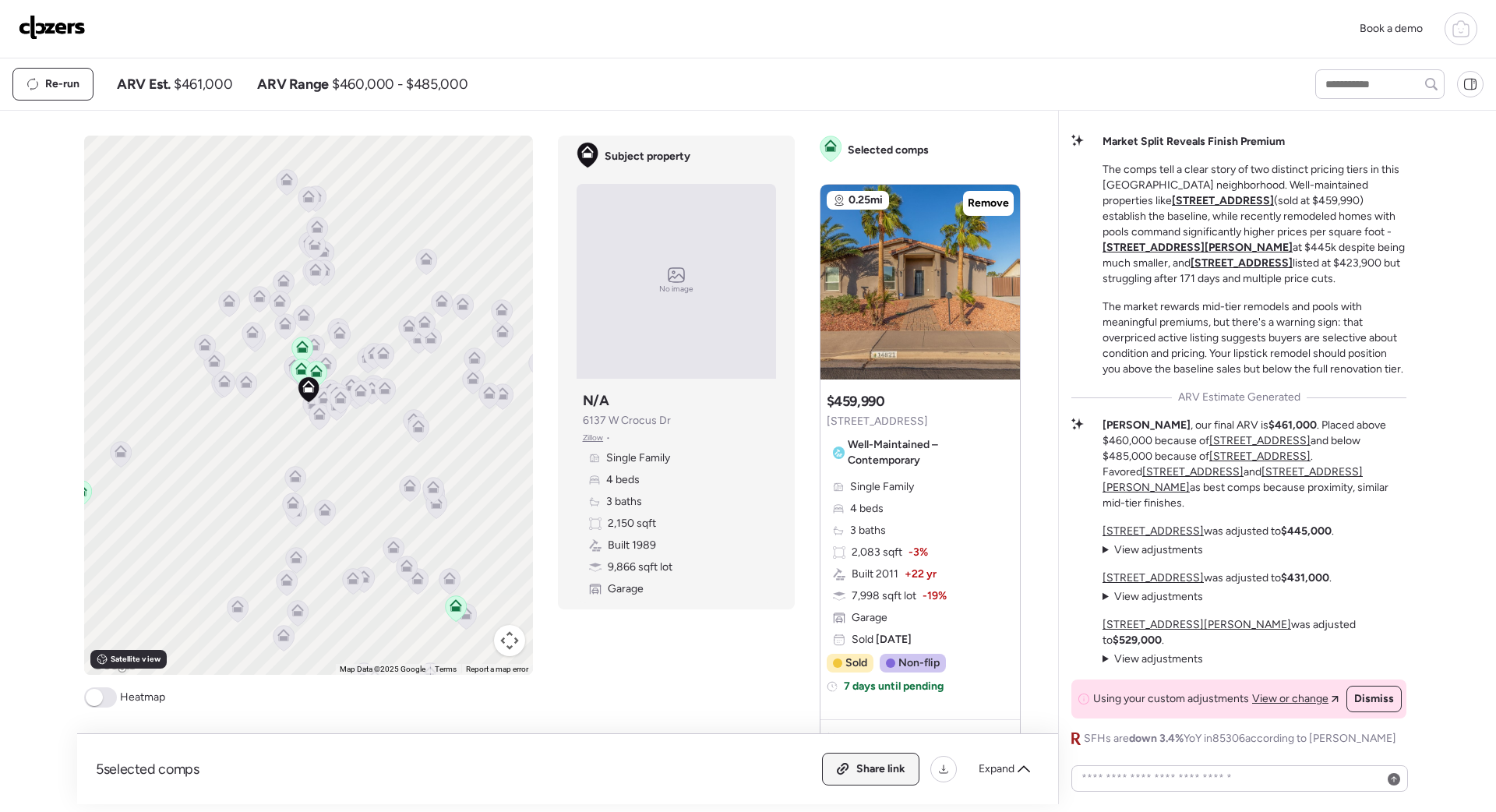
click at [854, 702] on div "Share link" at bounding box center [871, 768] width 96 height 31
click at [60, 30] on img at bounding box center [51, 28] width 67 height 25
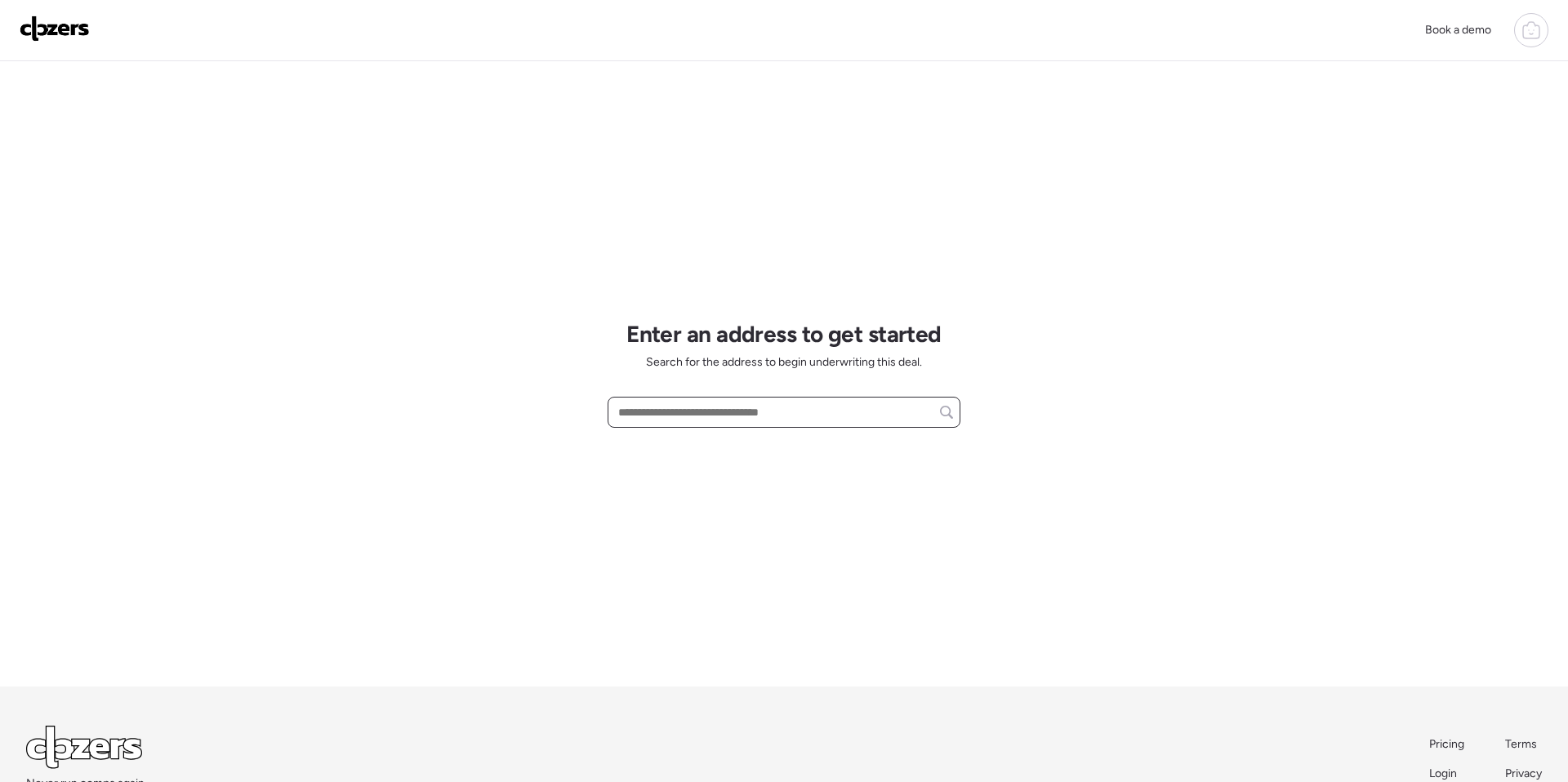
click at [639, 419] on input "text" at bounding box center [784, 413] width 338 height 23
paste input "**********"
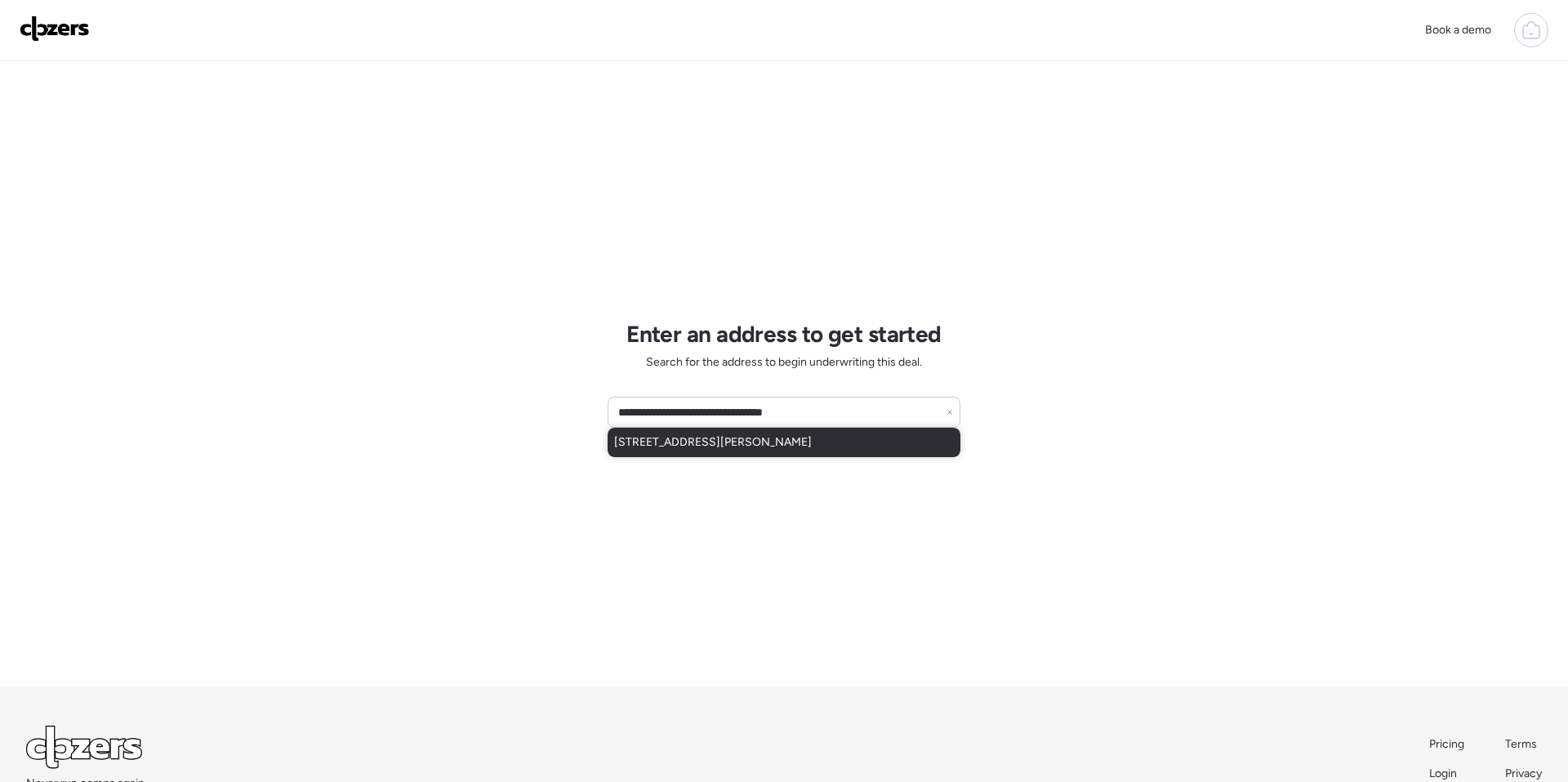
click at [732, 446] on span "[STREET_ADDRESS][PERSON_NAME]" at bounding box center [713, 442] width 198 height 16
type input "**********"
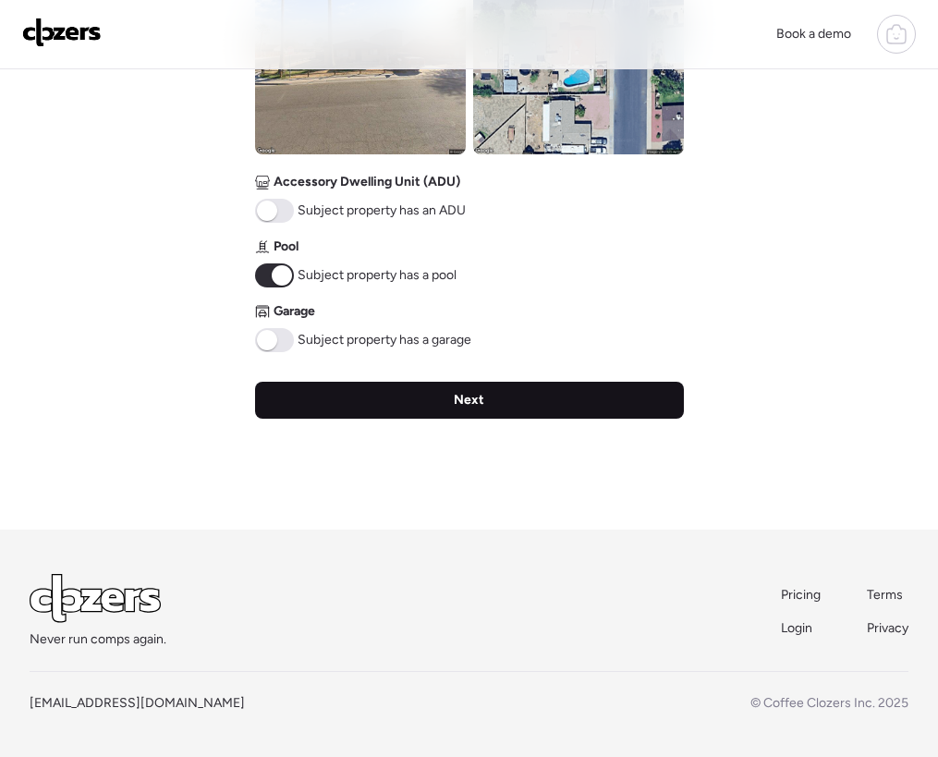
click at [414, 390] on div "Next" at bounding box center [469, 400] width 429 height 37
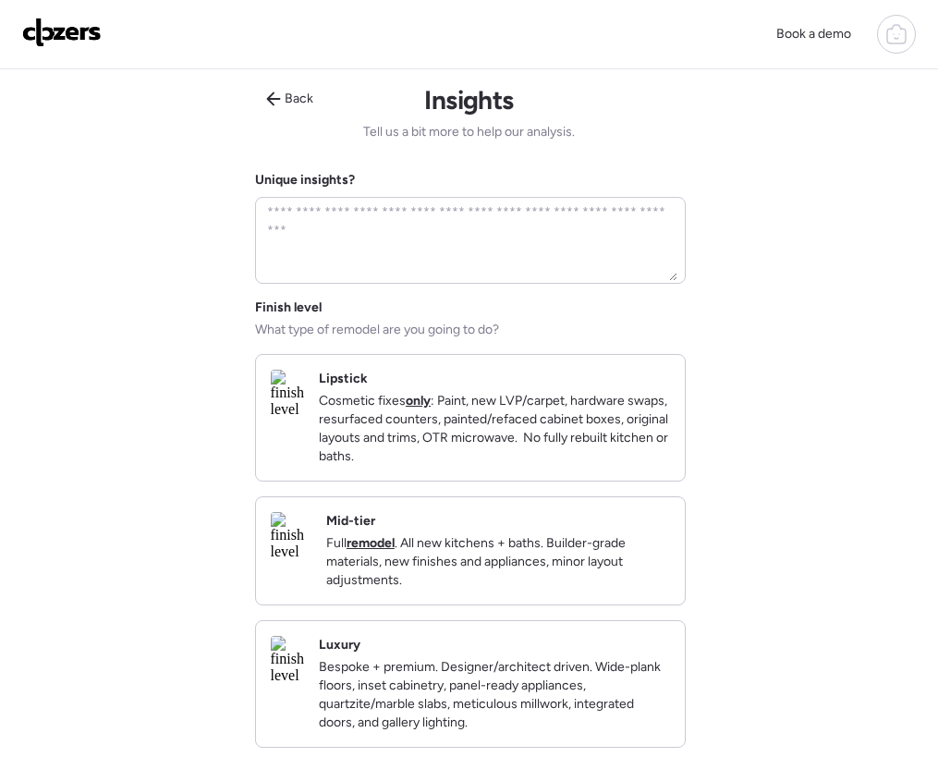
click at [437, 396] on p "Cosmetic fixes only : Paint, new LVP/carpet, hardware swaps, resurfaced counter…" at bounding box center [494, 429] width 351 height 74
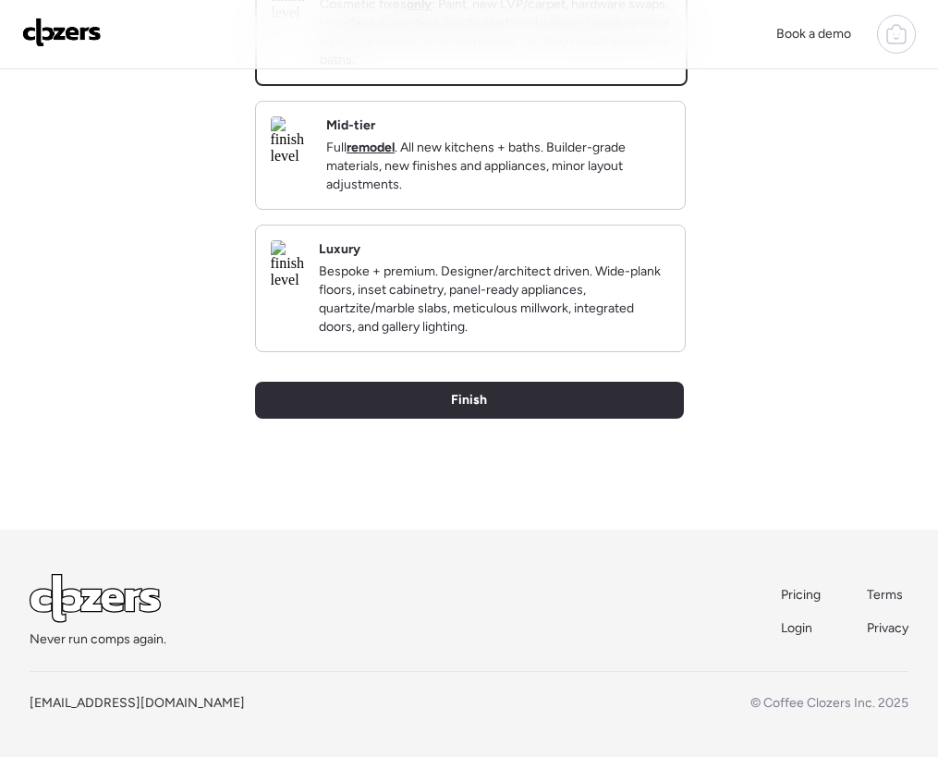
click at [439, 395] on div "Finish" at bounding box center [469, 400] width 429 height 37
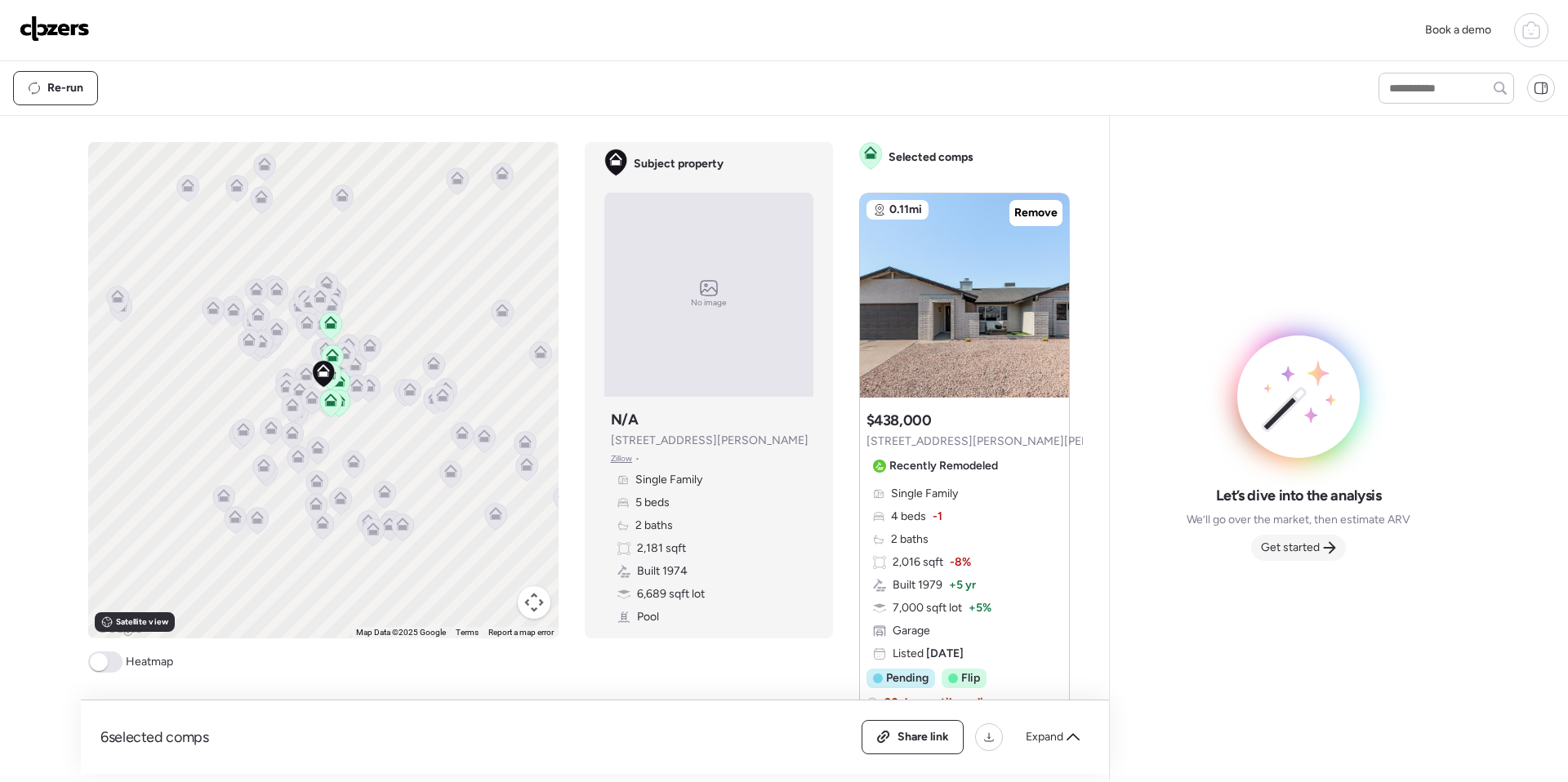
click at [1287, 543] on span "Get started" at bounding box center [1290, 548] width 59 height 16
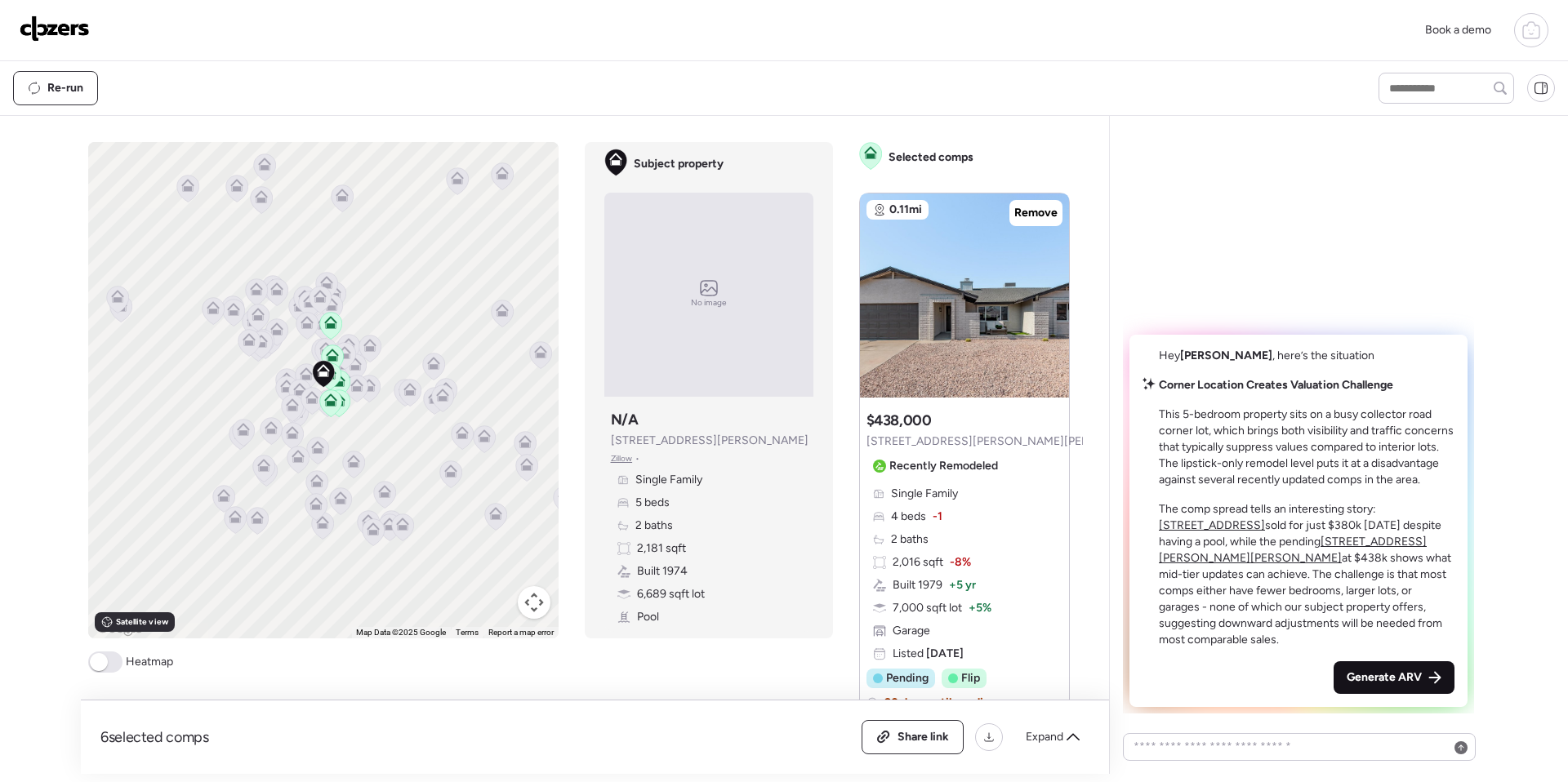
click at [1389, 670] on span "Generate ARV" at bounding box center [1383, 678] width 75 height 16
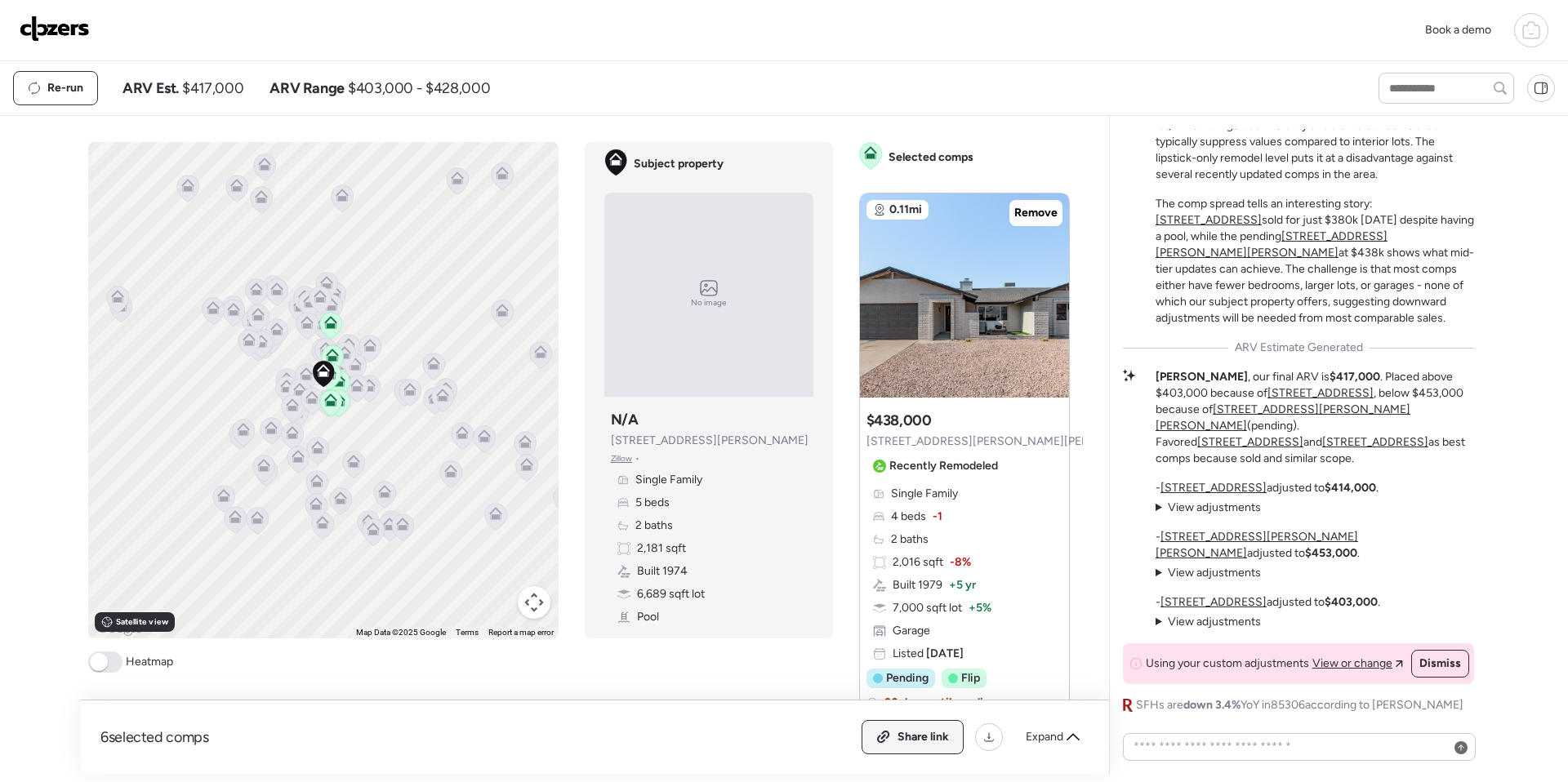
click at [899, 735] on span "Share link" at bounding box center [923, 737] width 51 height 16
drag, startPoint x: 7, startPoint y: 22, endPoint x: 26, endPoint y: 25, distance: 19.2
click at [15, 26] on div "Book a demo" at bounding box center [784, 30] width 1568 height 61
click at [29, 25] on img at bounding box center [54, 29] width 70 height 27
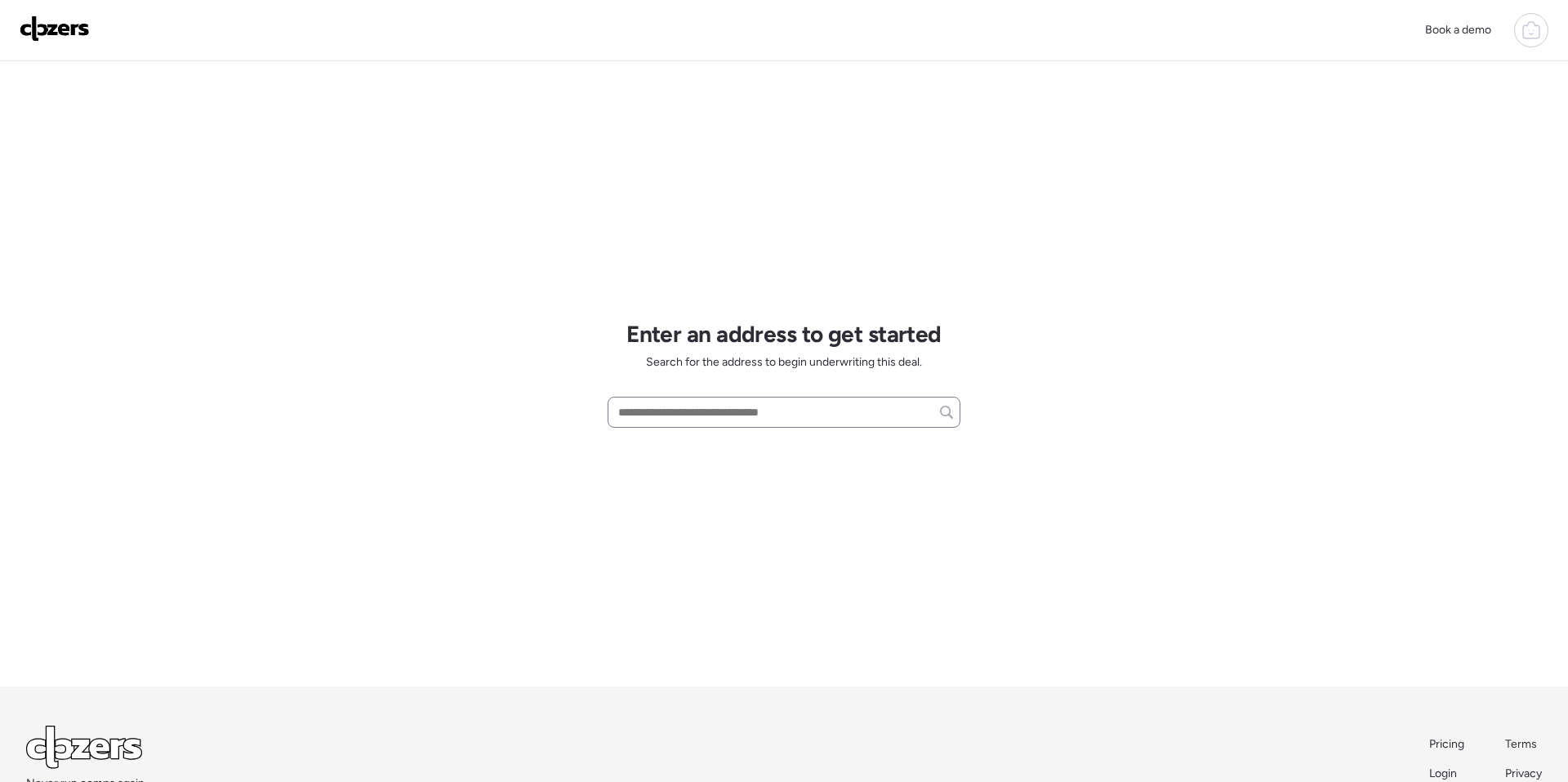
click at [665, 399] on div at bounding box center [783, 412] width 353 height 31
click at [651, 411] on input "text" at bounding box center [784, 413] width 338 height 23
paste input "**********"
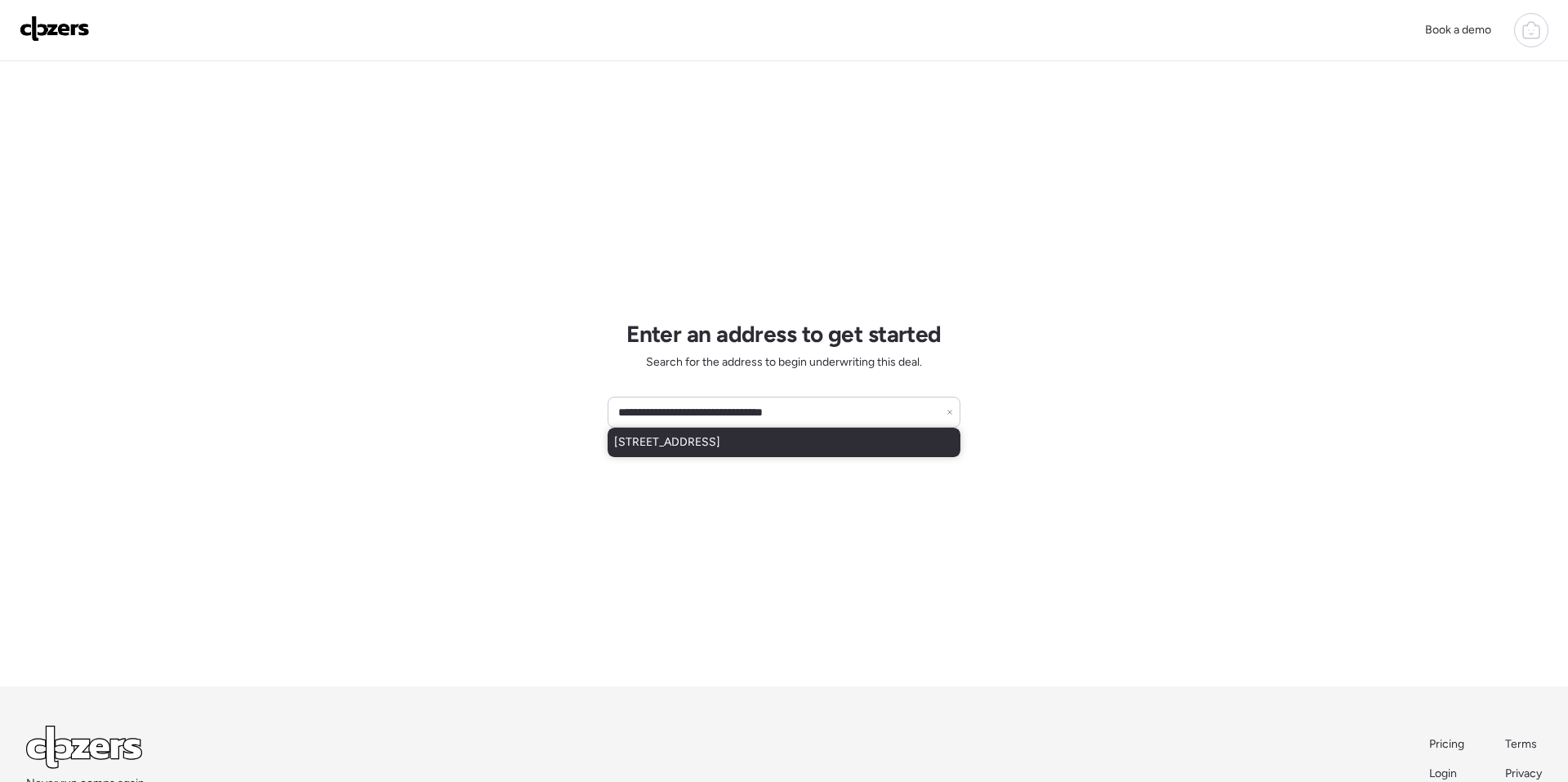
click at [720, 444] on span "[STREET_ADDRESS]" at bounding box center [667, 442] width 106 height 16
type input "**********"
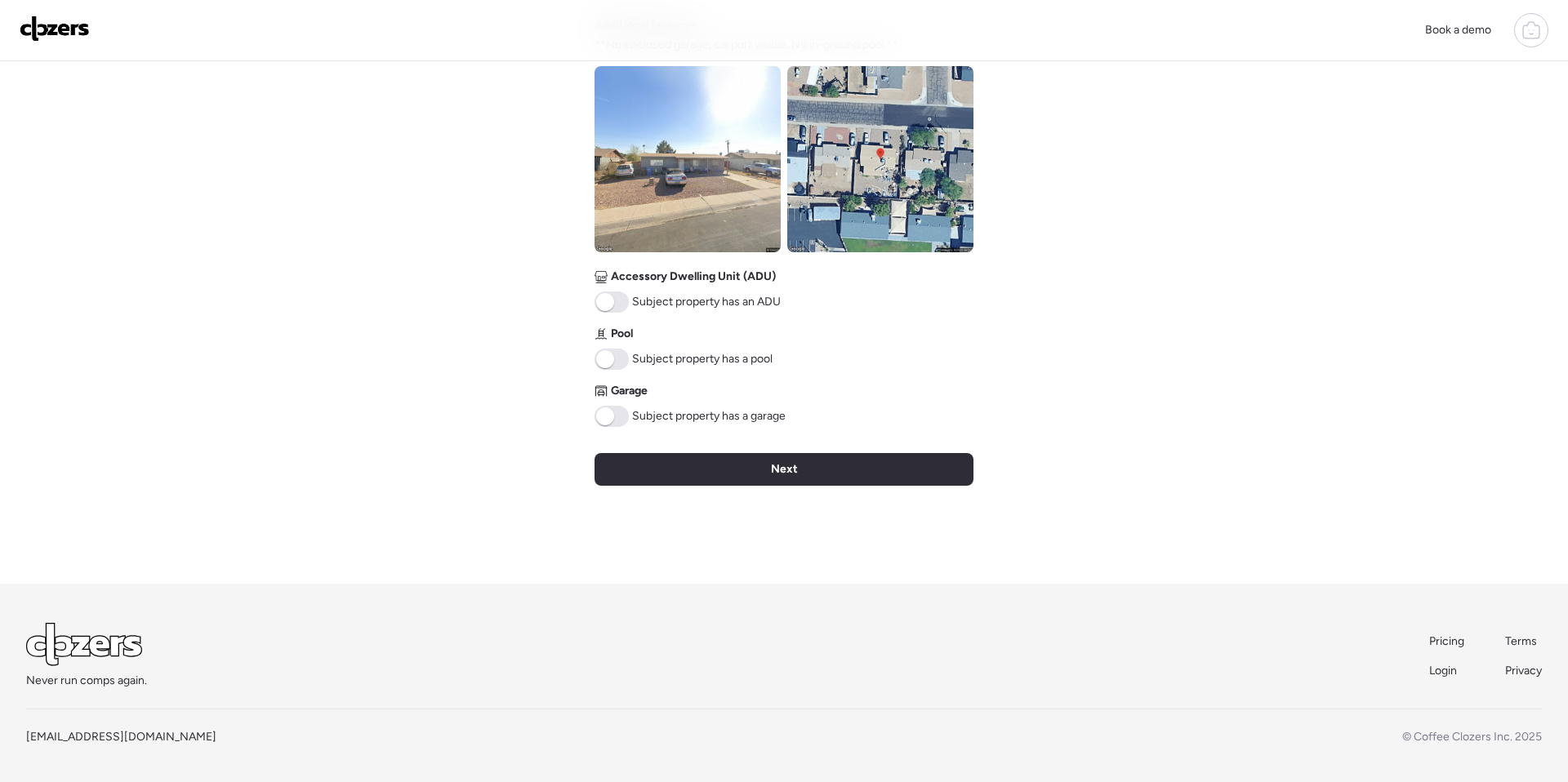
scroll to position [598, 0]
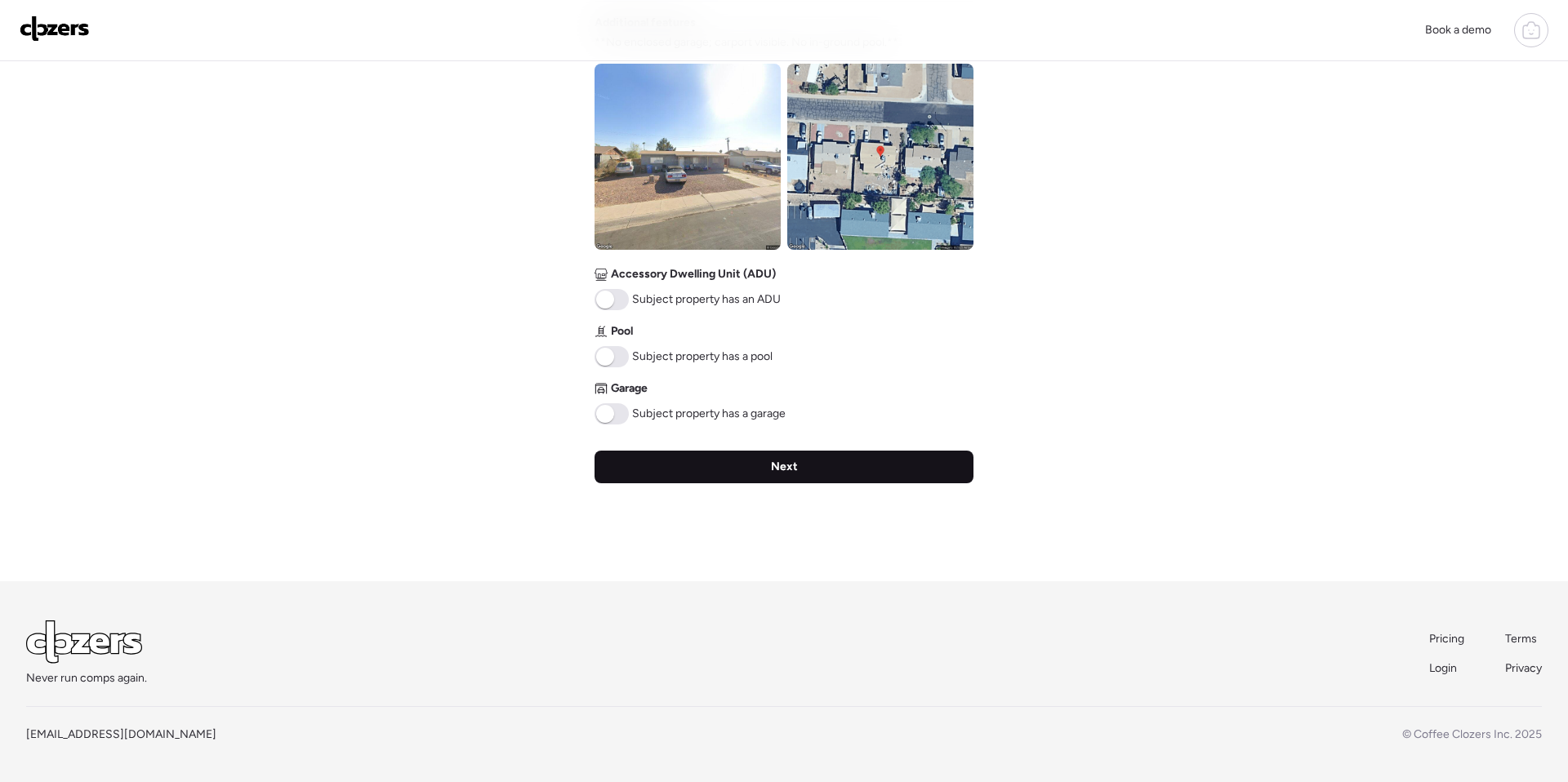
click at [819, 460] on div "Next" at bounding box center [784, 467] width 379 height 33
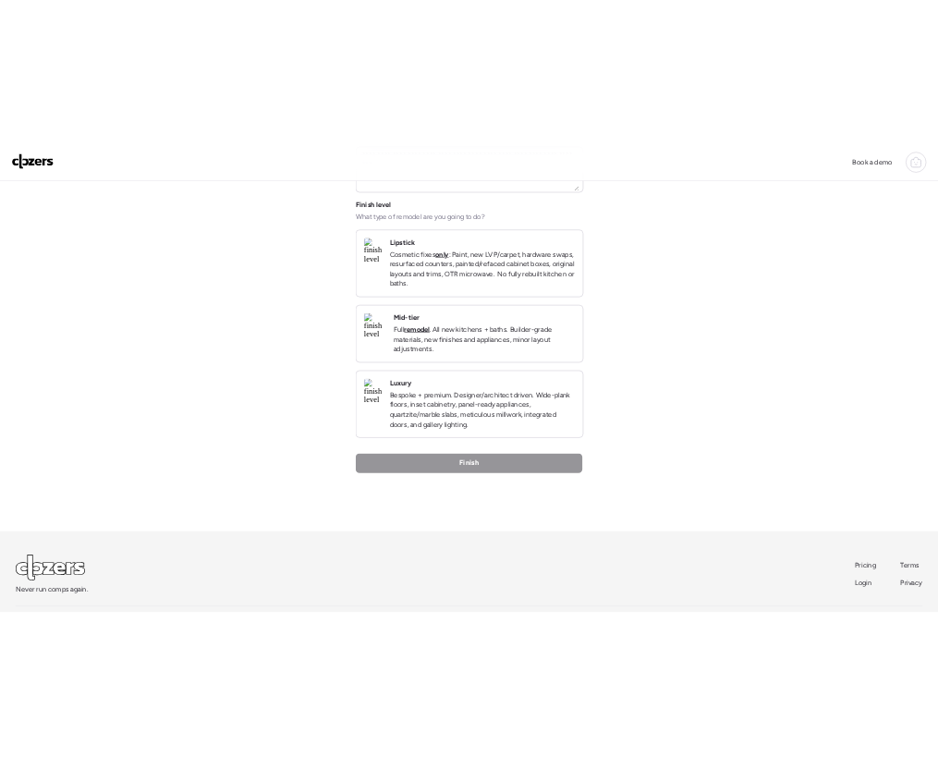
scroll to position [0, 0]
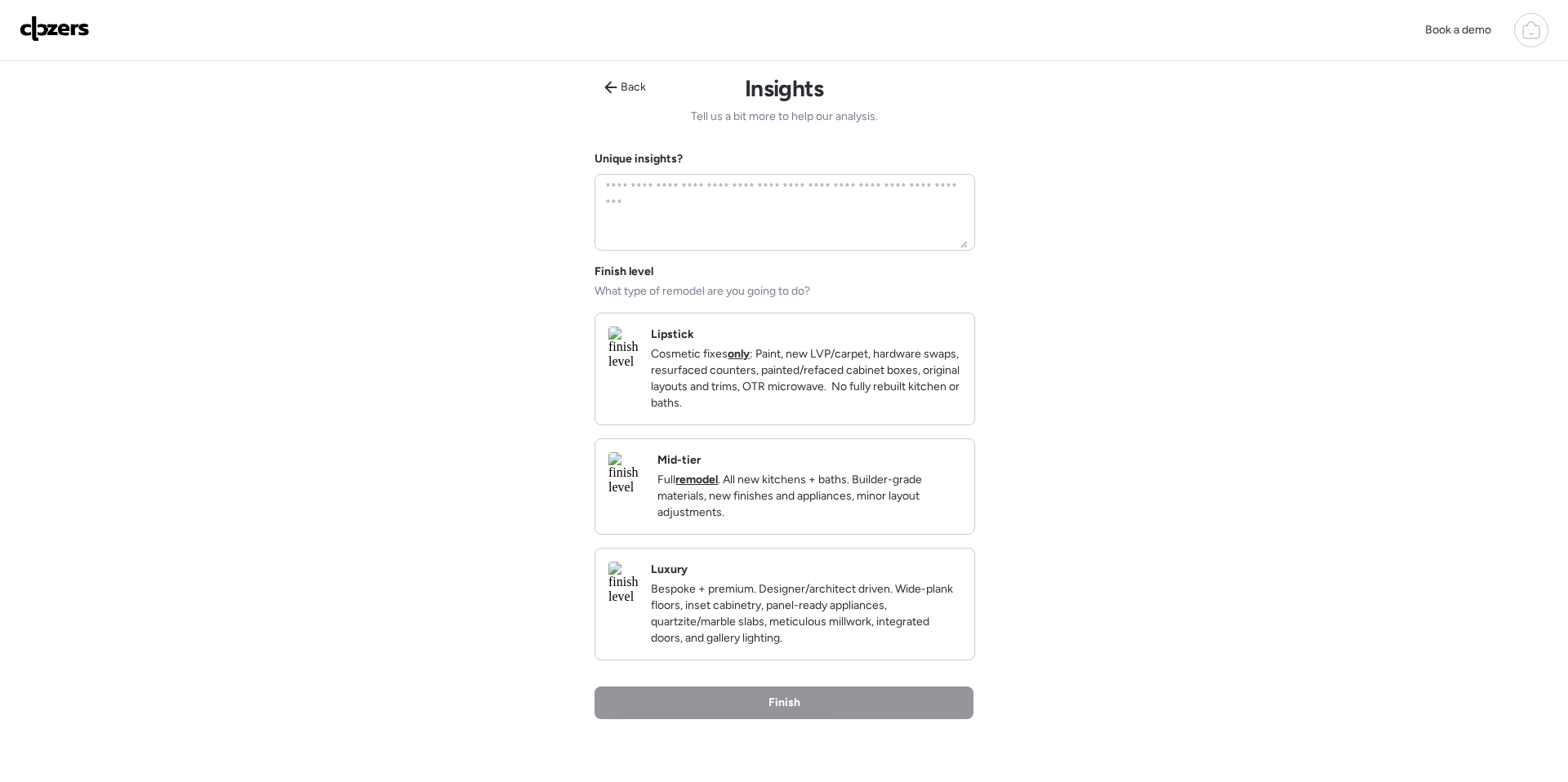
click at [834, 412] on p "Cosmetic fixes only : Paint, new LVP/carpet, hardware swaps, resurfaced counter…" at bounding box center [805, 379] width 310 height 65
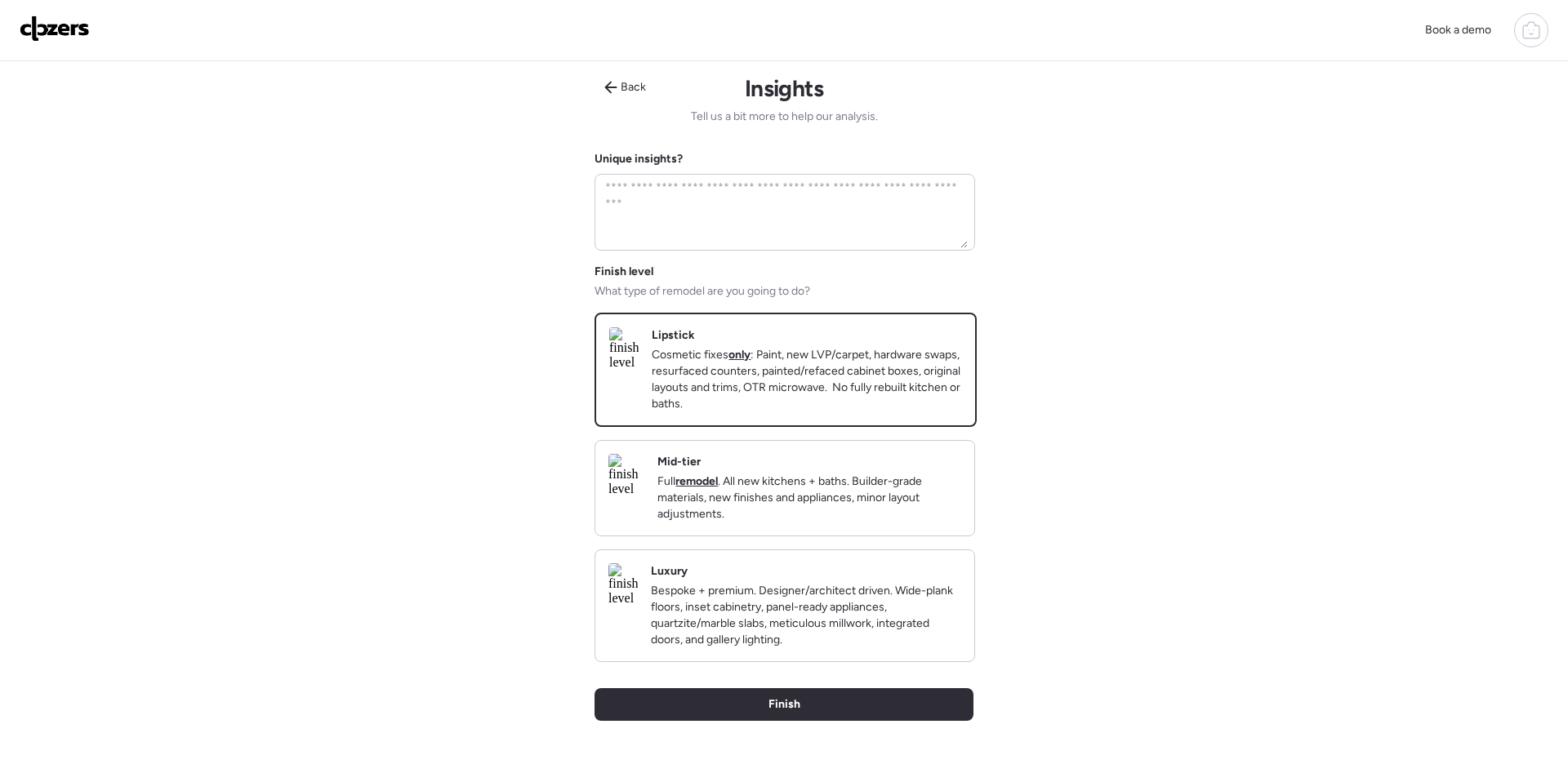
click at [959, 721] on div "Finish" at bounding box center [784, 704] width 379 height 33
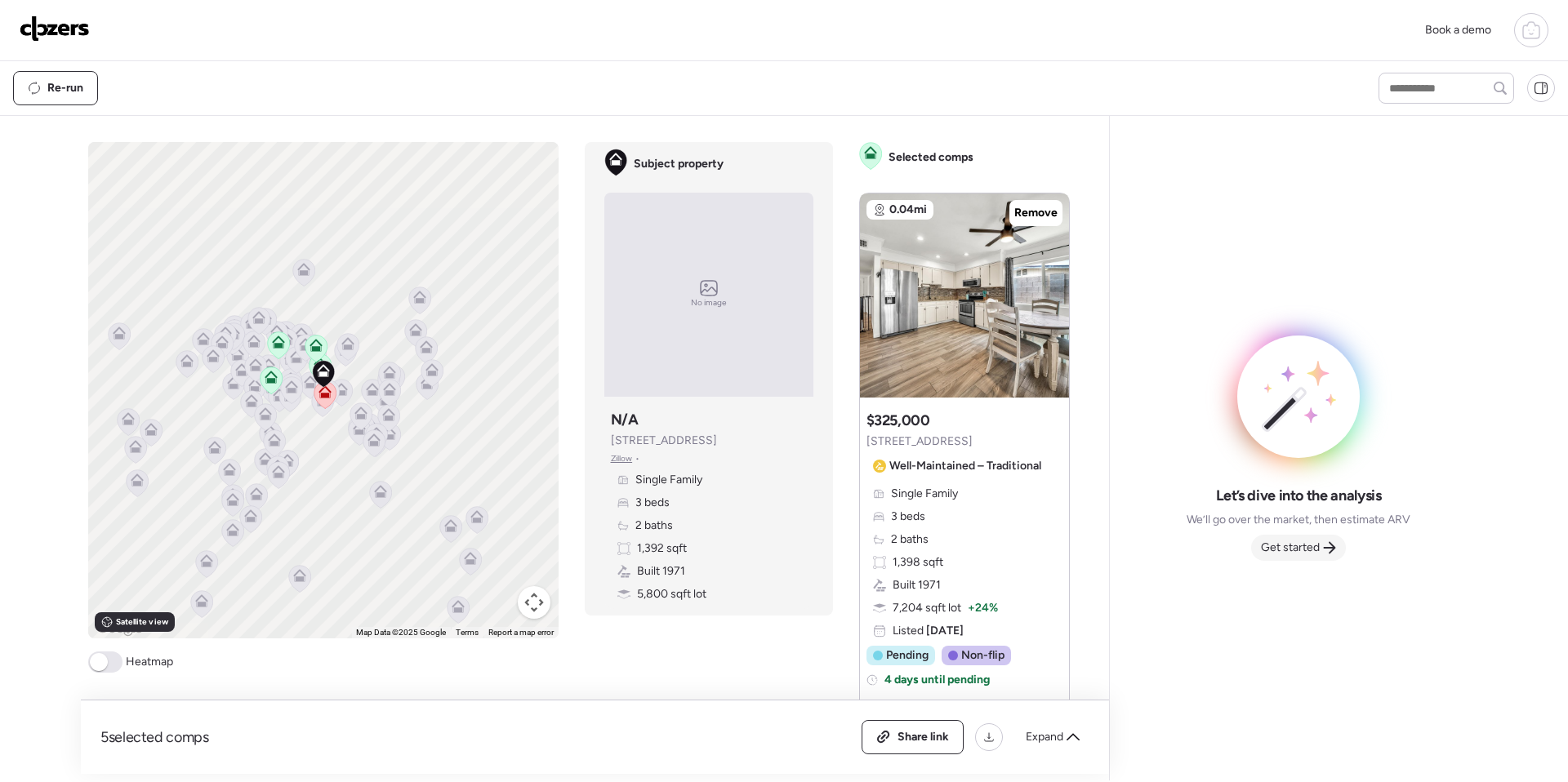
click at [1302, 547] on span "Get started" at bounding box center [1290, 548] width 59 height 16
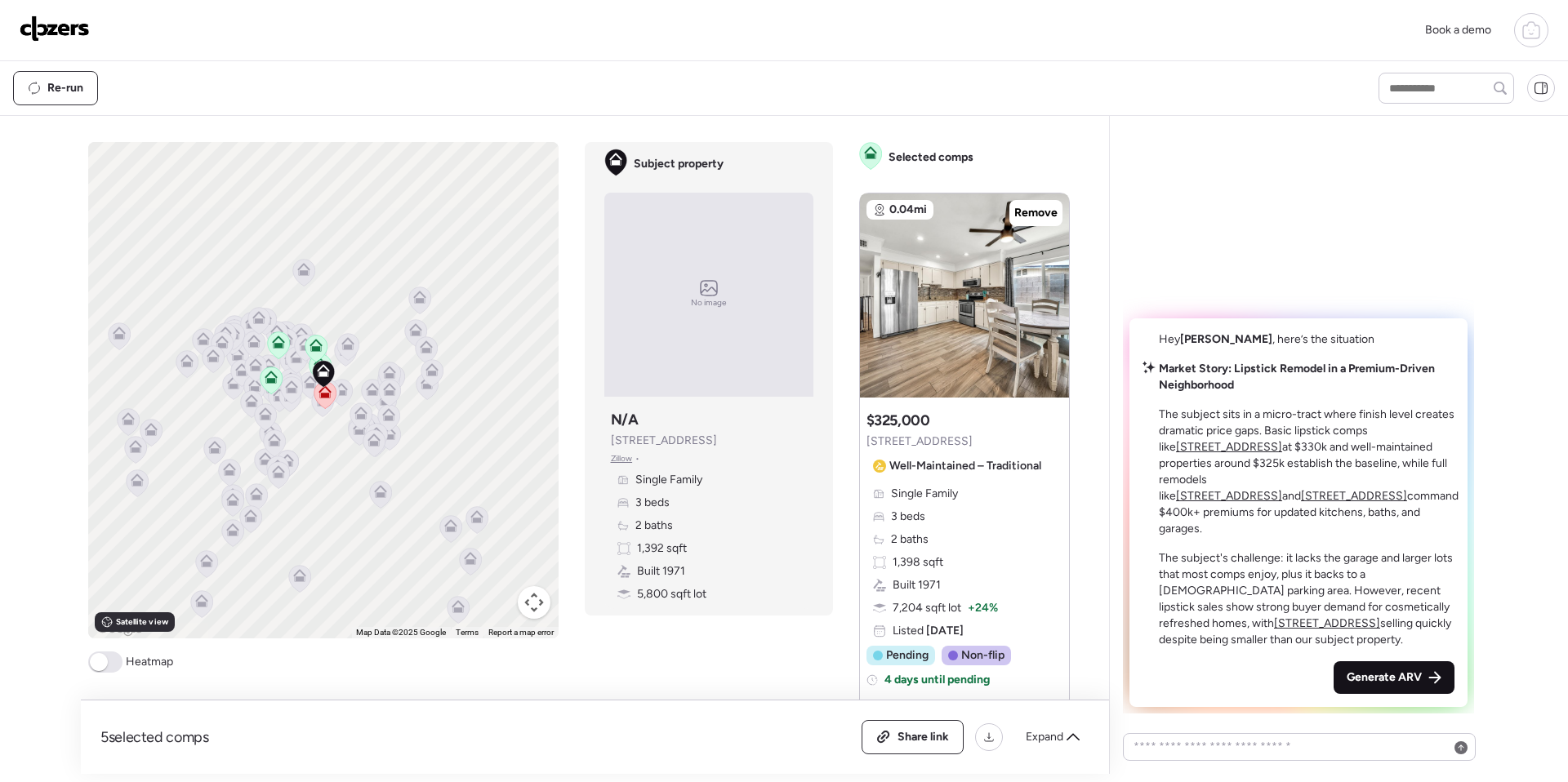
click at [1361, 671] on span "Generate ARV" at bounding box center [1383, 678] width 75 height 16
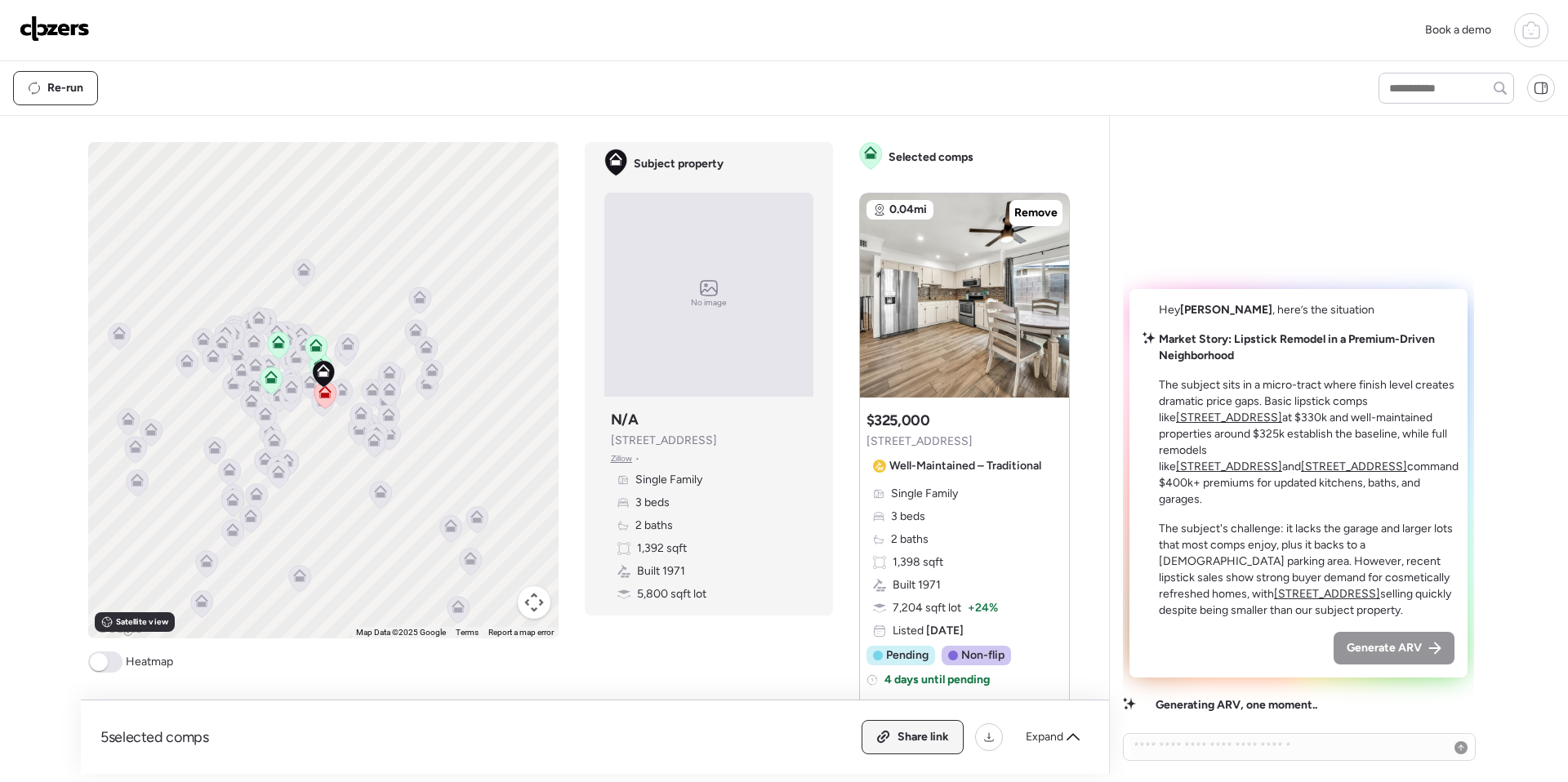
click at [908, 744] on span "Share link" at bounding box center [923, 737] width 51 height 16
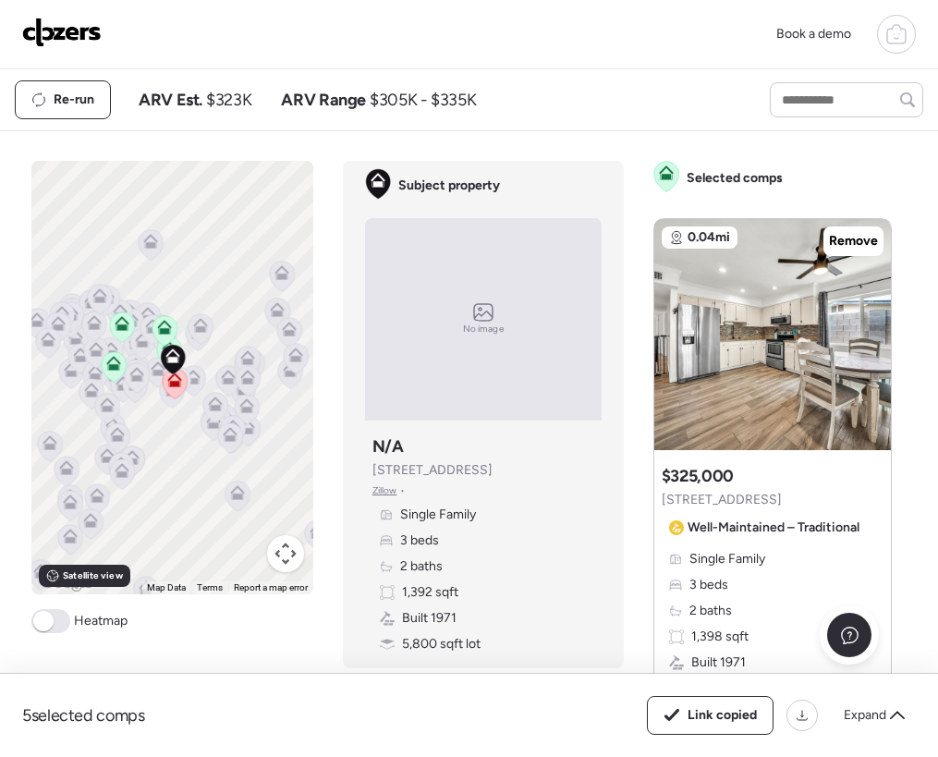
click at [39, 28] on img at bounding box center [61, 33] width 79 height 30
